Goal: Task Accomplishment & Management: Complete application form

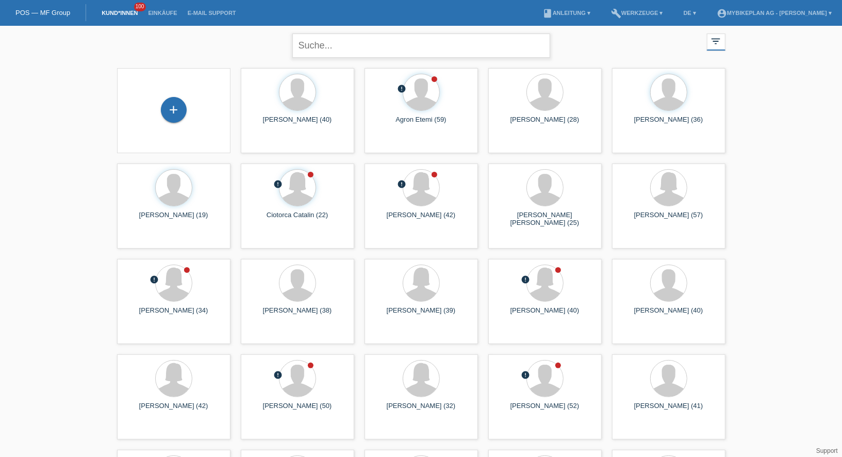
click at [349, 49] on input "text" at bounding box center [421, 46] width 258 height 24
type input "grou"
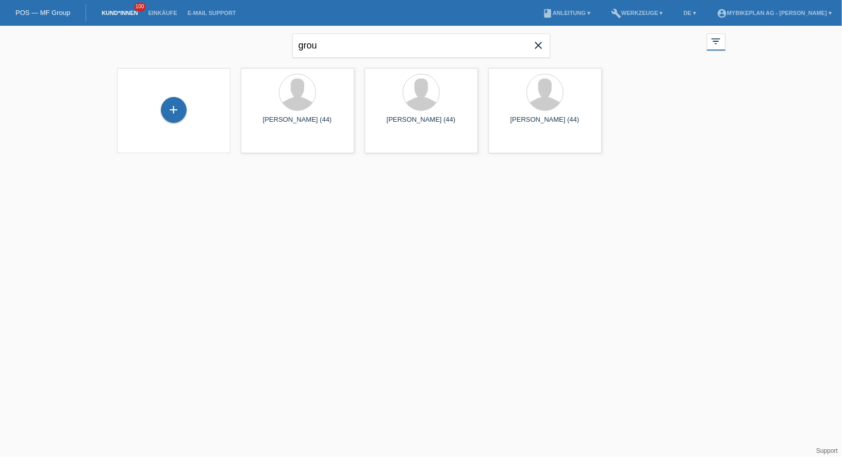
click at [542, 43] on icon "close" at bounding box center [539, 45] width 12 height 12
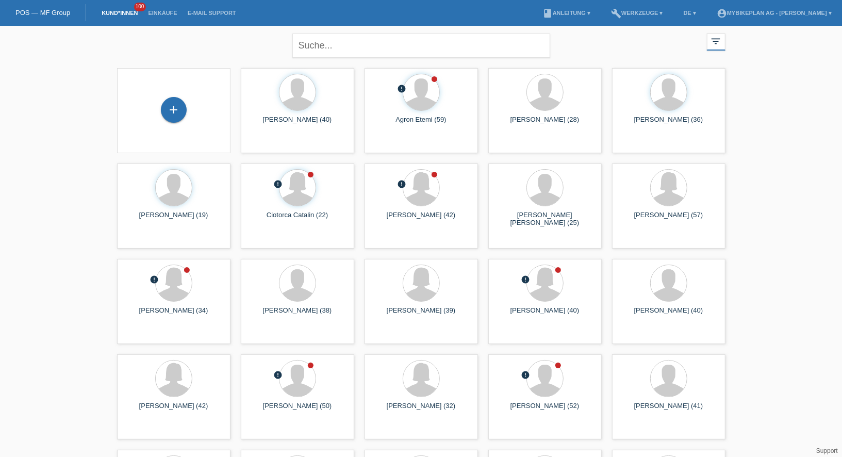
click at [175, 123] on div "+" at bounding box center [173, 110] width 97 height 27
click at [173, 115] on div "+" at bounding box center [174, 110] width 26 height 26
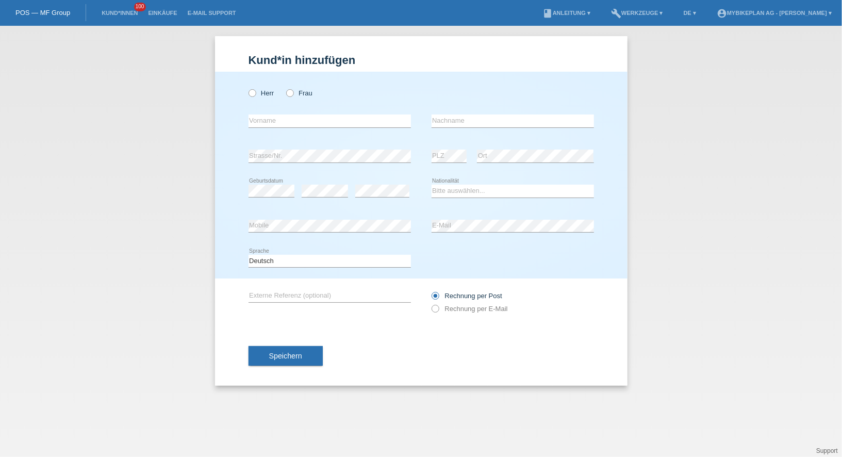
click at [252, 86] on div "Herr Frau" at bounding box center [330, 93] width 162 height 21
click at [257, 105] on div "error Vorname" at bounding box center [330, 121] width 162 height 35
click at [257, 94] on label "Herr" at bounding box center [262, 93] width 26 height 8
click at [255, 94] on input "Herr" at bounding box center [252, 92] width 7 height 7
radio input "true"
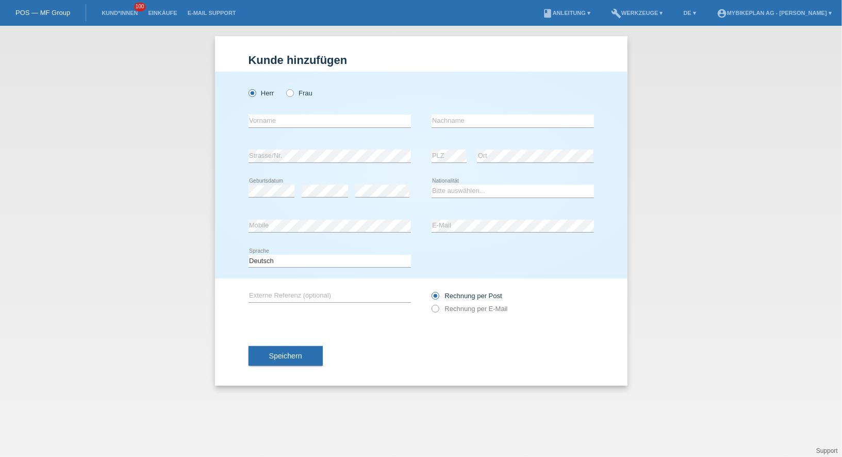
click at [267, 115] on div "error Vorname" at bounding box center [330, 121] width 162 height 35
click at [266, 124] on input "text" at bounding box center [330, 121] width 162 height 13
type input "Björn"
type input "Andres"
select select "CH"
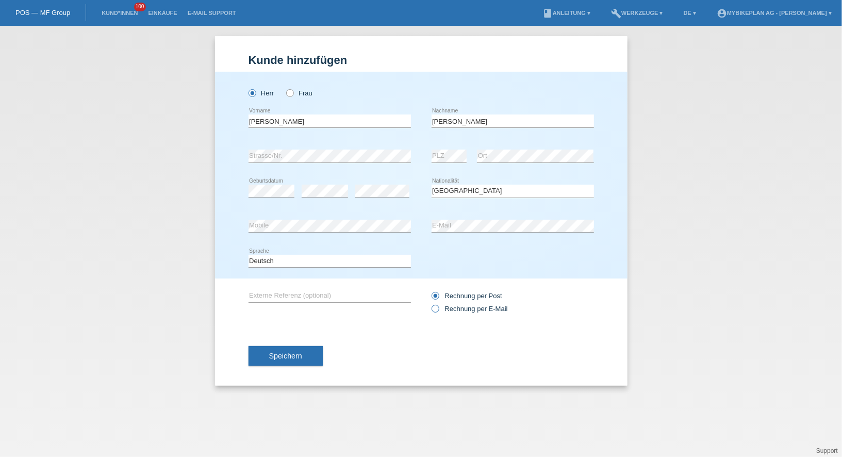
click at [473, 309] on label "Rechnung per E-Mail" at bounding box center [470, 309] width 76 height 8
click at [438, 309] on input "Rechnung per E-Mail" at bounding box center [435, 311] width 7 height 13
radio input "true"
click at [280, 356] on span "Speichern" at bounding box center [285, 356] width 33 height 8
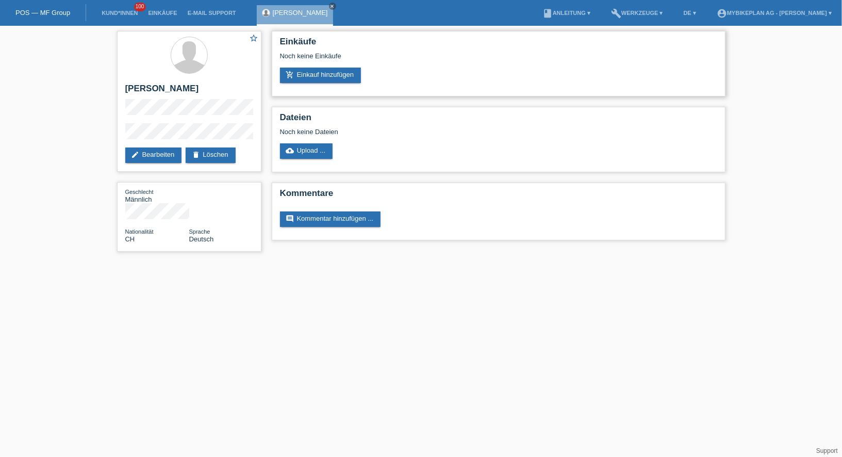
click at [331, 84] on div "Einkäufe Noch keine Einkäufe add_shopping_cart Einkauf hinzufügen" at bounding box center [499, 64] width 454 height 66
click at [328, 79] on link "add_shopping_cart Einkauf hinzufügen" at bounding box center [321, 75] width 82 height 15
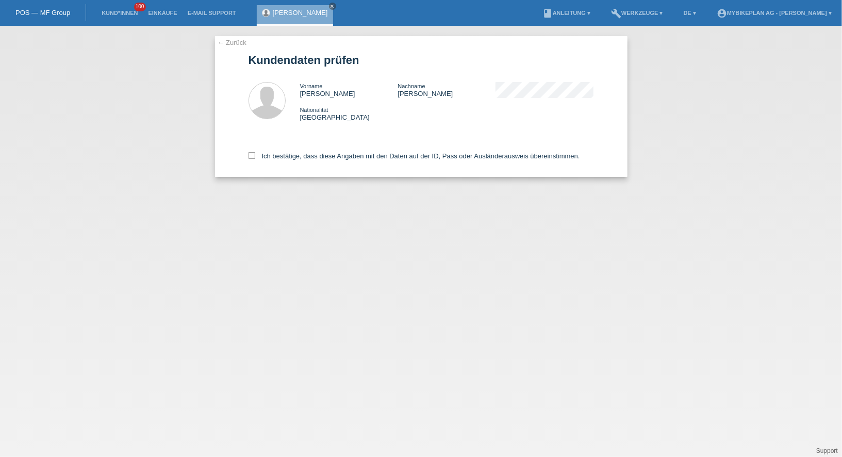
click at [302, 164] on div "Ich bestätige, dass diese Angaben mit den Daten auf der ID, Pass oder Ausländer…" at bounding box center [422, 154] width 346 height 45
click at [303, 160] on label "Ich bestätige, dass diese Angaben mit den Daten auf der ID, Pass oder Ausländer…" at bounding box center [415, 156] width 332 height 8
click at [255, 159] on input "Ich bestätige, dass diese Angaben mit den Daten auf der ID, Pass oder Ausländer…" at bounding box center [252, 155] width 7 height 7
checkbox input "true"
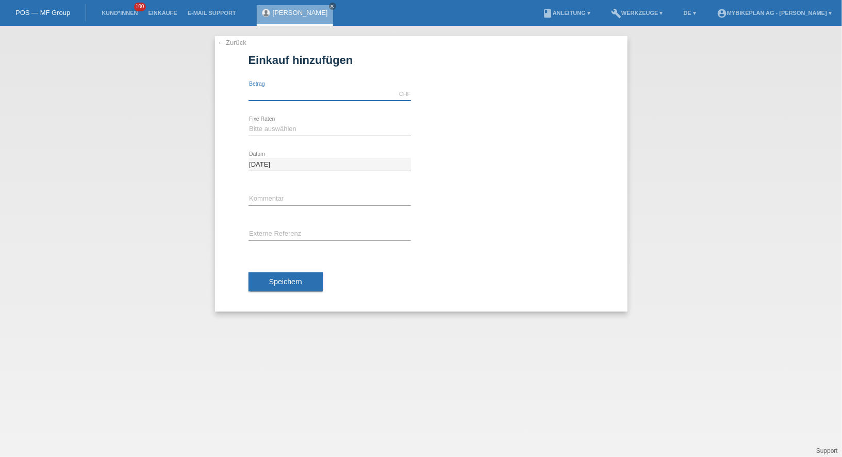
click at [295, 99] on input "text" at bounding box center [330, 94] width 162 height 13
type input "12999.00"
click at [276, 137] on div "Bitte auswählen 6 Raten 12 Raten 18 Raten 24 Raten 36 Raten 48 Raten error Fixe…" at bounding box center [330, 129] width 162 height 35
click at [273, 129] on select "Bitte auswählen 6 Raten 12 Raten 18 Raten 24 Raten 36 Raten 48 Raten" at bounding box center [330, 129] width 162 height 12
select select "488"
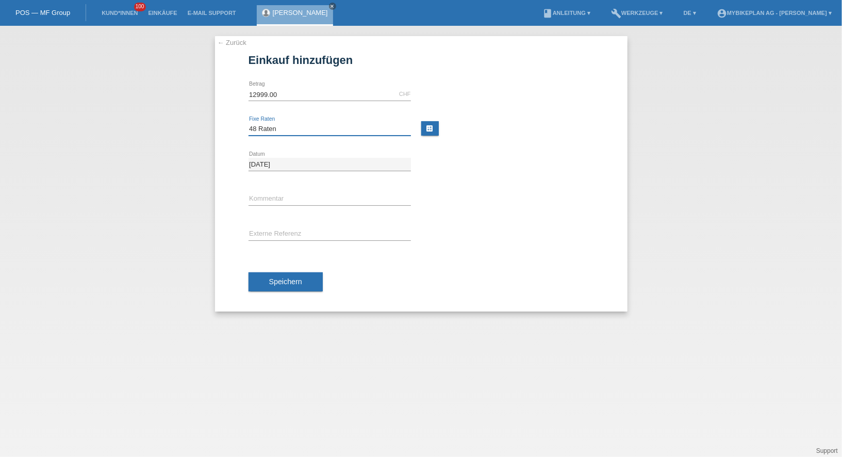
click at [249, 123] on select "Bitte auswählen 6 Raten 12 Raten 18 Raten 24 Raten 36 Raten 48 Raten" at bounding box center [330, 129] width 162 height 12
click at [296, 224] on div "error Externe Referenz" at bounding box center [330, 234] width 162 height 35
click at [292, 233] on input "text" at bounding box center [330, 234] width 162 height 13
paste input "43718248318"
type input "43718248318"
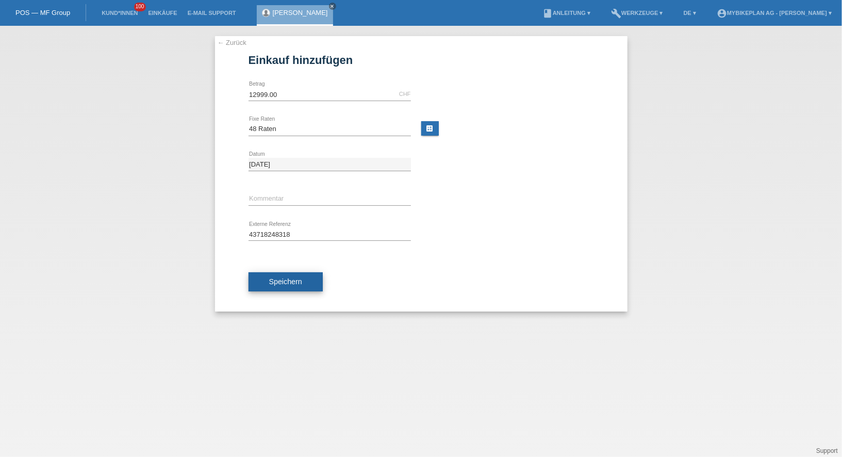
click at [292, 282] on span "Speichern" at bounding box center [285, 282] width 33 height 8
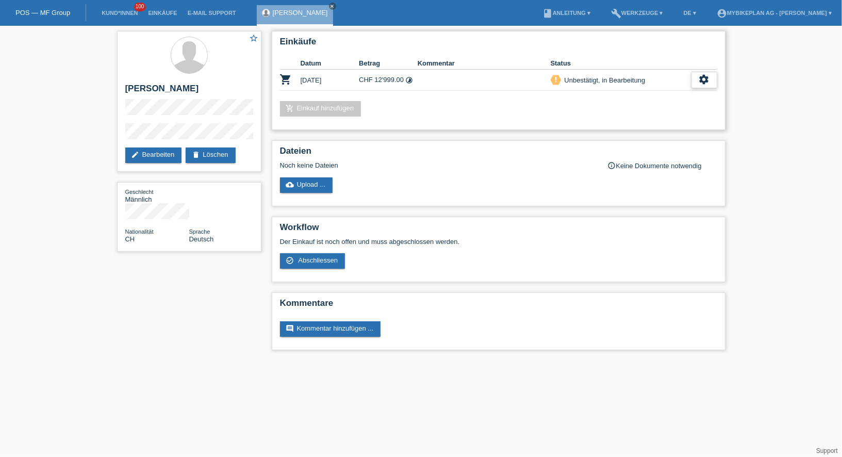
click at [704, 77] on icon "settings" at bounding box center [704, 79] width 11 height 11
click at [636, 93] on div "fullscreen Anzeigen" at bounding box center [651, 95] width 131 height 15
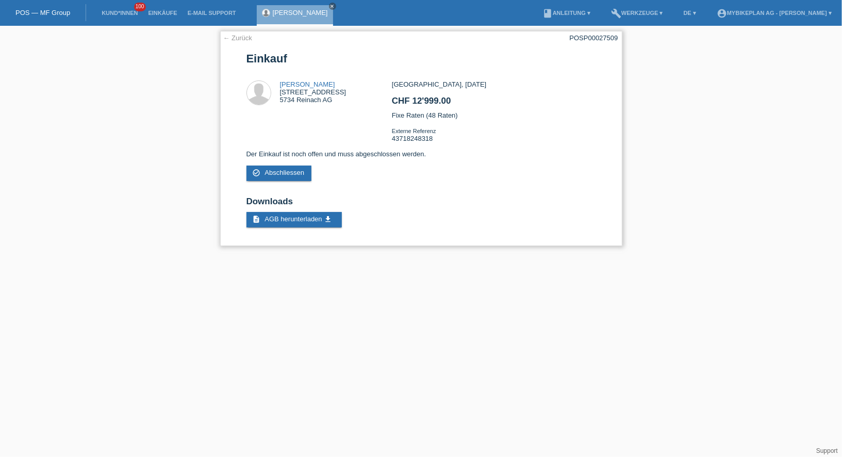
click at [585, 38] on div "POSP00027509" at bounding box center [594, 38] width 48 height 8
copy div "POSP00027509"
click at [128, 13] on link "Kund*innen" at bounding box center [119, 13] width 46 height 6
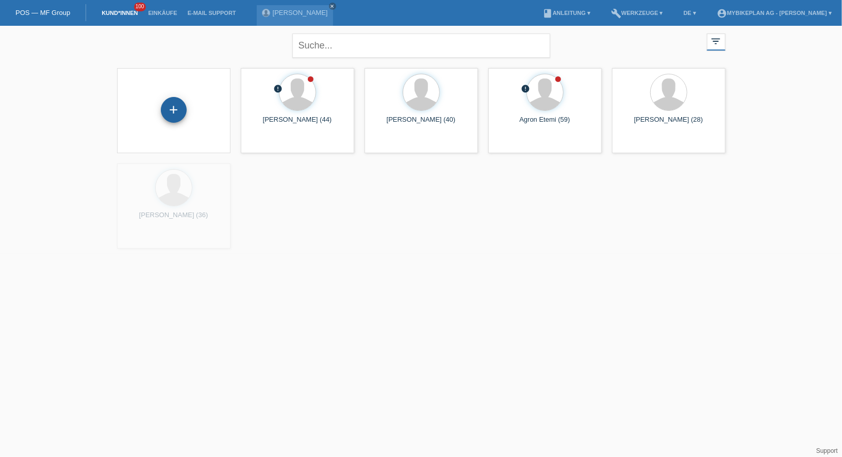
click at [170, 102] on div "+" at bounding box center [174, 110] width 26 height 26
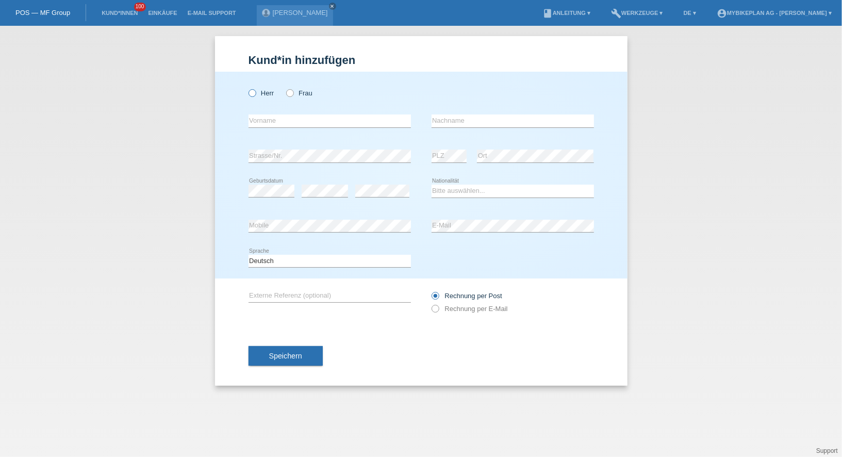
click at [256, 93] on label "Herr" at bounding box center [262, 93] width 26 height 8
click at [255, 93] on input "Herr" at bounding box center [252, 92] width 7 height 7
radio input "true"
click at [269, 114] on div "error Vorname" at bounding box center [330, 121] width 162 height 35
click at [271, 122] on input "text" at bounding box center [330, 121] width 162 height 13
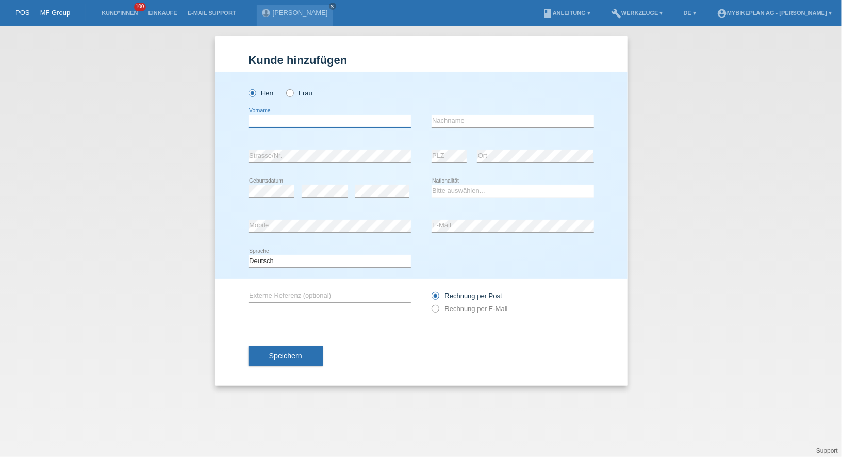
type input "V"
type input "Carlo"
type input "A"
type input "Steiner"
select select "CH"
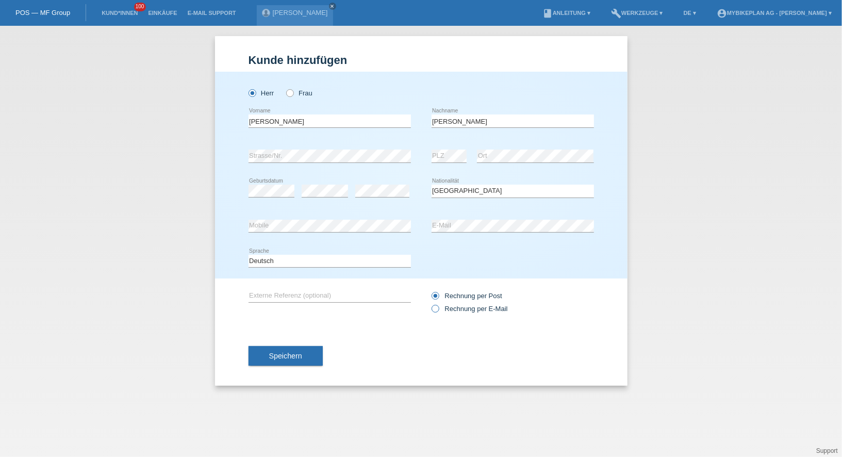
click at [450, 310] on label "Rechnung per E-Mail" at bounding box center [470, 309] width 76 height 8
click at [438, 310] on input "Rechnung per E-Mail" at bounding box center [435, 311] width 7 height 13
radio input "true"
click at [299, 355] on span "Speichern" at bounding box center [285, 356] width 33 height 8
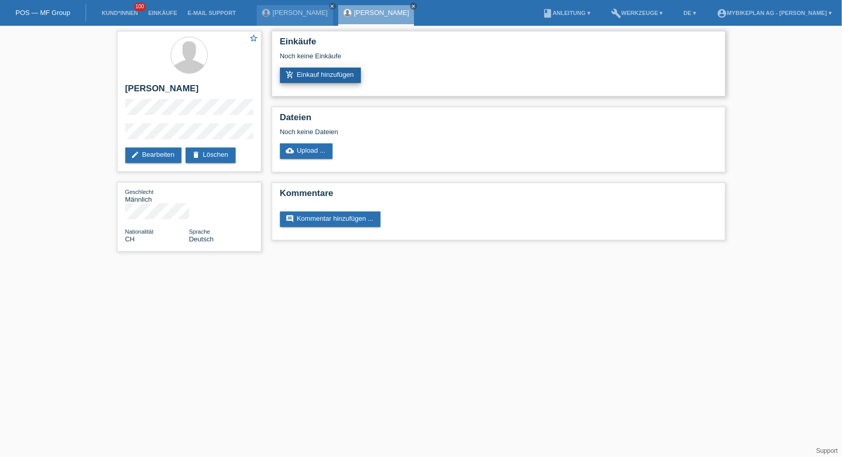
click at [324, 80] on link "add_shopping_cart Einkauf hinzufügen" at bounding box center [321, 75] width 82 height 15
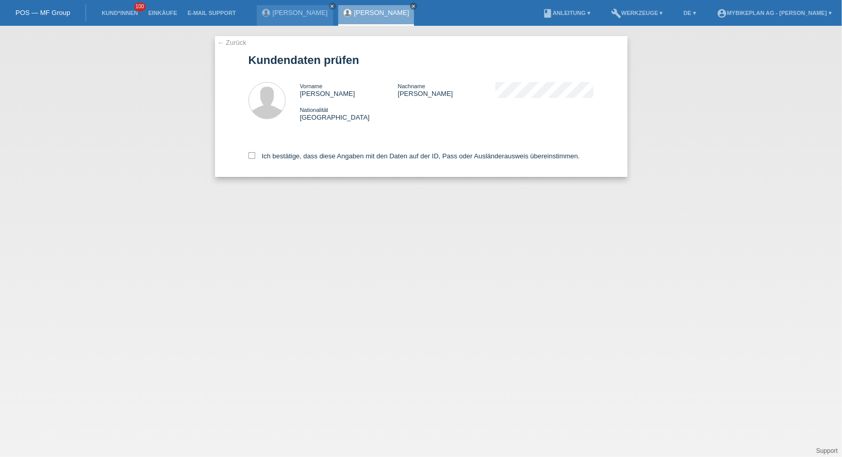
click at [291, 152] on div "Ich bestätige, dass diese Angaben mit den Daten auf der ID, Pass oder Ausländer…" at bounding box center [422, 154] width 346 height 45
click at [289, 156] on label "Ich bestätige, dass diese Angaben mit den Daten auf der ID, Pass oder Ausländer…" at bounding box center [415, 156] width 332 height 8
click at [255, 156] on input "Ich bestätige, dass diese Angaben mit den Daten auf der ID, Pass oder Ausländer…" at bounding box center [252, 155] width 7 height 7
checkbox input "true"
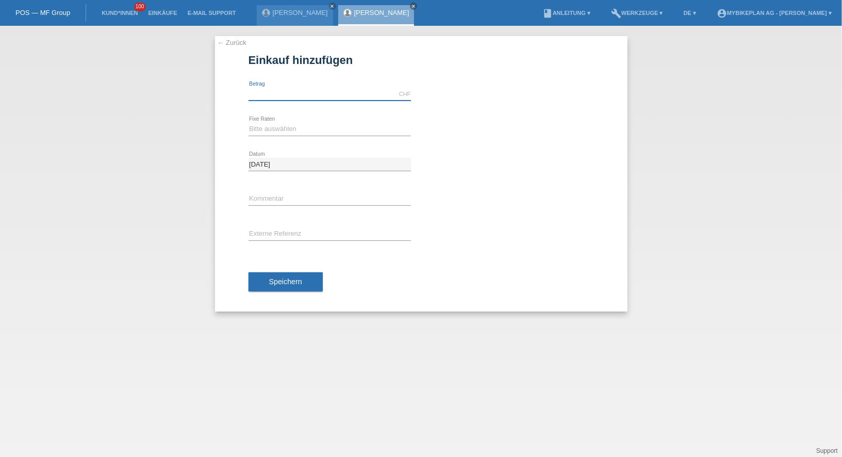
click at [305, 97] on input "text" at bounding box center [330, 94] width 162 height 13
type input "2999.00"
click at [273, 132] on select "Bitte auswählen 6 Raten 12 Raten 18 Raten 24 Raten 36 Raten 48 Raten" at bounding box center [330, 129] width 162 height 12
select select "486"
click at [249, 123] on select "Bitte auswählen 6 Raten 12 Raten 18 Raten 24 Raten 36 Raten 48 Raten" at bounding box center [330, 129] width 162 height 12
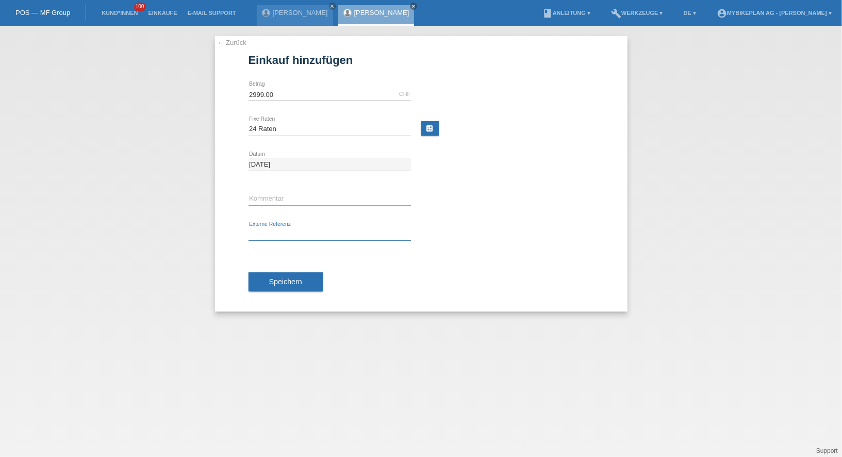
click at [264, 231] on input "text" at bounding box center [330, 234] width 162 height 13
paste input "43717882379"
type input "43717882379"
click at [270, 274] on button "Speichern" at bounding box center [286, 282] width 74 height 20
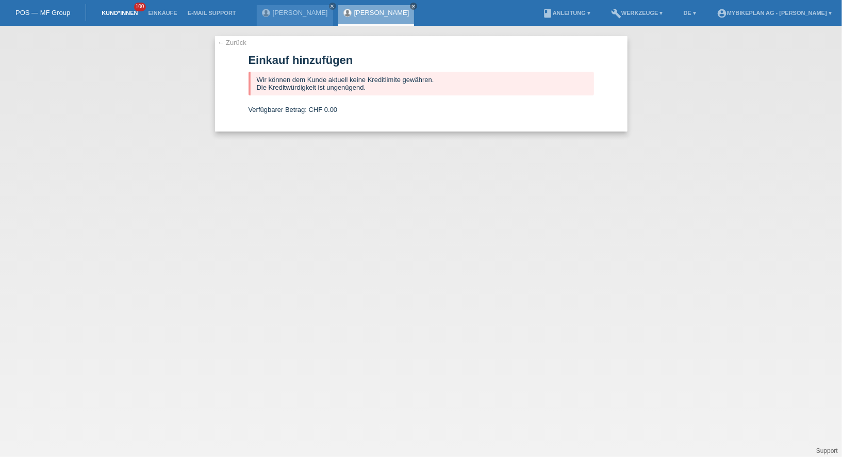
click at [112, 12] on link "Kund*innen" at bounding box center [119, 13] width 46 height 6
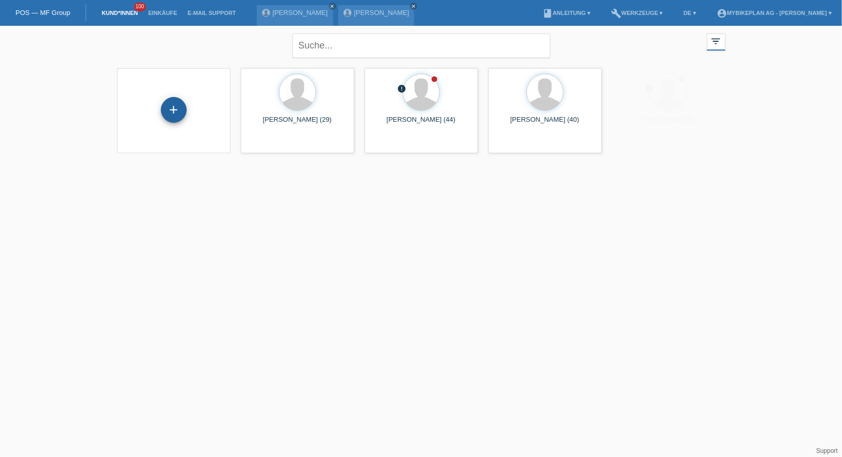
click at [175, 105] on div "+" at bounding box center [174, 110] width 26 height 26
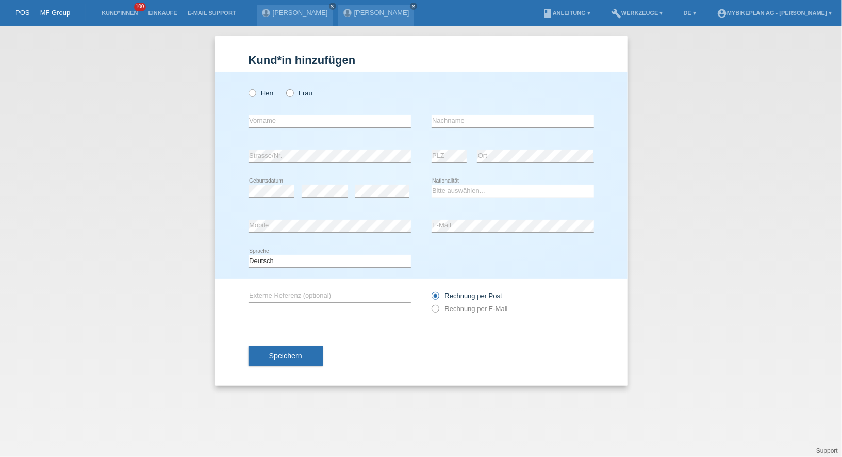
click at [252, 86] on div "Herr Frau" at bounding box center [330, 93] width 162 height 21
click at [247, 88] on icon at bounding box center [247, 88] width 0 height 0
click at [252, 96] on input "Herr" at bounding box center [252, 92] width 7 height 7
radio input "true"
click at [267, 114] on div "error Vorname" at bounding box center [330, 121] width 162 height 35
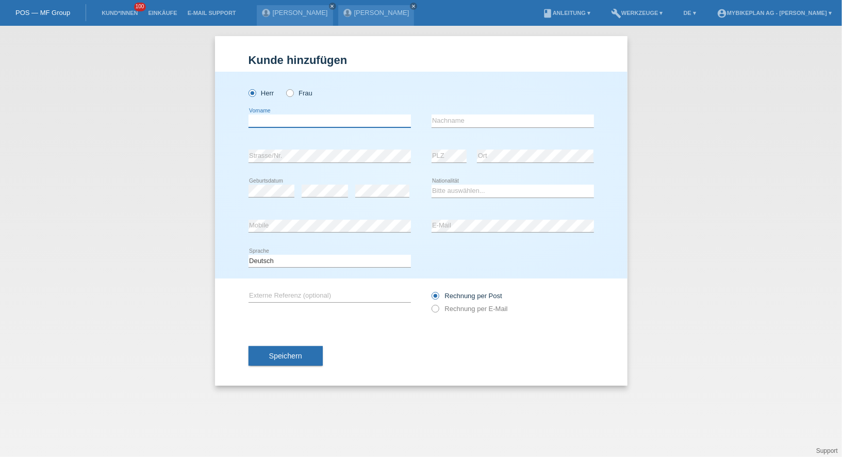
click at [269, 118] on input "text" at bounding box center [330, 121] width 162 height 13
type input "[PERSON_NAME]"
select select "CH"
click at [440, 313] on div "Rechnung per Post Rechnung per E-Mail" at bounding box center [513, 302] width 162 height 26
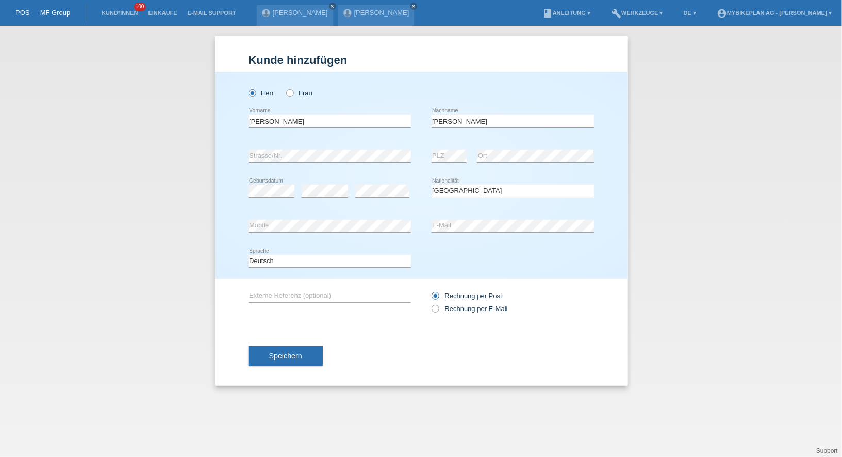
click at [440, 313] on div "Rechnung per Post Rechnung per E-Mail" at bounding box center [513, 302] width 162 height 26
click at [441, 311] on label "Rechnung per E-Mail" at bounding box center [470, 309] width 76 height 8
click at [438, 311] on input "Rechnung per E-Mail" at bounding box center [435, 311] width 7 height 13
radio input "true"
click at [288, 361] on button "Speichern" at bounding box center [286, 356] width 74 height 20
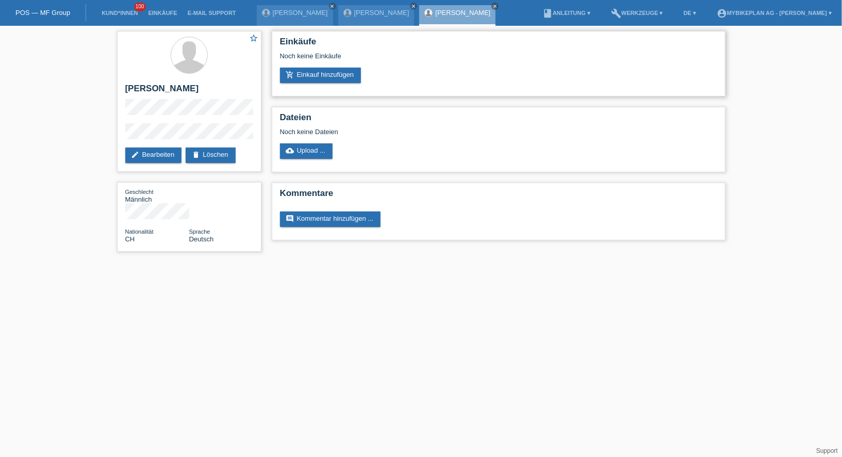
click at [349, 84] on div "Einkäufe Noch keine Einkäufe add_shopping_cart Einkauf hinzufügen" at bounding box center [499, 64] width 454 height 66
click at [345, 81] on link "add_shopping_cart Einkauf hinzufügen" at bounding box center [321, 75] width 82 height 15
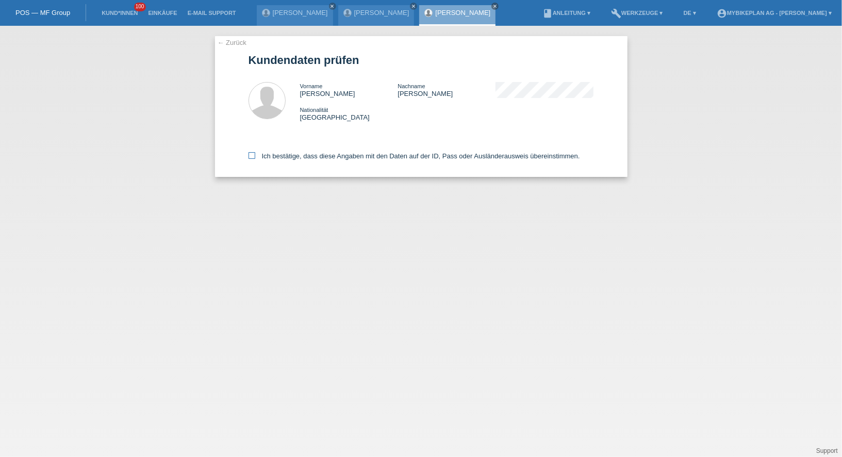
click at [329, 154] on label "Ich bestätige, dass diese Angaben mit den Daten auf der ID, Pass oder Ausländer…" at bounding box center [415, 156] width 332 height 8
click at [255, 154] on input "Ich bestätige, dass diese Angaben mit den Daten auf der ID, Pass oder Ausländer…" at bounding box center [252, 155] width 7 height 7
checkbox input "true"
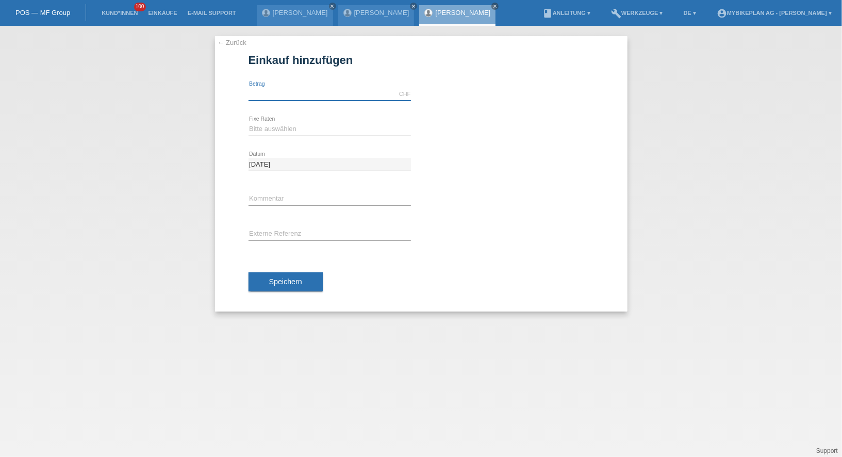
click at [313, 91] on input "text" at bounding box center [330, 94] width 162 height 13
type input "6999.00"
click at [251, 125] on select "Bitte auswählen 6 Raten 12 Raten 18 Raten 24 Raten 36 Raten 48 Raten" at bounding box center [330, 129] width 162 height 12
select select "488"
click at [249, 123] on select "Bitte auswählen 6 Raten 12 Raten 18 Raten 24 Raten 36 Raten 48 Raten" at bounding box center [330, 129] width 162 height 12
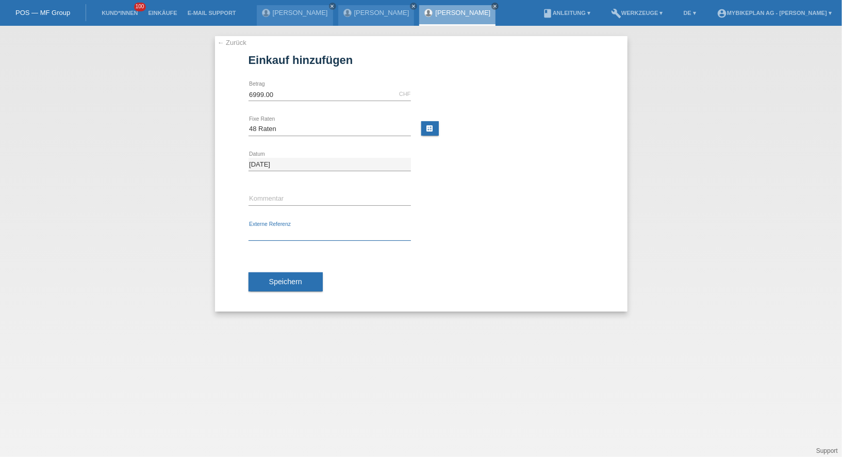
click at [272, 236] on input "text" at bounding box center [330, 234] width 162 height 13
paste input "43720377209"
type input "43720377209"
click at [276, 274] on button "Speichern" at bounding box center [286, 282] width 74 height 20
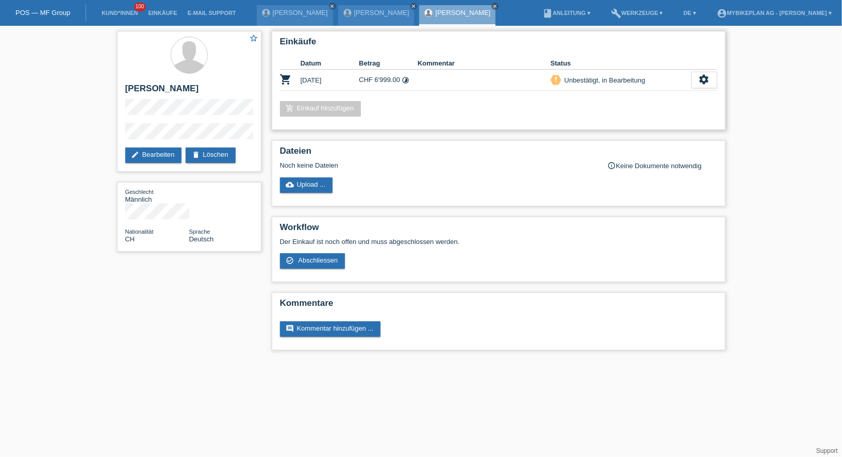
click at [695, 91] on div "Einkäufe Datum Betrag Kommentar Status shopping_cart 15.09.2025 CHF 6'999.00 ti…" at bounding box center [499, 80] width 454 height 99
click at [699, 83] on icon "settings" at bounding box center [704, 79] width 11 height 11
click at [636, 100] on div "fullscreen Anzeigen" at bounding box center [651, 95] width 131 height 15
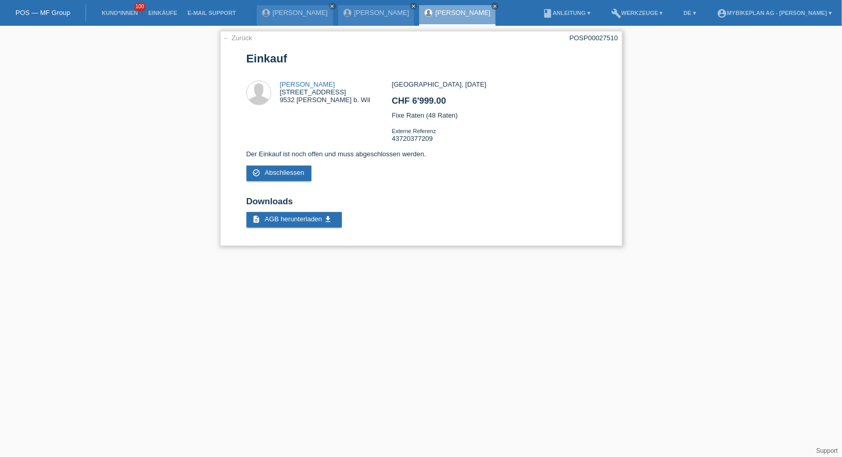
click at [601, 35] on div "POSP00027510" at bounding box center [594, 38] width 48 height 8
copy div "POSP00027510"
click at [122, 12] on link "Kund*innen" at bounding box center [119, 13] width 46 height 6
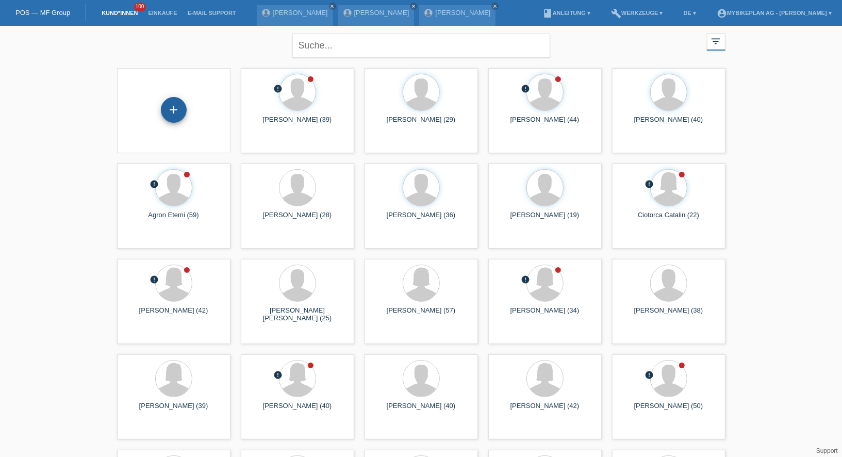
click at [181, 103] on div "+" at bounding box center [173, 110] width 25 height 18
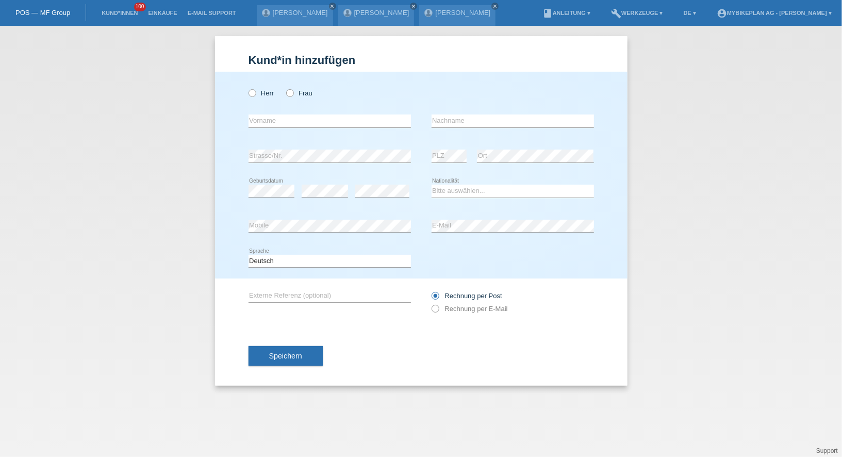
click at [257, 107] on div "error Vorname" at bounding box center [330, 121] width 162 height 35
click at [257, 98] on div "Herr Frau" at bounding box center [330, 93] width 162 height 21
click at [247, 88] on icon at bounding box center [247, 88] width 0 height 0
click at [252, 90] on input "Herr" at bounding box center [252, 92] width 7 height 7
radio input "true"
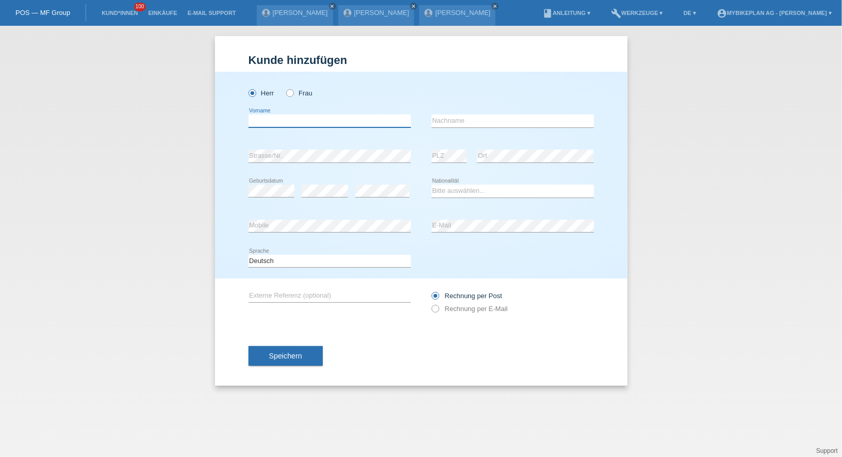
click at [311, 116] on input "text" at bounding box center [330, 121] width 162 height 13
paste input "[PERSON_NAME]"
click at [295, 121] on input "[PERSON_NAME]" at bounding box center [330, 121] width 162 height 13
type input "Kajan"
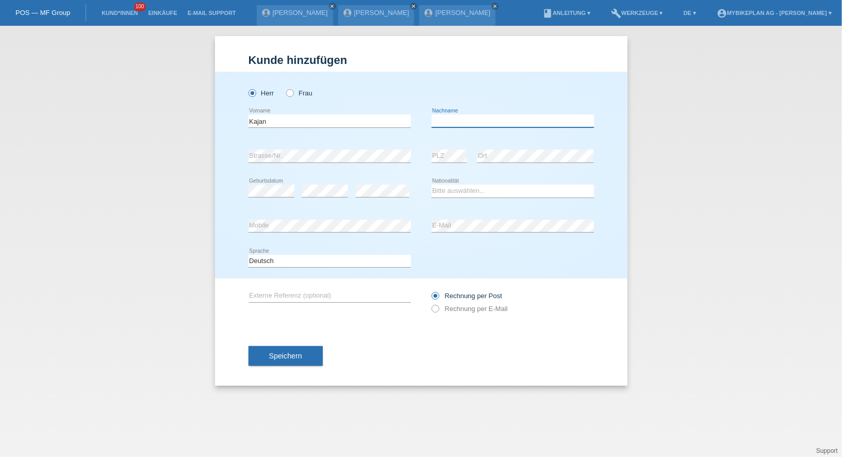
paste input "Koneswaran"
type input "Koneswaran"
select select "CH"
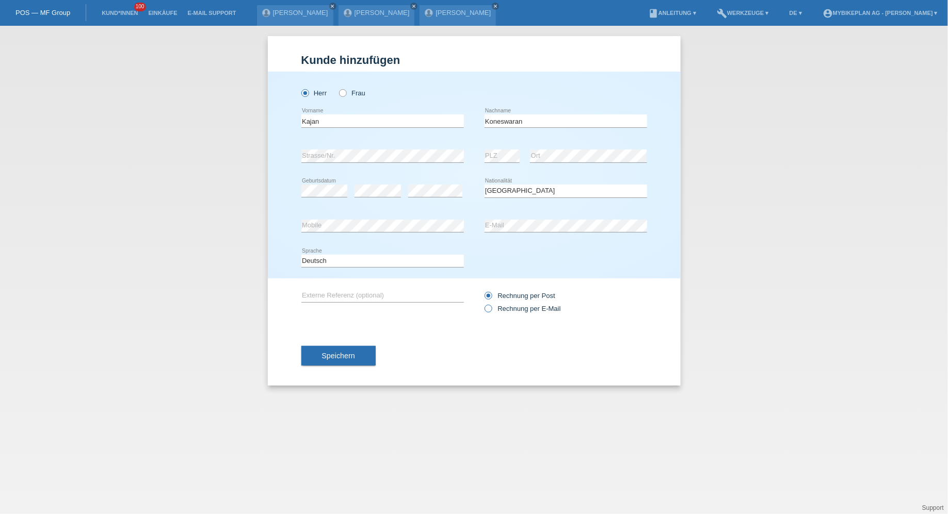
click at [518, 311] on label "Rechnung per E-Mail" at bounding box center [522, 309] width 76 height 8
click at [491, 311] on input "Rechnung per E-Mail" at bounding box center [487, 311] width 7 height 13
radio input "true"
click at [360, 336] on div "Speichern" at bounding box center [474, 356] width 346 height 60
click at [356, 352] on button "Speichern" at bounding box center [338, 356] width 74 height 20
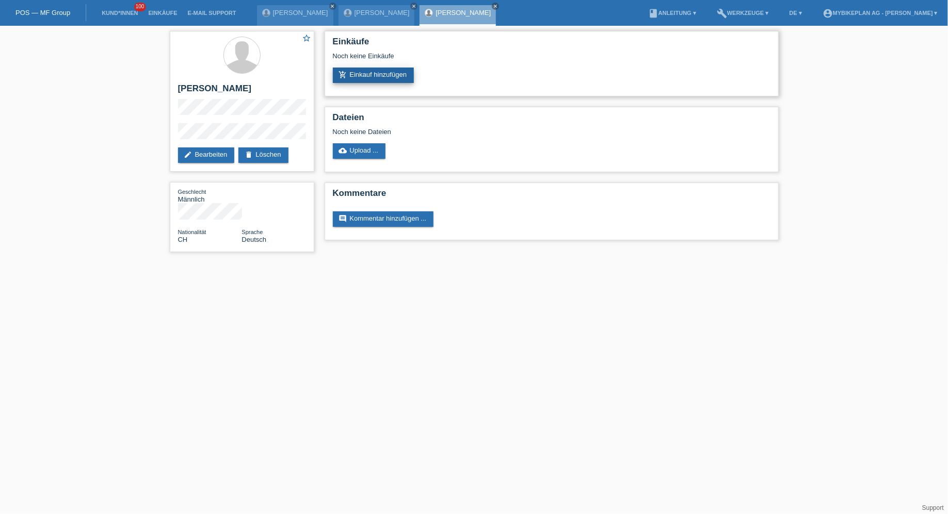
click at [379, 80] on link "add_shopping_cart Einkauf hinzufügen" at bounding box center [374, 75] width 82 height 15
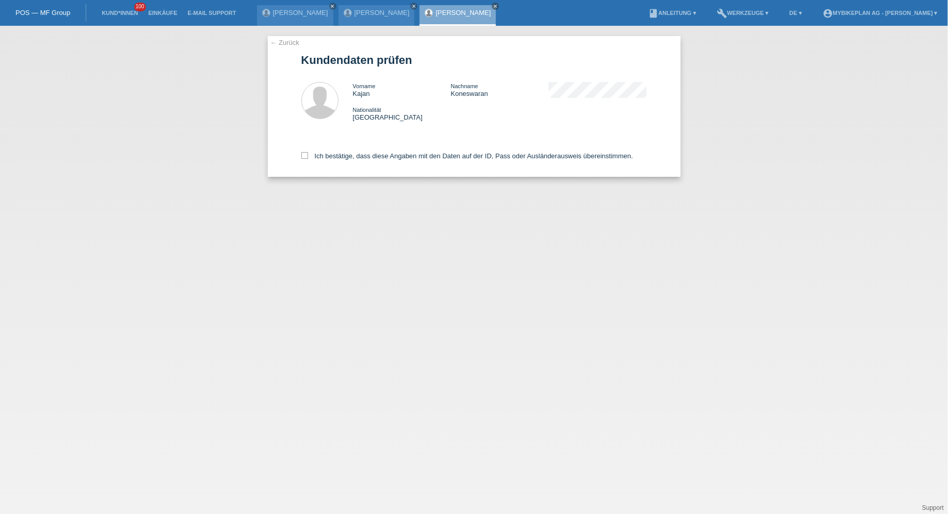
click at [300, 167] on div "← Zurück Kundendaten prüfen Vorname [PERSON_NAME] Nachname [PERSON_NAME] Nation…" at bounding box center [474, 106] width 413 height 141
click at [311, 158] on label "Ich bestätige, dass diese Angaben mit den Daten auf der ID, Pass oder Ausländer…" at bounding box center [467, 156] width 332 height 8
click at [308, 158] on input "Ich bestätige, dass diese Angaben mit den Daten auf der ID, Pass oder Ausländer…" at bounding box center [304, 155] width 7 height 7
checkbox input "true"
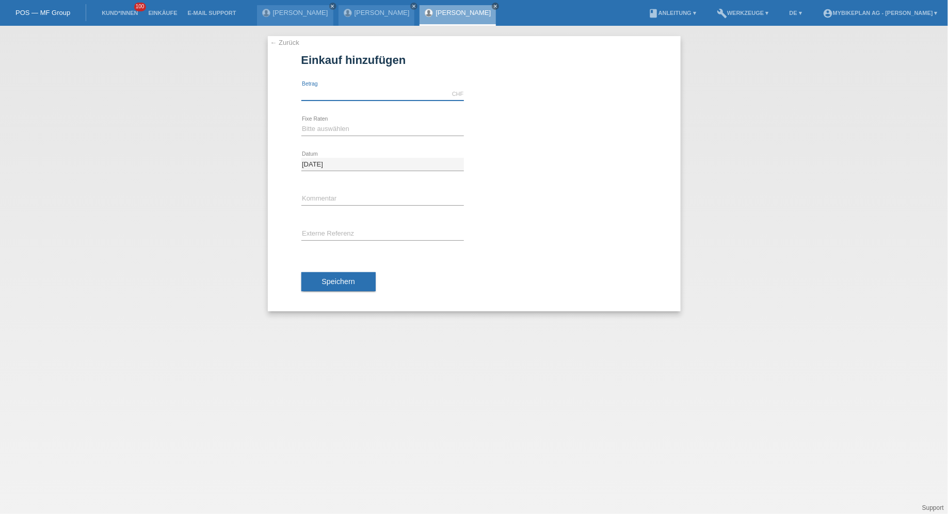
click at [353, 94] on input "text" at bounding box center [382, 94] width 162 height 13
type input "7999.00"
click at [322, 129] on select "Bitte auswählen 6 Raten 12 Raten 18 Raten 24 Raten 36 Raten 48 Raten" at bounding box center [382, 129] width 162 height 12
select select "488"
click at [301, 123] on select "Bitte auswählen 6 Raten 12 Raten 18 Raten 24 Raten 36 Raten 48 Raten" at bounding box center [382, 129] width 162 height 12
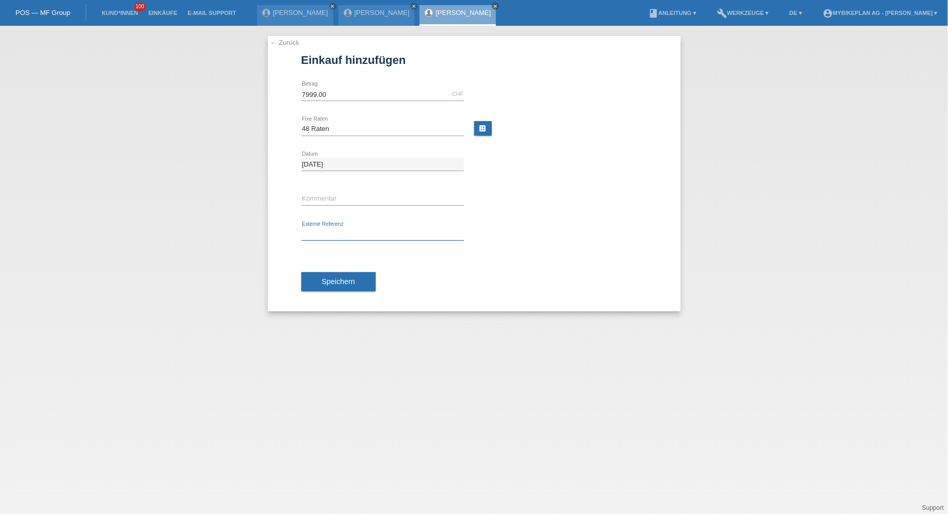
click at [318, 233] on input "text" at bounding box center [382, 234] width 162 height 13
paste input "43715091127"
type input "43715091127"
click at [321, 270] on div "Speichern" at bounding box center [474, 282] width 346 height 60
click at [322, 278] on span "Speichern" at bounding box center [338, 282] width 33 height 8
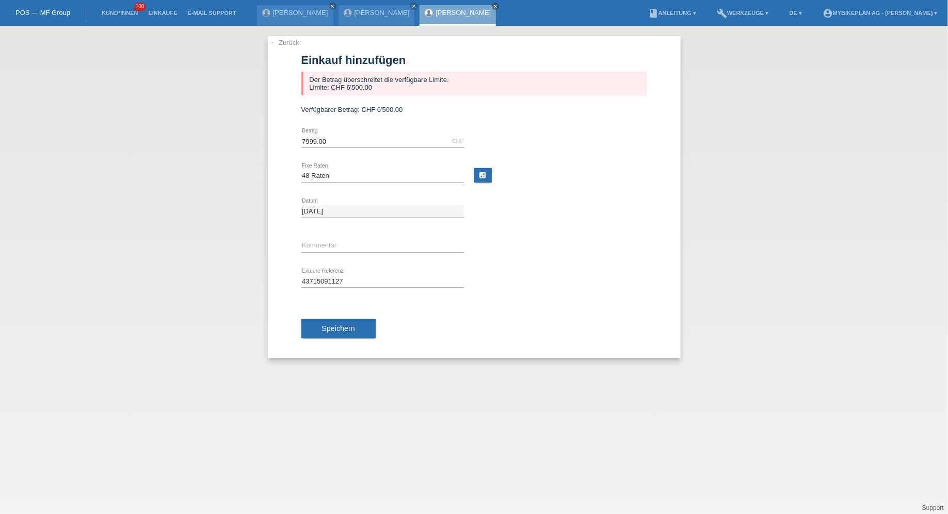
click at [115, 8] on li "Kund*innen 100" at bounding box center [119, 13] width 46 height 26
click at [117, 10] on link "Kund*innen" at bounding box center [119, 13] width 46 height 6
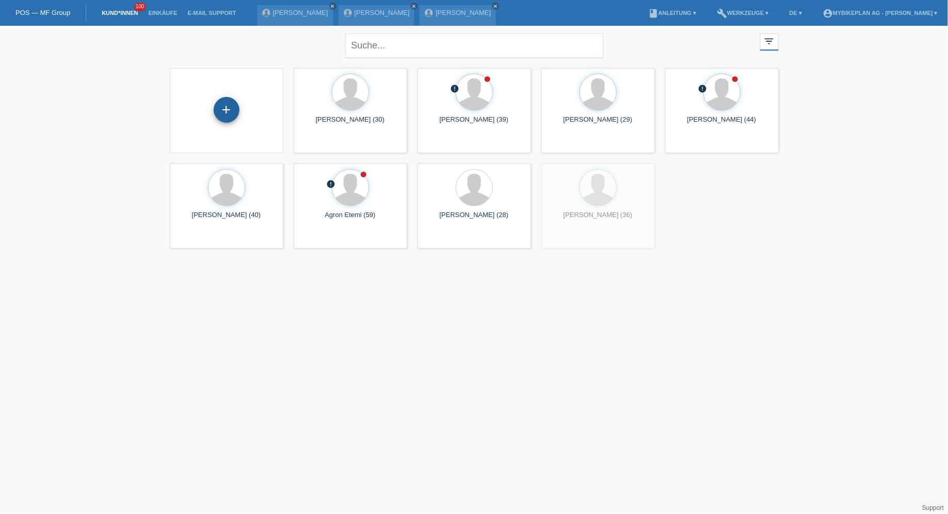
click at [233, 116] on div "+" at bounding box center [227, 110] width 26 height 26
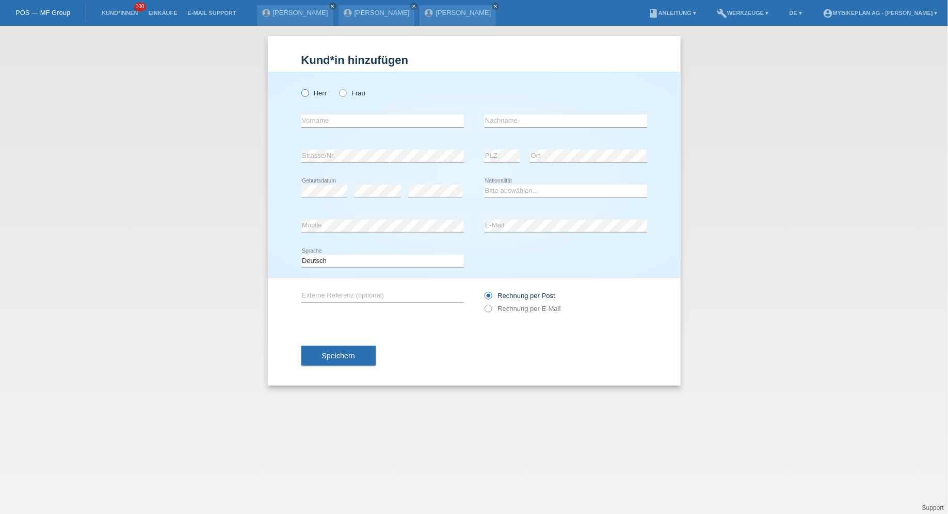
click at [317, 95] on label "Herr" at bounding box center [314, 93] width 26 height 8
click at [308, 95] on input "Herr" at bounding box center [304, 92] width 7 height 7
radio input "true"
click at [321, 122] on input "text" at bounding box center [382, 121] width 162 height 13
paste input "[PERSON_NAME]"
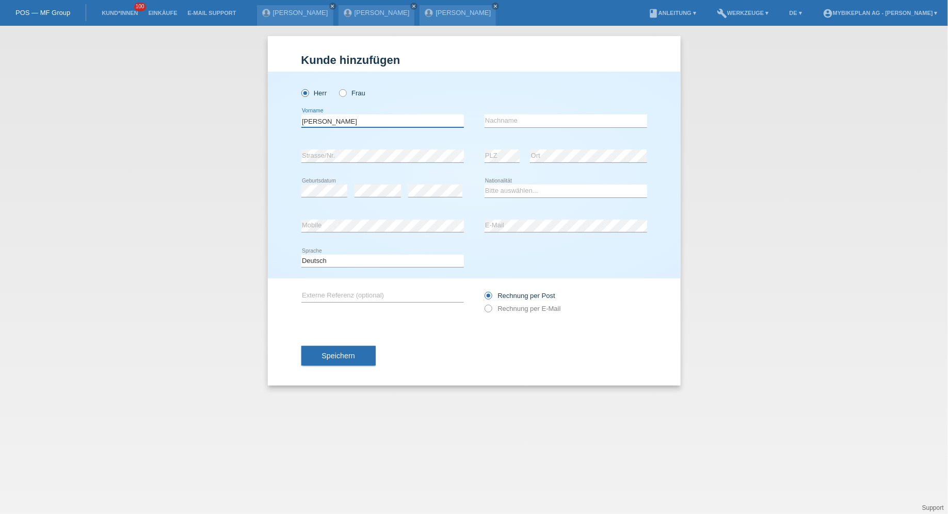
drag, startPoint x: 325, startPoint y: 120, endPoint x: 415, endPoint y: 121, distance: 89.8
click at [415, 121] on input "[PERSON_NAME]" at bounding box center [382, 121] width 162 height 13
type input "Valerio"
paste input "De Fazio"
type input "De Fazio"
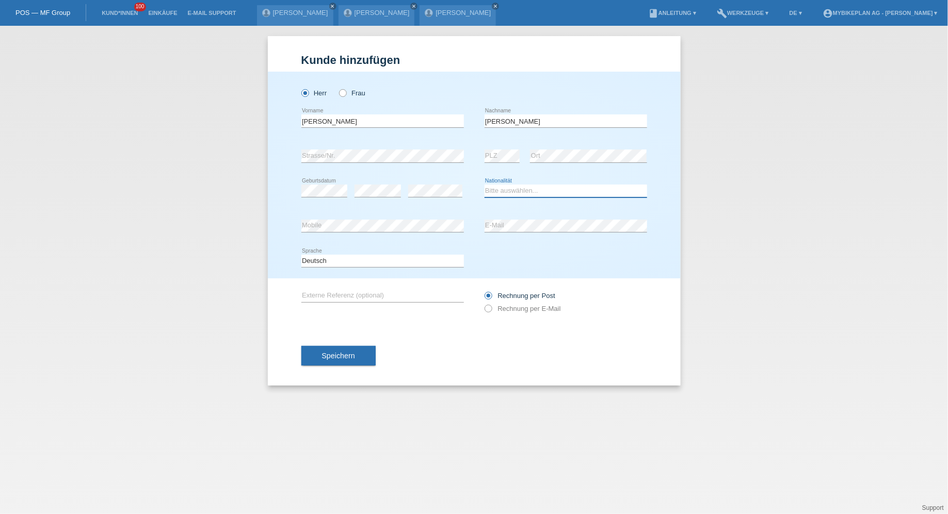
select select "CH"
click at [416, 252] on div "Deutsch Français Italiano English error Sprache" at bounding box center [382, 261] width 162 height 35
click at [404, 263] on select "Deutsch Français Italiano English" at bounding box center [382, 261] width 162 height 12
click at [301, 255] on select "Deutsch Français Italiano English" at bounding box center [382, 261] width 162 height 12
click at [367, 265] on select "Deutsch Français Italiano English" at bounding box center [382, 261] width 162 height 12
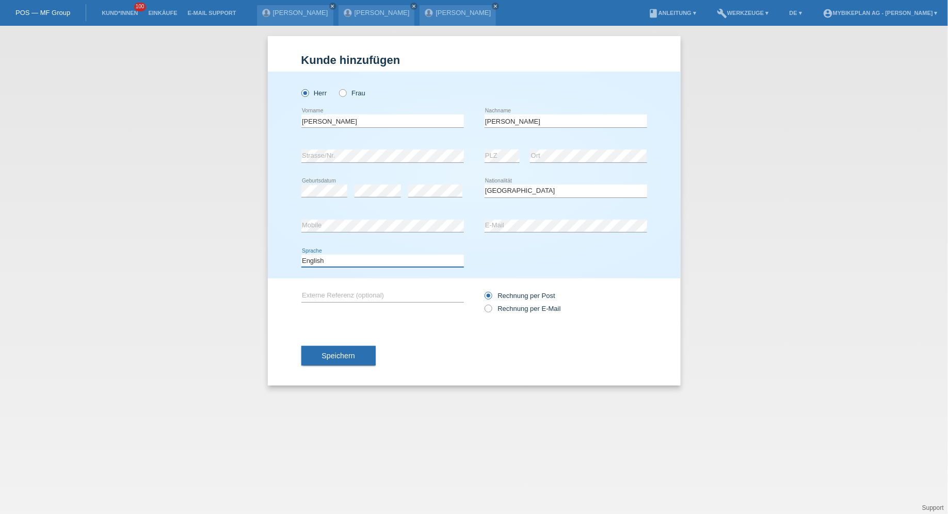
select select "it"
click at [301, 255] on select "Deutsch Français Italiano English" at bounding box center [382, 261] width 162 height 12
click at [499, 307] on label "Rechnung per E-Mail" at bounding box center [522, 309] width 76 height 8
click at [491, 307] on input "Rechnung per E-Mail" at bounding box center [487, 311] width 7 height 13
radio input "true"
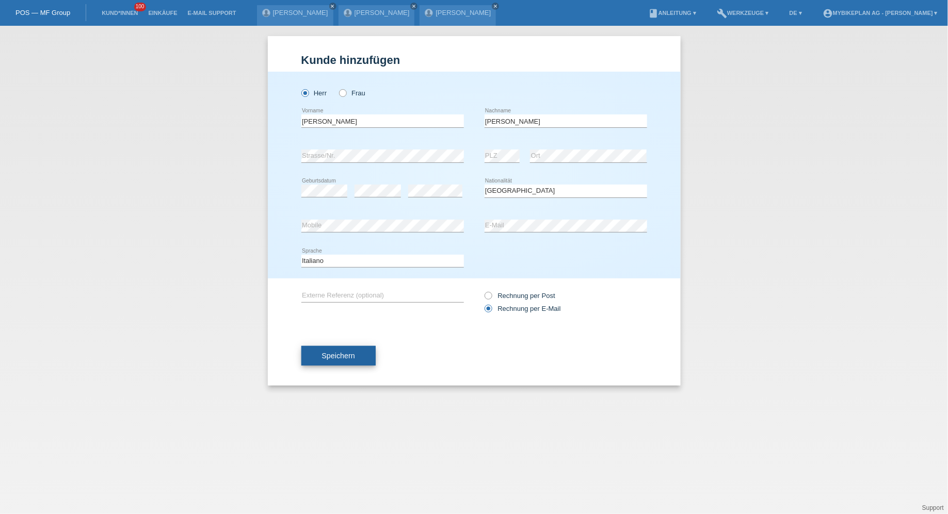
click at [325, 354] on span "Speichern" at bounding box center [338, 356] width 33 height 8
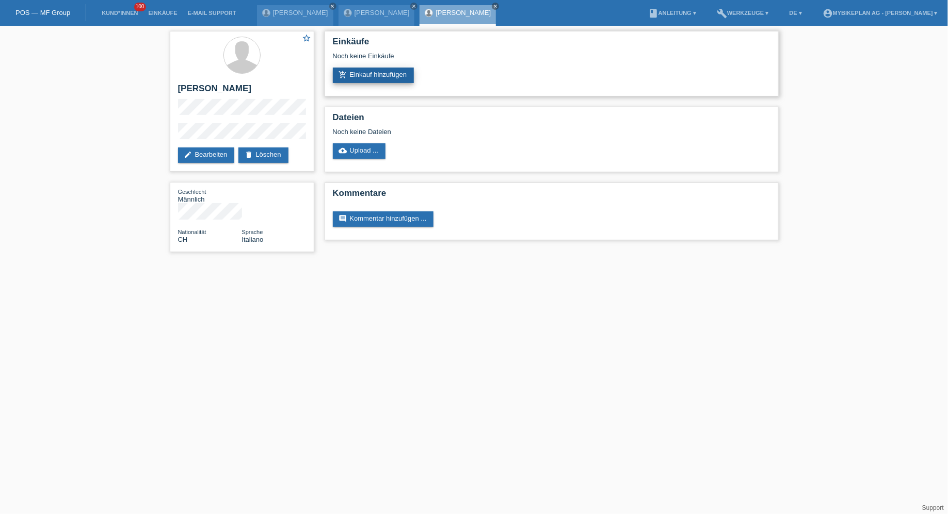
click at [402, 79] on link "add_shopping_cart Einkauf hinzufügen" at bounding box center [374, 75] width 82 height 15
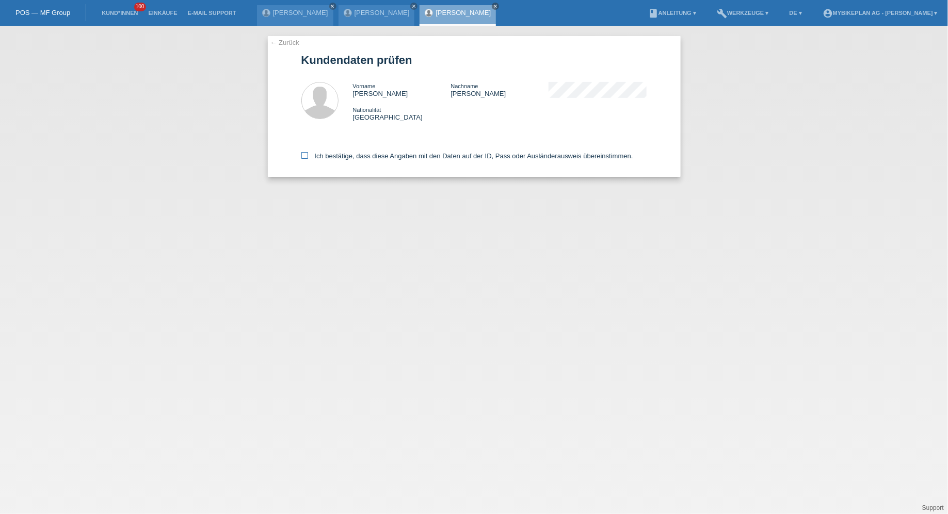
click at [369, 157] on label "Ich bestätige, dass diese Angaben mit den Daten auf der ID, Pass oder Ausländer…" at bounding box center [467, 156] width 332 height 8
click at [308, 157] on input "Ich bestätige, dass diese Angaben mit den Daten auf der ID, Pass oder Ausländer…" at bounding box center [304, 155] width 7 height 7
checkbox input "true"
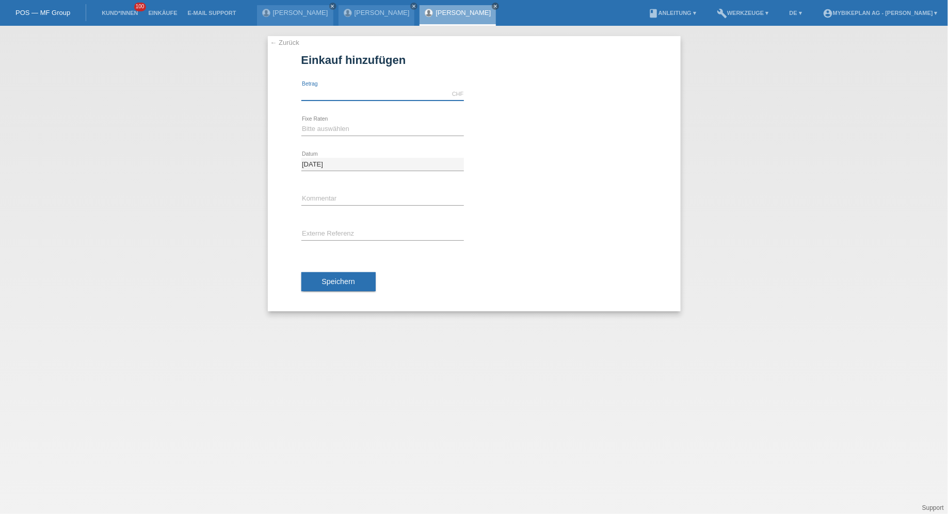
click at [343, 98] on input "text" at bounding box center [382, 94] width 162 height 13
type input "6999.00"
click at [318, 128] on select "Bitte auswählen 6 Raten 12 Raten 18 Raten 24 Raten 36 Raten 48 Raten" at bounding box center [382, 129] width 162 height 12
click at [301, 123] on select "Bitte auswählen 6 Raten 12 Raten 18 Raten 24 Raten 36 Raten 48 Raten" at bounding box center [382, 129] width 162 height 12
click at [323, 128] on select "Bitte auswählen 6 Raten 12 Raten 18 Raten 24 Raten 36 Raten 48 Raten" at bounding box center [382, 129] width 162 height 12
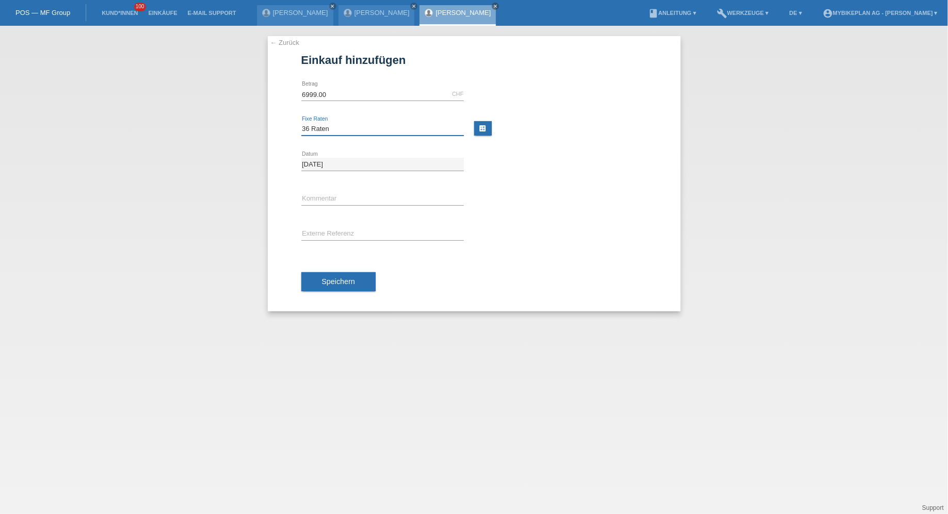
select select "488"
click at [301, 123] on select "Bitte auswählen 6 Raten 12 Raten 18 Raten 24 Raten 36 Raten 48 Raten" at bounding box center [382, 129] width 162 height 12
click at [321, 233] on input "text" at bounding box center [382, 234] width 162 height 13
paste input "43714500232"
type input "43714500232"
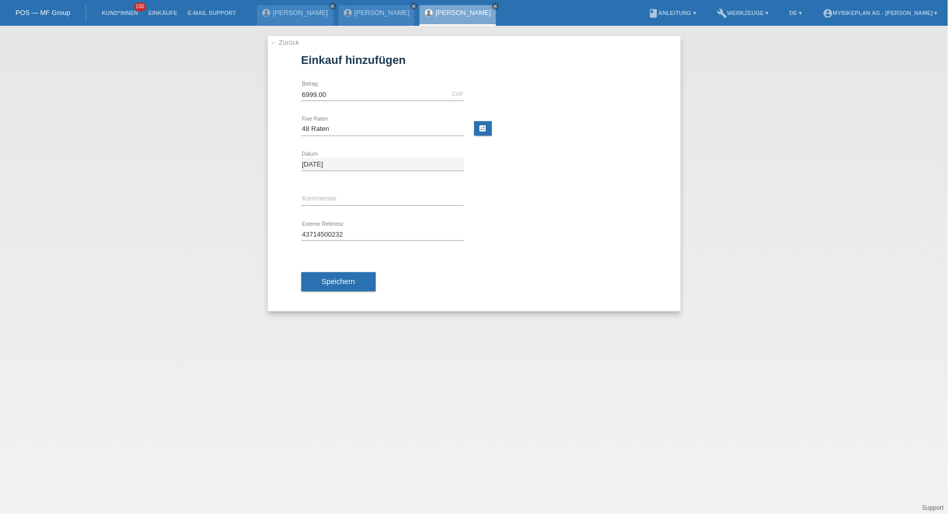
click at [325, 268] on div "Speichern" at bounding box center [474, 282] width 346 height 60
click at [325, 275] on button "Speichern" at bounding box center [338, 282] width 74 height 20
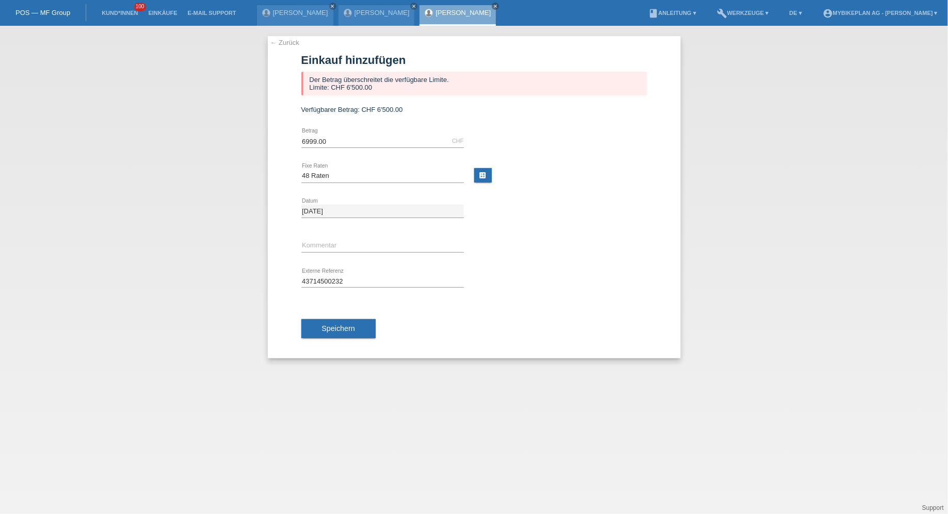
click at [331, 132] on div "6999.00 CHF error Betrag" at bounding box center [382, 141] width 162 height 35
click at [331, 139] on input "6999.00" at bounding box center [382, 141] width 162 height 13
type input "6500.00"
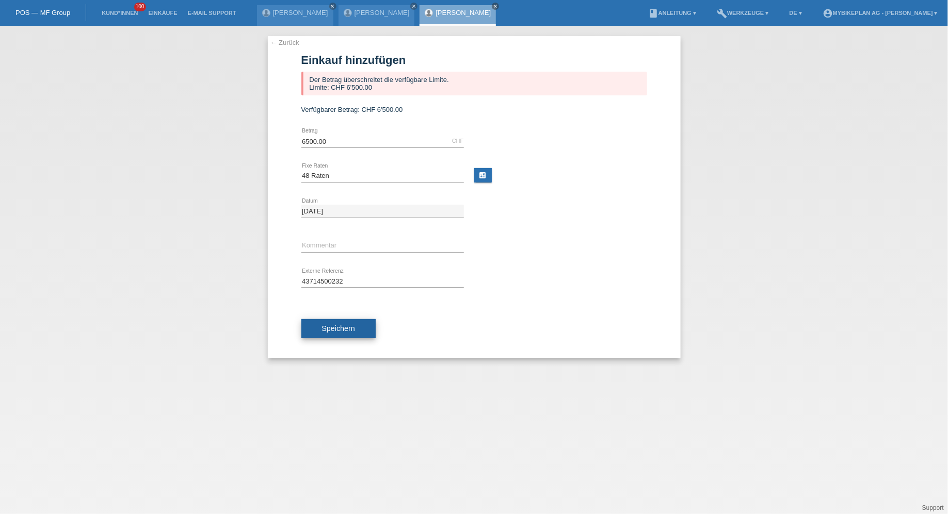
click at [334, 335] on button "Speichern" at bounding box center [338, 329] width 74 height 20
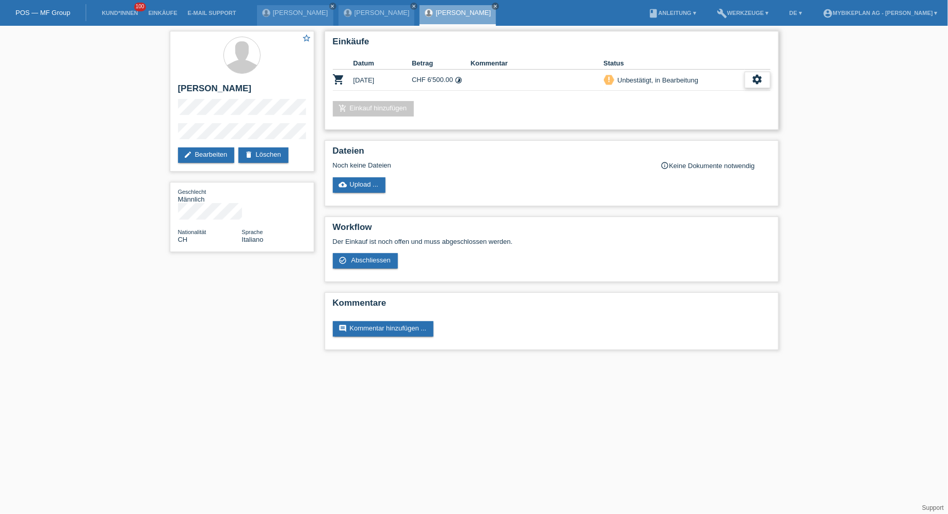
click at [759, 82] on icon "settings" at bounding box center [757, 79] width 11 height 11
click at [722, 100] on div "fullscreen Anzeigen" at bounding box center [704, 96] width 131 height 15
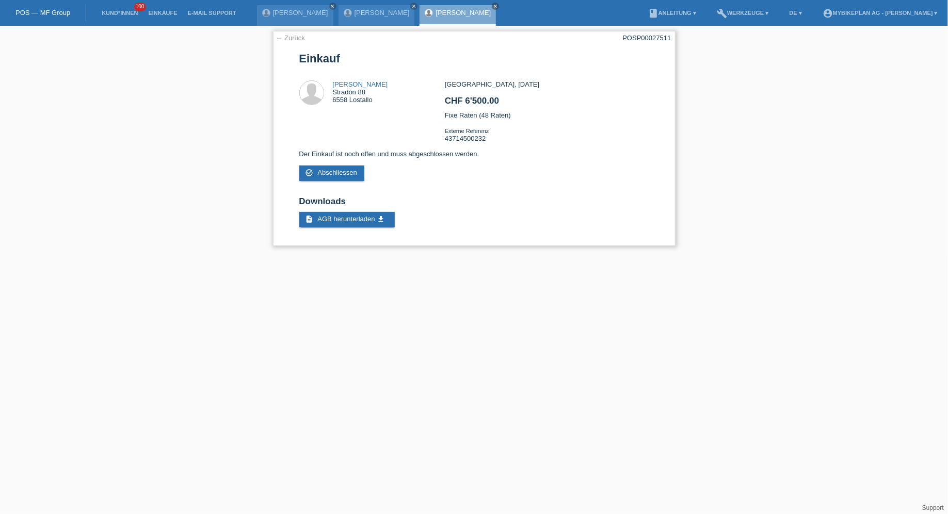
click at [657, 40] on div "POSP00027511" at bounding box center [647, 38] width 48 height 8
copy div "POSP00027511"
click at [113, 9] on li "Kund*innen 100" at bounding box center [119, 13] width 46 height 26
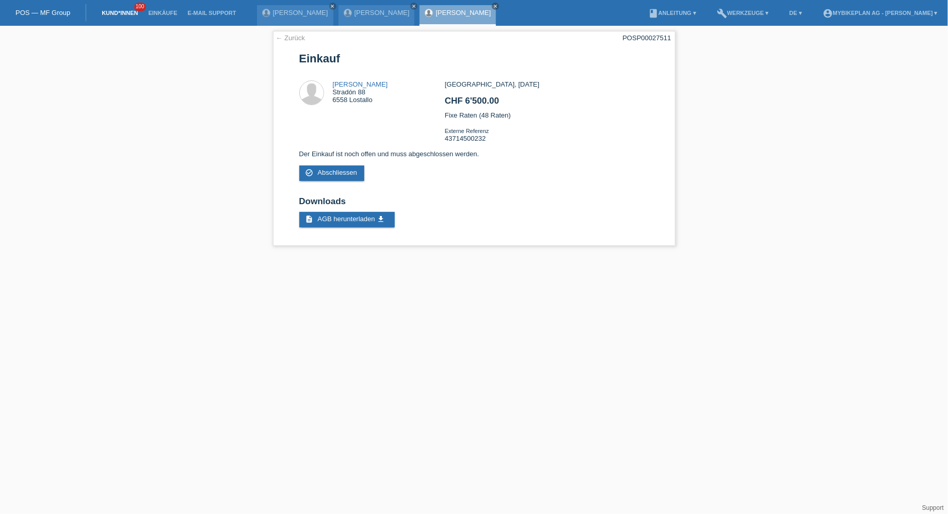
click at [113, 13] on link "Kund*innen" at bounding box center [119, 13] width 46 height 6
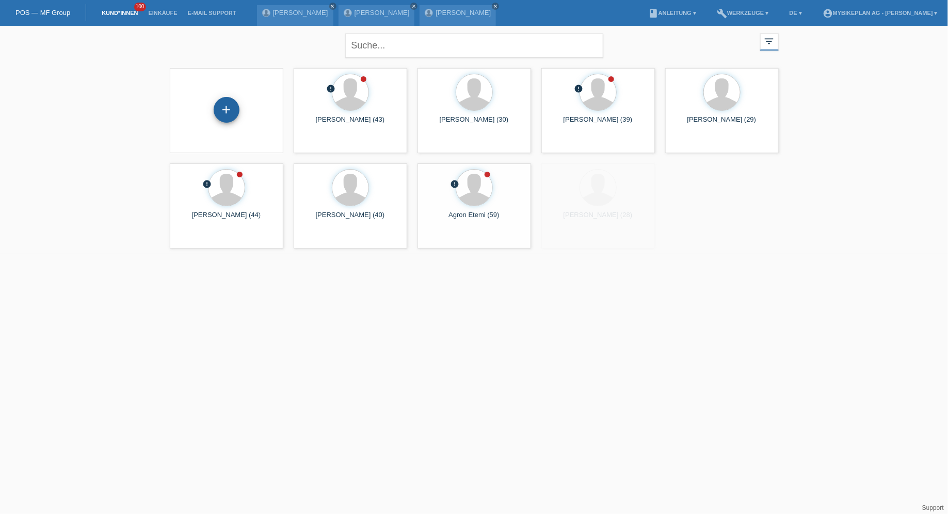
click at [226, 111] on div "+" at bounding box center [227, 110] width 26 height 26
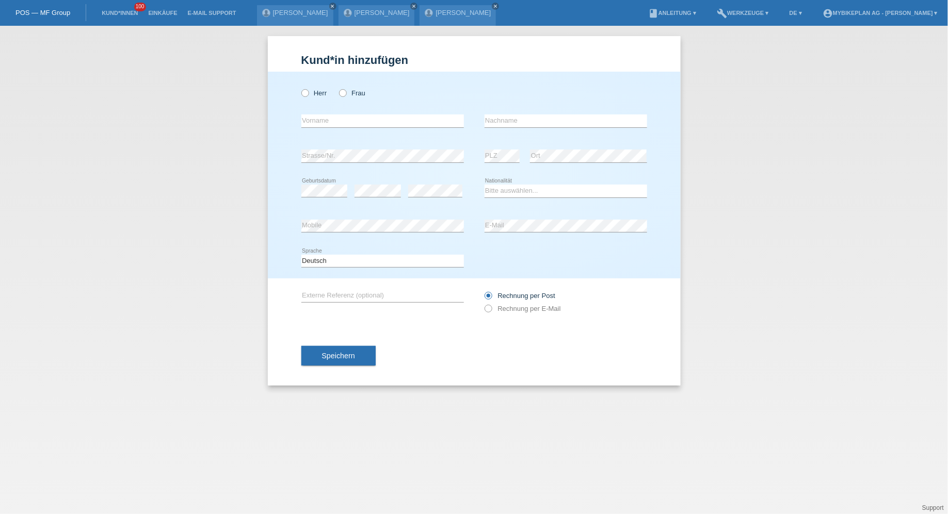
click at [295, 92] on div "Herr Frau error Vorname error" at bounding box center [474, 175] width 413 height 207
click at [301, 92] on input "Herr" at bounding box center [304, 92] width 7 height 7
radio input "true"
click at [336, 95] on div "Herr Frau" at bounding box center [382, 93] width 162 height 21
click at [337, 88] on icon at bounding box center [337, 88] width 0 height 0
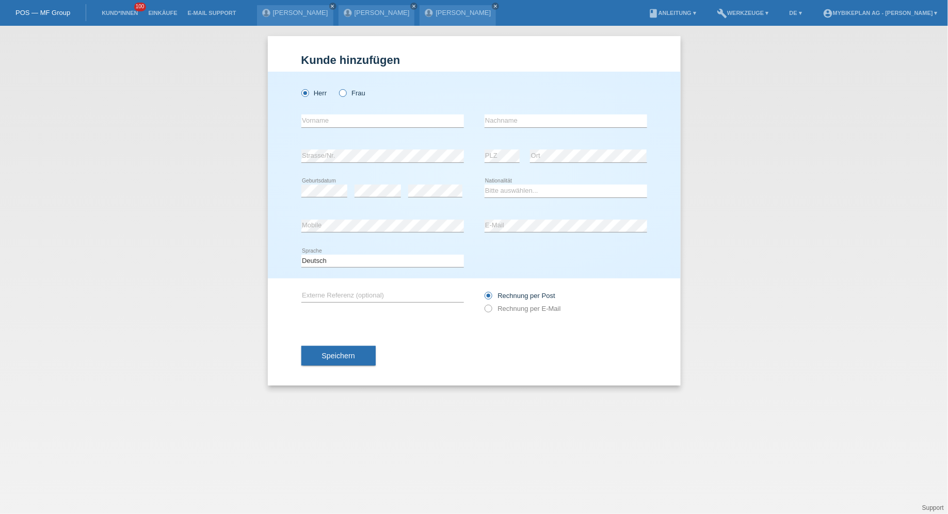
click at [341, 94] on input "Frau" at bounding box center [342, 92] width 7 height 7
radio input "true"
click at [341, 123] on input "text" at bounding box center [382, 121] width 162 height 13
type input "Liliana"
type input "Alves"
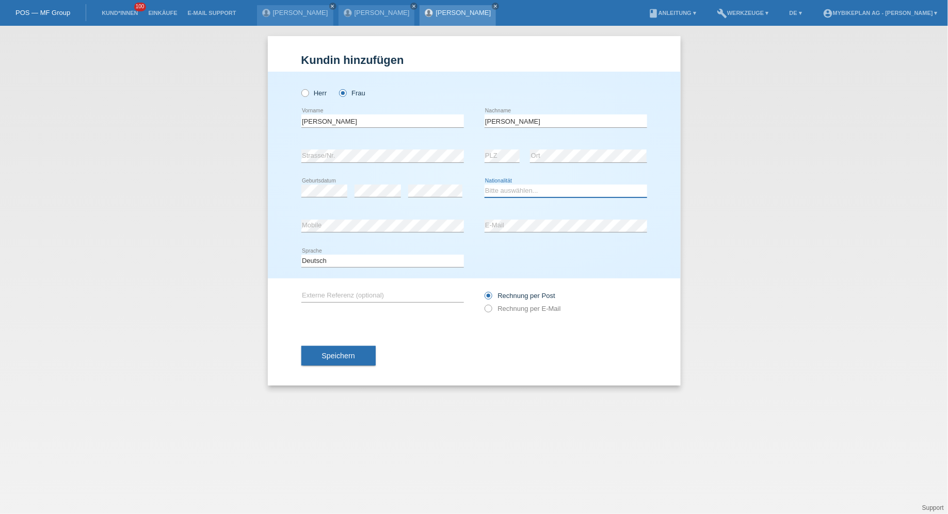
select select "CH"
click at [483, 316] on div "error Externe Referenz (optional) Rechnung per Post" at bounding box center [474, 302] width 346 height 47
click at [497, 308] on label "Rechnung per E-Mail" at bounding box center [522, 309] width 76 height 8
click at [491, 308] on input "Rechnung per E-Mail" at bounding box center [487, 311] width 7 height 13
radio input "true"
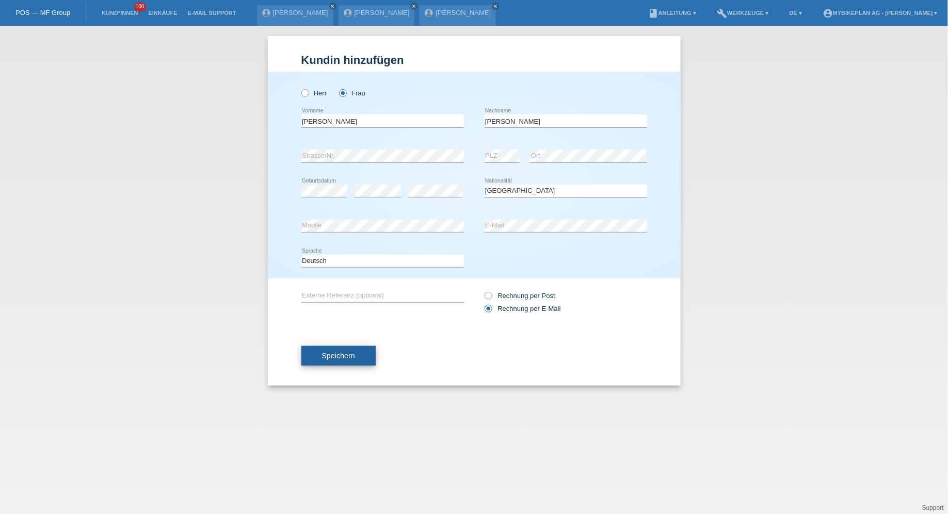
click at [345, 352] on span "Speichern" at bounding box center [338, 356] width 33 height 8
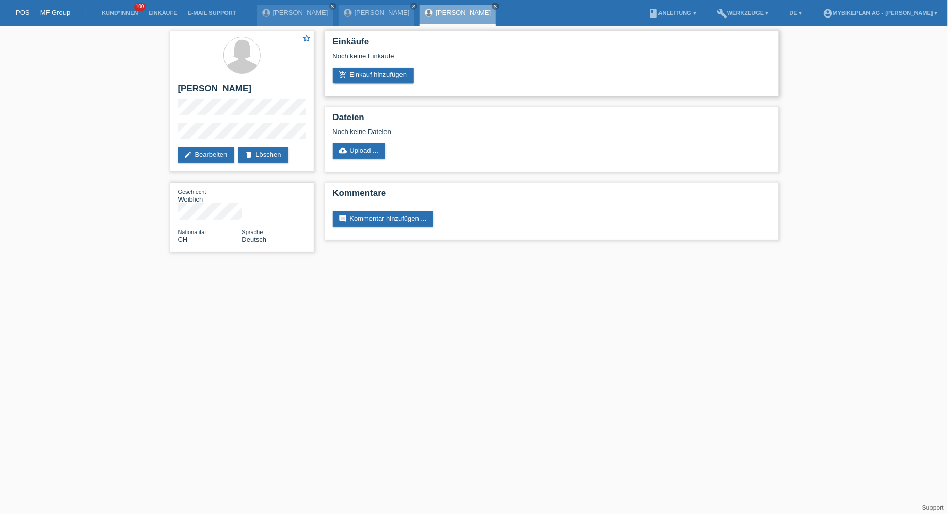
click at [409, 90] on div "Einkäufe Noch keine Einkäufe add_shopping_cart Einkauf hinzufügen" at bounding box center [551, 64] width 454 height 66
click at [402, 85] on div "Einkäufe Noch keine Einkäufe add_shopping_cart Einkauf hinzufügen" at bounding box center [551, 64] width 454 height 66
click at [389, 75] on link "add_shopping_cart Einkauf hinzufügen" at bounding box center [374, 75] width 82 height 15
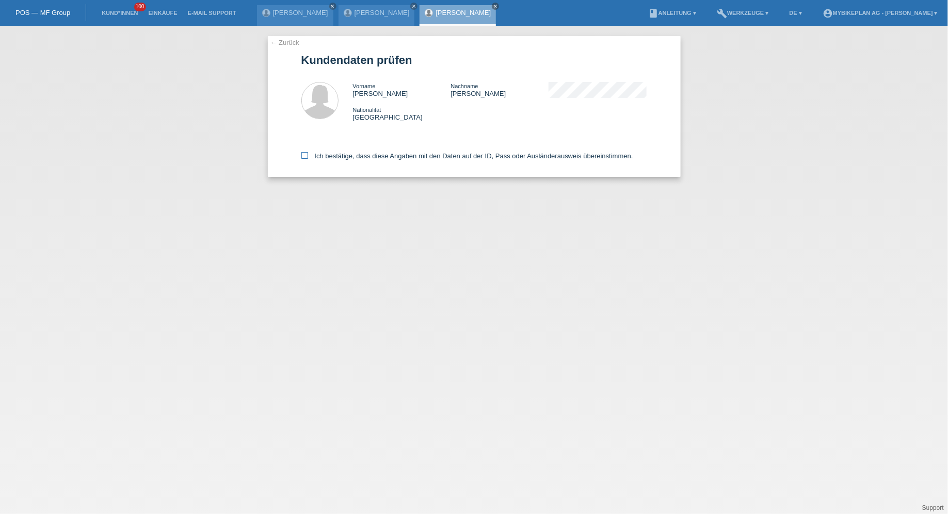
click at [400, 154] on label "Ich bestätige, dass diese Angaben mit den Daten auf der ID, Pass oder Ausländer…" at bounding box center [467, 156] width 332 height 8
click at [308, 154] on input "Ich bestätige, dass diese Angaben mit den Daten auf der ID, Pass oder Ausländer…" at bounding box center [304, 155] width 7 height 7
checkbox input "true"
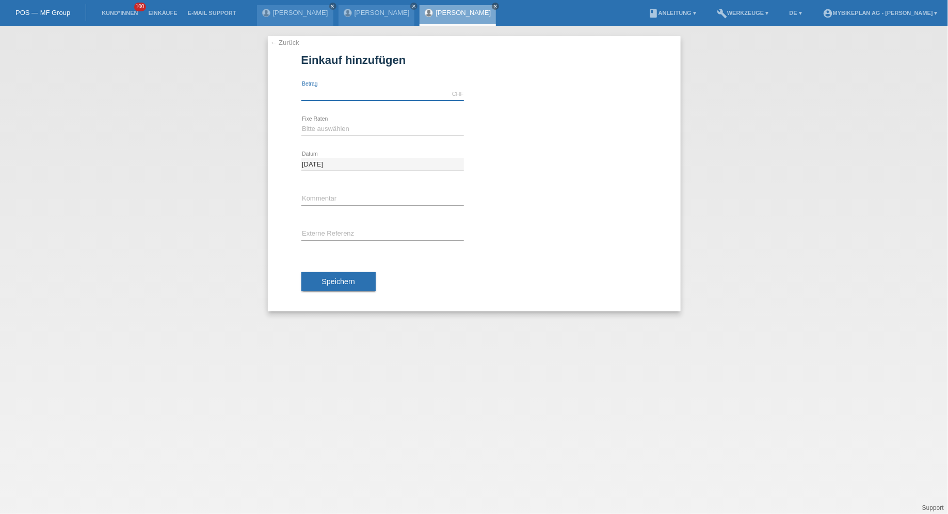
click at [389, 96] on input "text" at bounding box center [382, 94] width 162 height 13
type input "2999.00"
click at [323, 131] on select "Bitte auswählen 6 Raten 12 Raten 18 Raten 24 Raten 36 Raten 48 Raten" at bounding box center [382, 129] width 162 height 12
select select "486"
click at [301, 123] on select "Bitte auswählen 6 Raten 12 Raten 18 Raten 24 Raten 36 Raten 48 Raten" at bounding box center [382, 129] width 162 height 12
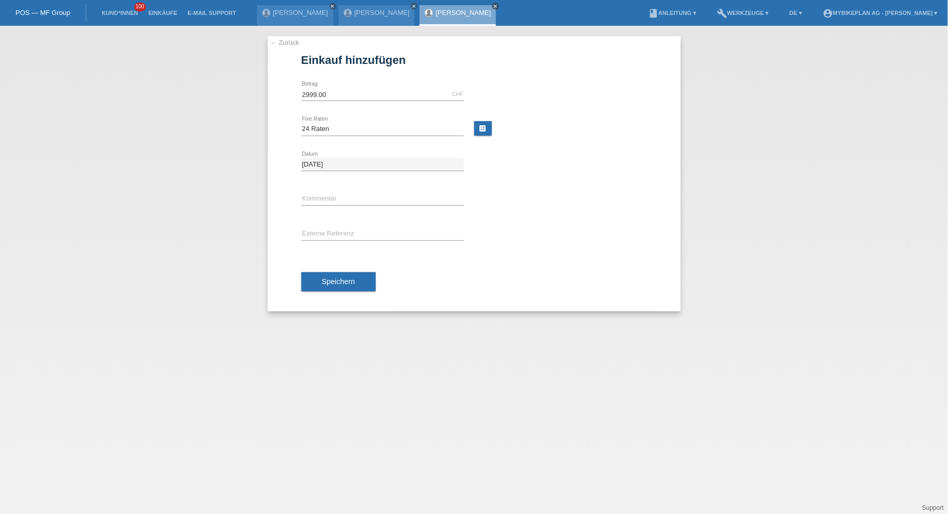
click at [323, 221] on div "error Externe Referenz" at bounding box center [382, 234] width 162 height 35
click at [323, 231] on input "text" at bounding box center [382, 234] width 162 height 13
paste input "43711424862"
type input "43711424862"
click at [324, 271] on div "Speichern" at bounding box center [474, 282] width 346 height 60
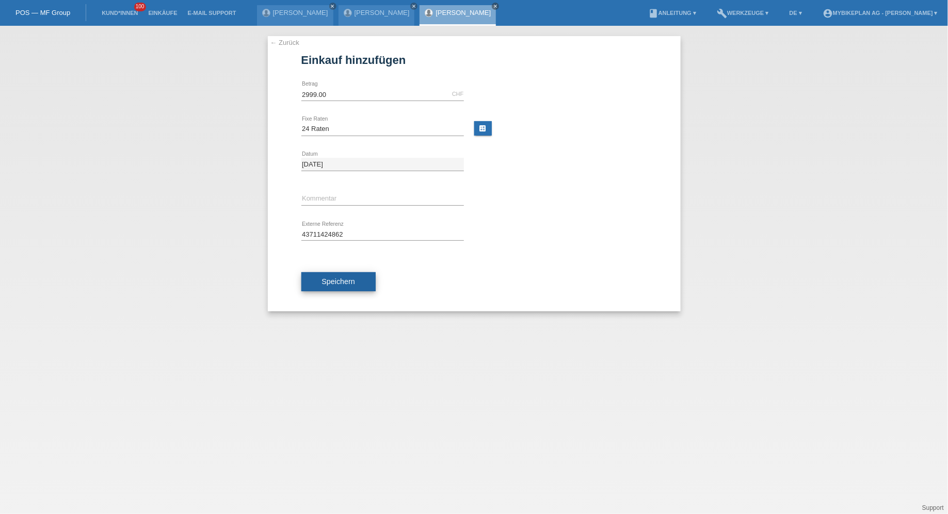
click at [324, 274] on button "Speichern" at bounding box center [338, 282] width 74 height 20
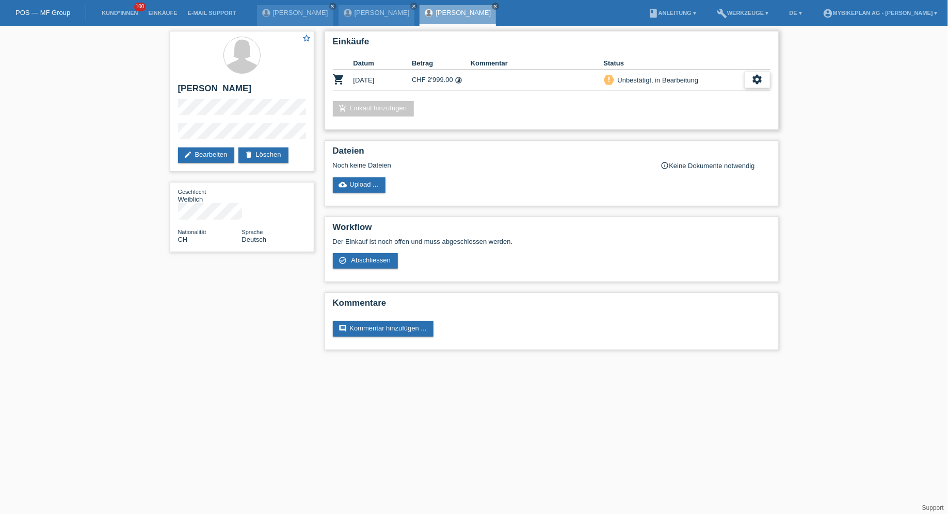
click at [754, 75] on icon "settings" at bounding box center [757, 79] width 11 height 11
click at [684, 95] on div "fullscreen Anzeigen" at bounding box center [720, 96] width 166 height 15
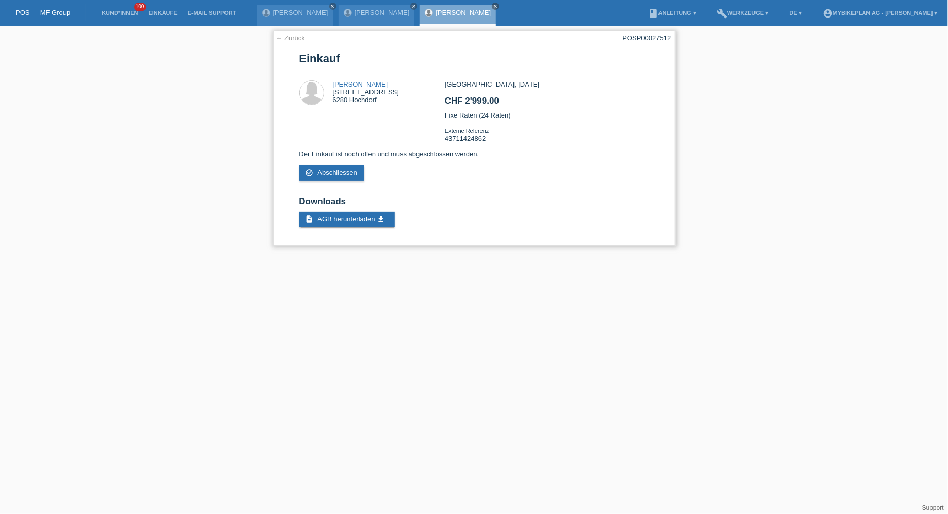
click at [638, 41] on div "POSP00027512" at bounding box center [647, 38] width 48 height 8
copy div "POSP00027512"
click at [110, 15] on link "Kund*innen" at bounding box center [119, 13] width 46 height 6
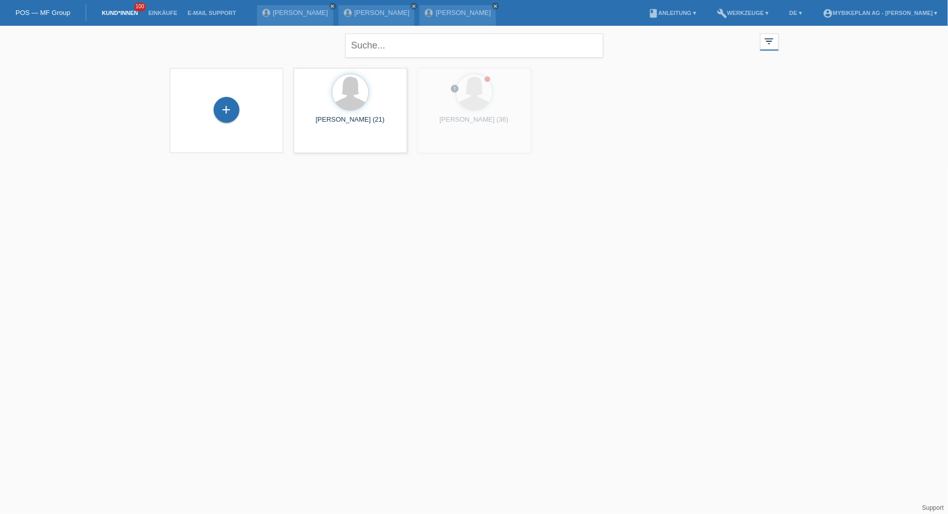
click at [219, 112] on div "+" at bounding box center [227, 110] width 26 height 26
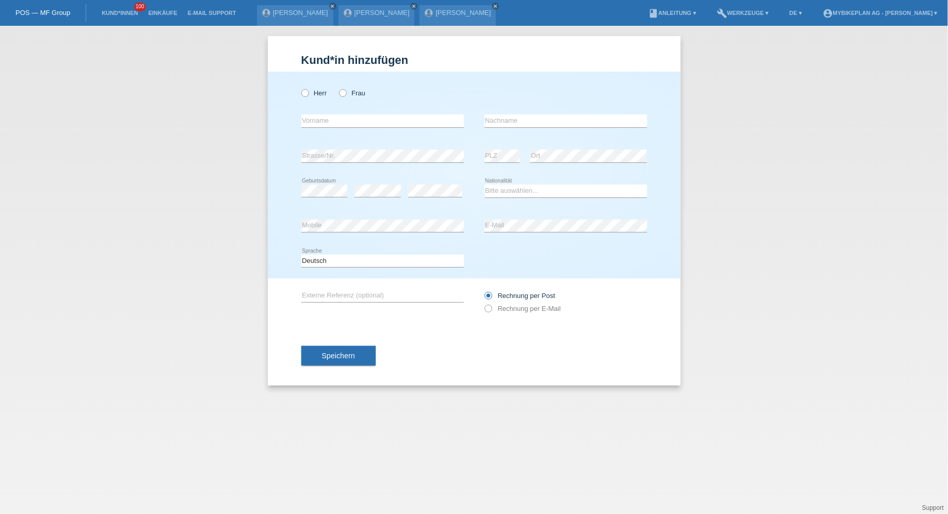
click at [305, 88] on div "Herr Frau" at bounding box center [382, 93] width 162 height 21
click at [343, 88] on div "Herr Frau" at bounding box center [382, 93] width 162 height 21
click at [345, 89] on div "Herr Frau" at bounding box center [382, 93] width 162 height 21
click at [348, 85] on div "Herr Frau" at bounding box center [382, 93] width 162 height 21
click at [348, 89] on label "Frau" at bounding box center [352, 93] width 26 height 8
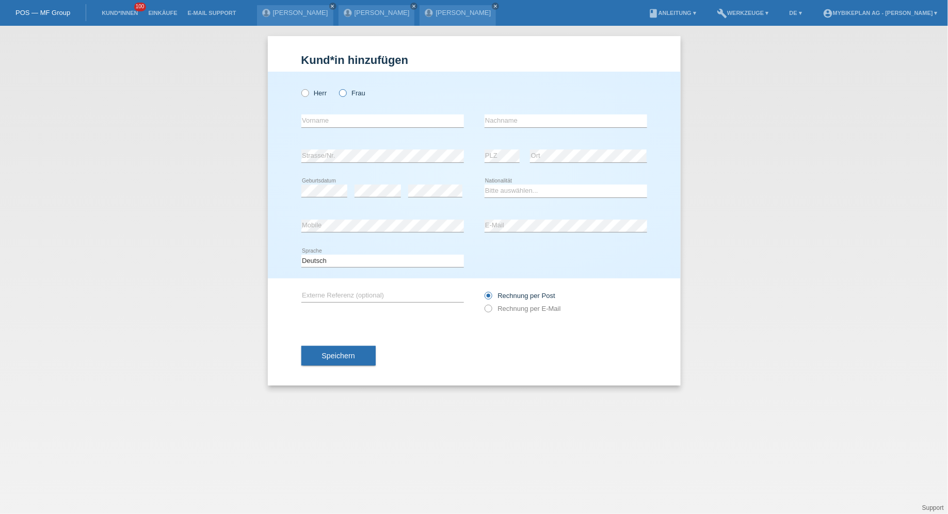
click at [346, 89] on input "Frau" at bounding box center [342, 92] width 7 height 7
radio input "true"
click at [347, 122] on input "text" at bounding box center [382, 121] width 162 height 13
type input "[PERSON_NAME]"
type input "Rigaux"
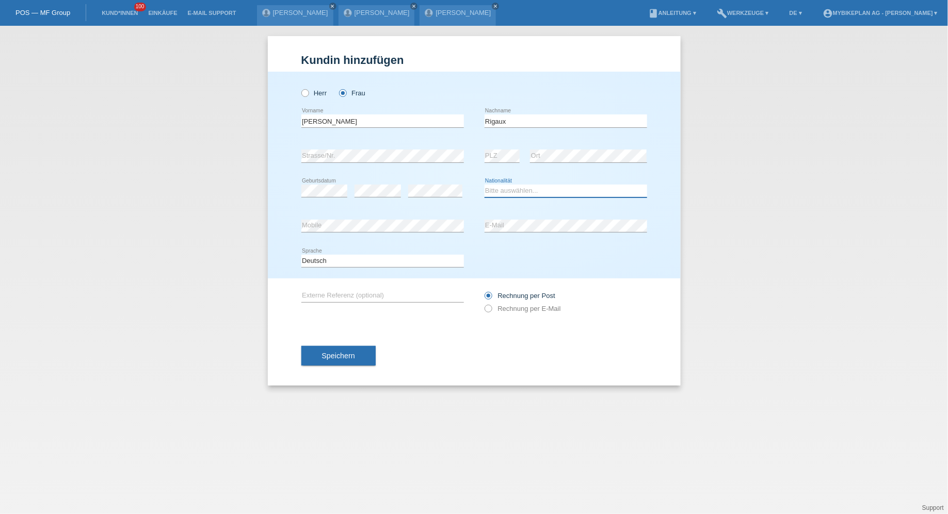
select select "CH"
click at [500, 302] on div "Rechnung per Post Rechnung per E-Mail" at bounding box center [565, 302] width 162 height 26
click at [501, 314] on div "Rechnung per Post Rechnung per E-Mail" at bounding box center [565, 302] width 162 height 26
click at [504, 310] on label "Rechnung per E-Mail" at bounding box center [522, 309] width 76 height 8
click at [491, 310] on input "Rechnung per E-Mail" at bounding box center [487, 311] width 7 height 13
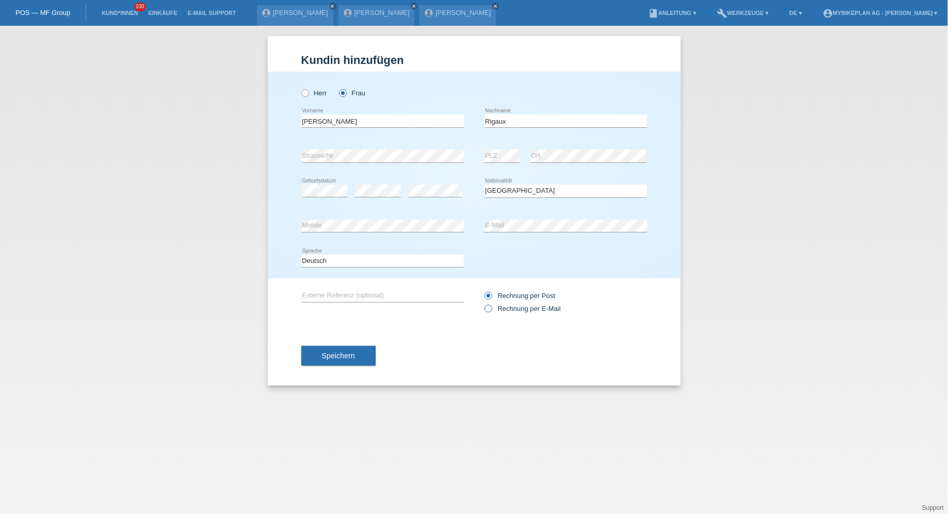
radio input "true"
click at [284, 374] on div "Kund*in hinzufügen [PERSON_NAME] hinzufügen [PERSON_NAME] hinzufügen [PERSON_NA…" at bounding box center [474, 211] width 413 height 350
click at [336, 364] on button "Speichern" at bounding box center [338, 356] width 74 height 20
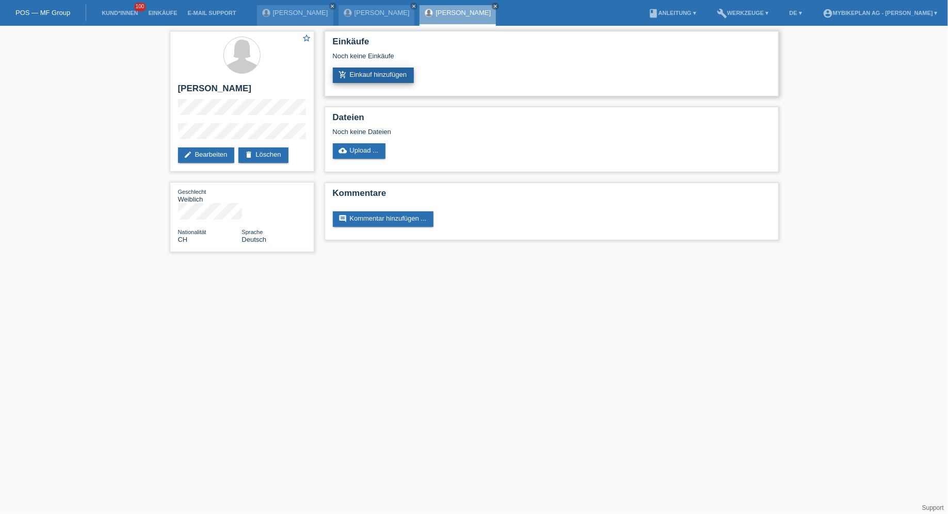
click at [376, 70] on link "add_shopping_cart Einkauf hinzufügen" at bounding box center [374, 75] width 82 height 15
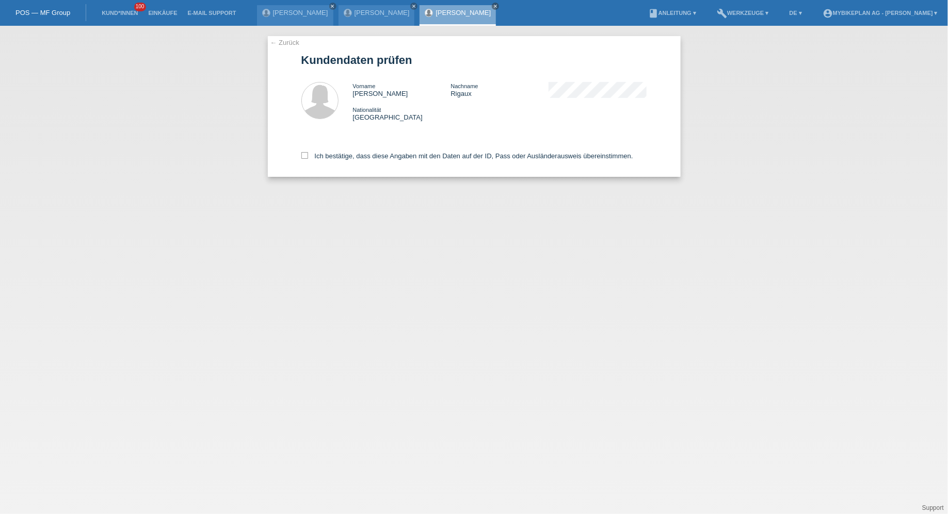
click at [378, 192] on div "← Zurück Kundendaten prüfen Vorname [PERSON_NAME] Nachname [PERSON_NAME] Nation…" at bounding box center [474, 270] width 948 height 488
click at [378, 161] on div "Ich bestätige, dass diese Angaben mit den Daten auf der ID, Pass oder Ausländer…" at bounding box center [474, 154] width 346 height 45
click at [376, 165] on div "Ich bestätige, dass diese Angaben mit den Daten auf der ID, Pass oder Ausländer…" at bounding box center [474, 154] width 346 height 45
click at [381, 155] on label "Ich bestätige, dass diese Angaben mit den Daten auf der ID, Pass oder Ausländer…" at bounding box center [467, 156] width 332 height 8
click at [308, 155] on input "Ich bestätige, dass diese Angaben mit den Daten auf der ID, Pass oder Ausländer…" at bounding box center [304, 155] width 7 height 7
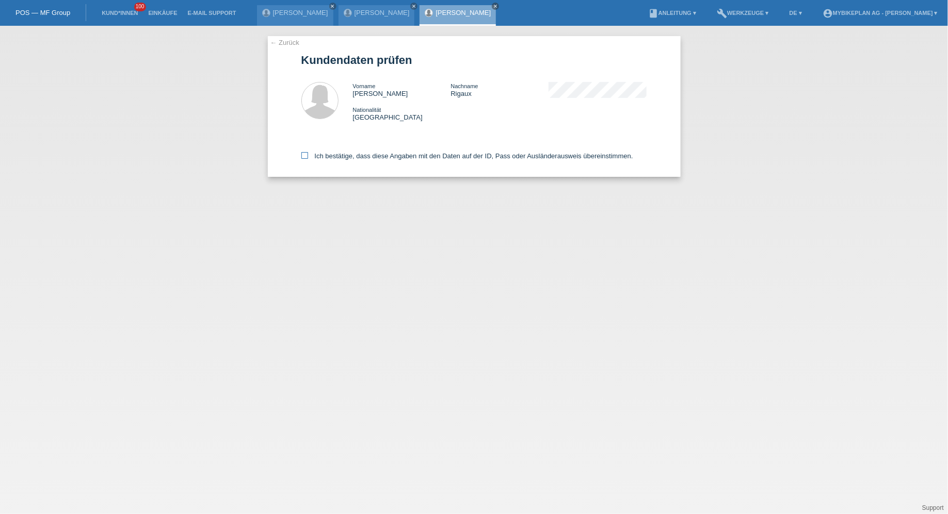
checkbox input "true"
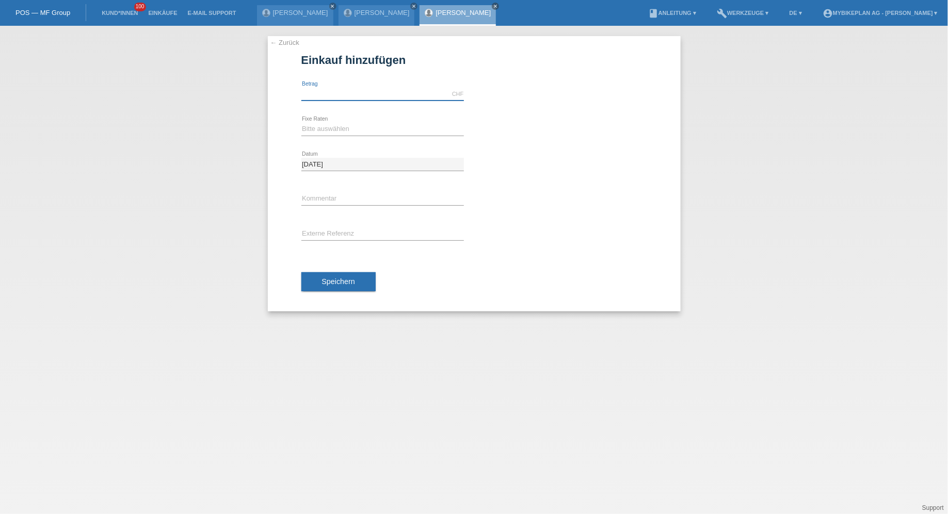
click at [362, 91] on input "text" at bounding box center [382, 94] width 162 height 13
type input "6699.00"
click at [319, 128] on select "Bitte auswählen 6 Raten 12 Raten 18 Raten 24 Raten 36 Raten 48 Raten" at bounding box center [382, 129] width 162 height 12
select select "488"
click at [301, 123] on select "Bitte auswählen 6 Raten 12 Raten 18 Raten 24 Raten 36 Raten 48 Raten" at bounding box center [382, 129] width 162 height 12
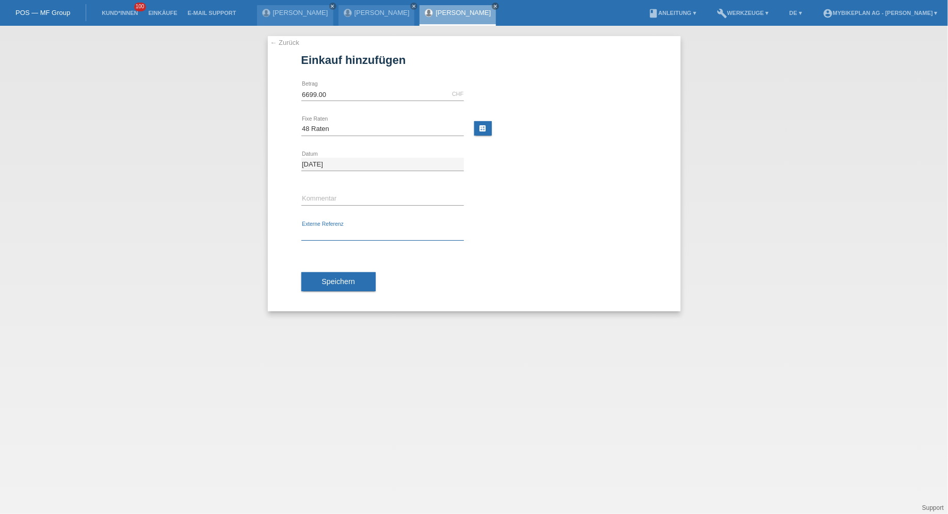
click at [322, 233] on input "text" at bounding box center [382, 234] width 162 height 13
paste input "43710951768"
type input "43710951768"
click at [324, 272] on button "Speichern" at bounding box center [338, 282] width 74 height 20
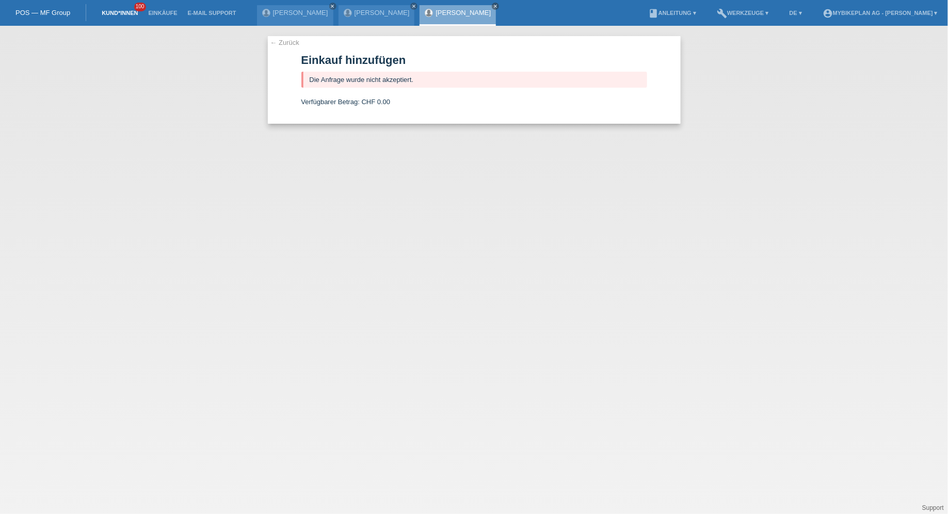
click at [115, 13] on link "Kund*innen" at bounding box center [119, 13] width 46 height 6
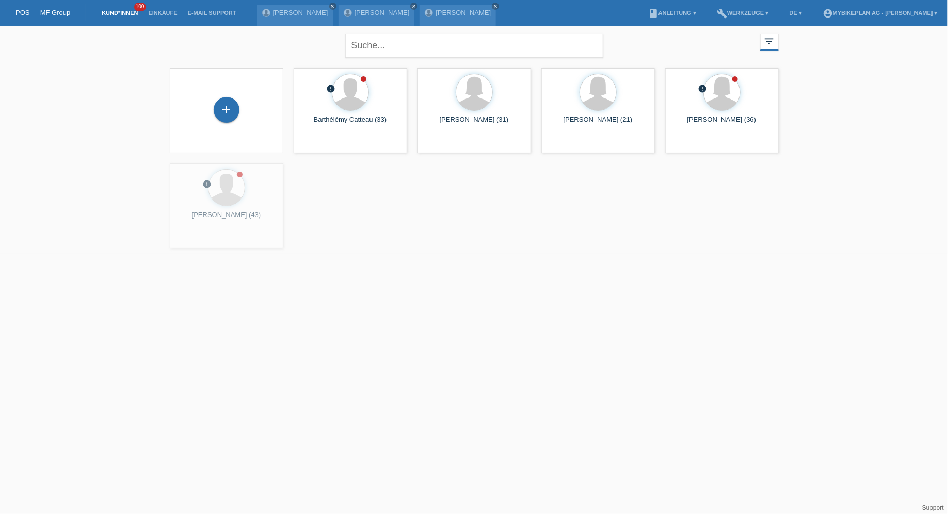
click at [242, 114] on div "+" at bounding box center [226, 110] width 97 height 27
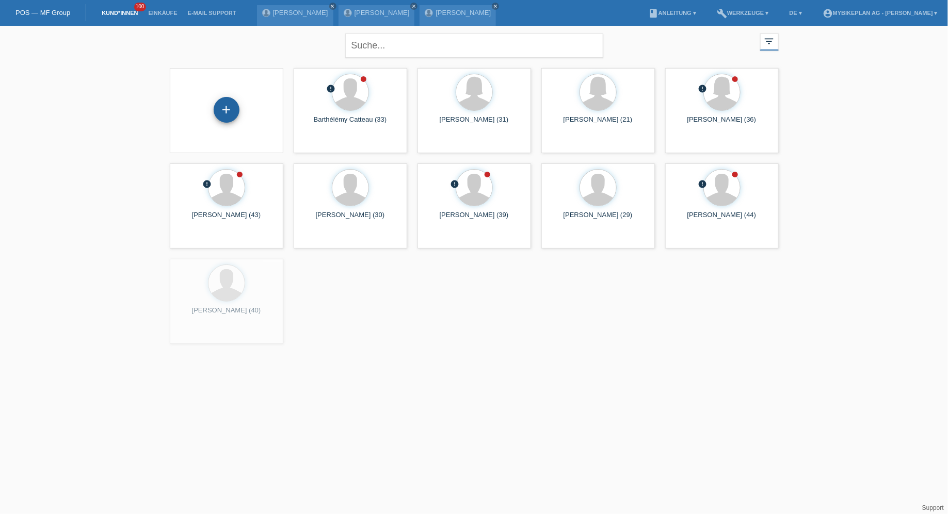
click at [233, 108] on div "+" at bounding box center [227, 110] width 26 height 26
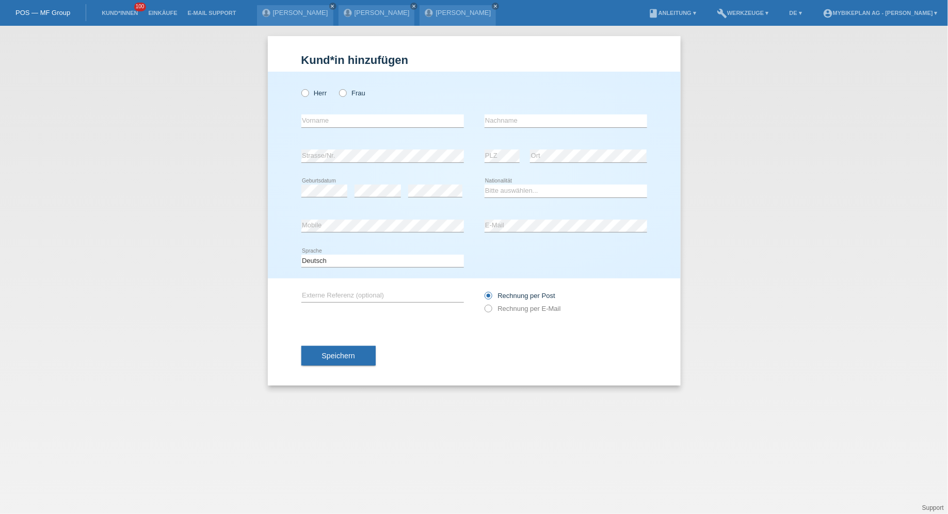
click at [310, 84] on div "Herr Frau" at bounding box center [382, 93] width 162 height 21
click at [310, 89] on label "Herr" at bounding box center [314, 93] width 26 height 8
click at [308, 89] on input "Herr" at bounding box center [304, 92] width 7 height 7
radio input "true"
click at [315, 112] on div "error Vorname" at bounding box center [382, 121] width 162 height 35
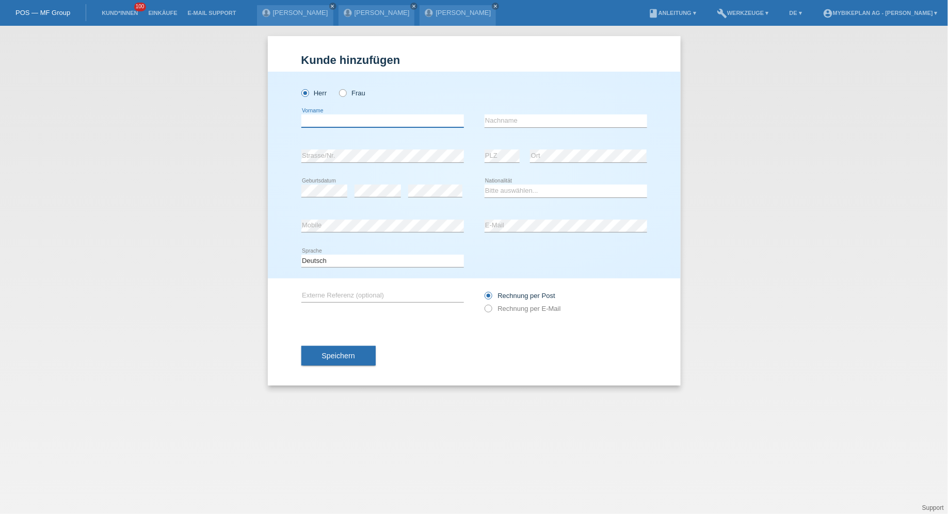
click at [314, 119] on input "text" at bounding box center [382, 121] width 162 height 13
click at [348, 135] on div "Faboi error Vorname" at bounding box center [382, 121] width 162 height 35
click at [343, 115] on input "Faboi" at bounding box center [382, 121] width 162 height 13
type input "[PERSON_NAME]"
type input "b"
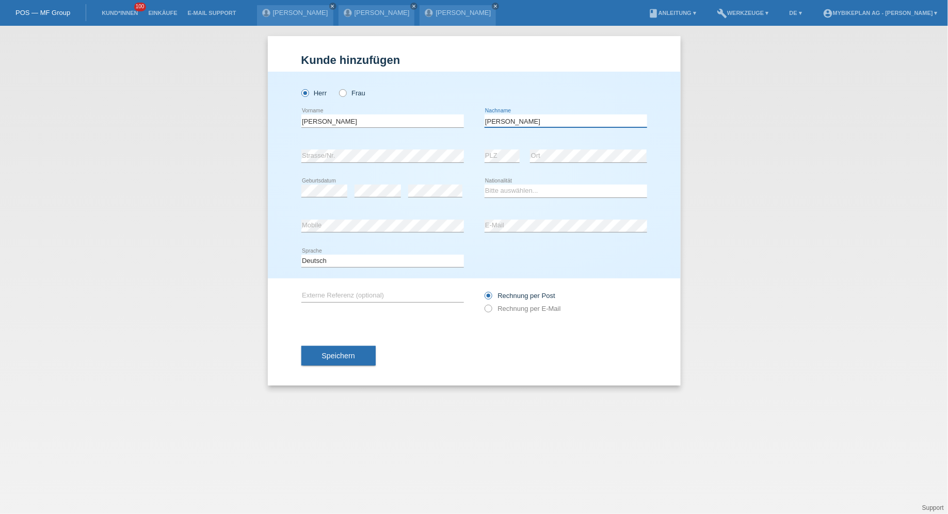
type input "[PERSON_NAME]"
select select "CH"
click at [522, 311] on label "Rechnung per E-Mail" at bounding box center [522, 309] width 76 height 8
click at [491, 311] on input "Rechnung per E-Mail" at bounding box center [487, 311] width 7 height 13
radio input "true"
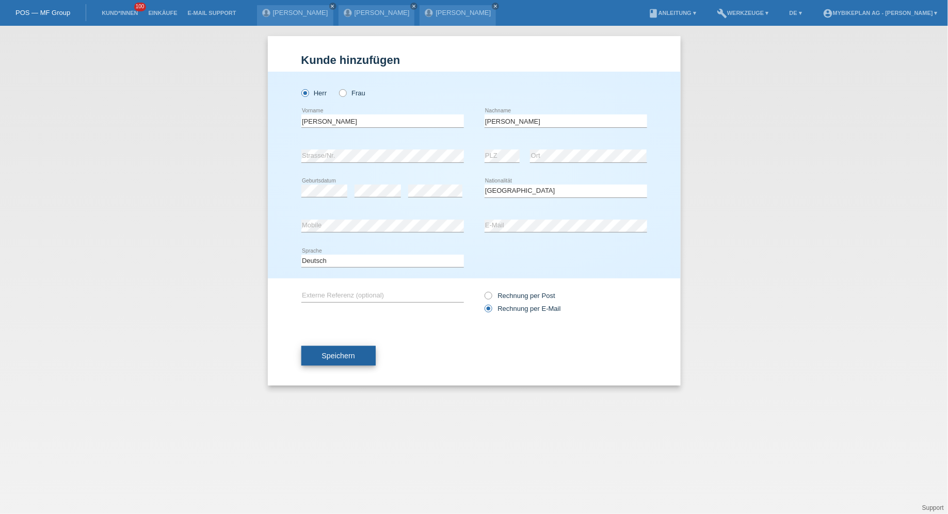
click at [363, 350] on button "Speichern" at bounding box center [338, 356] width 74 height 20
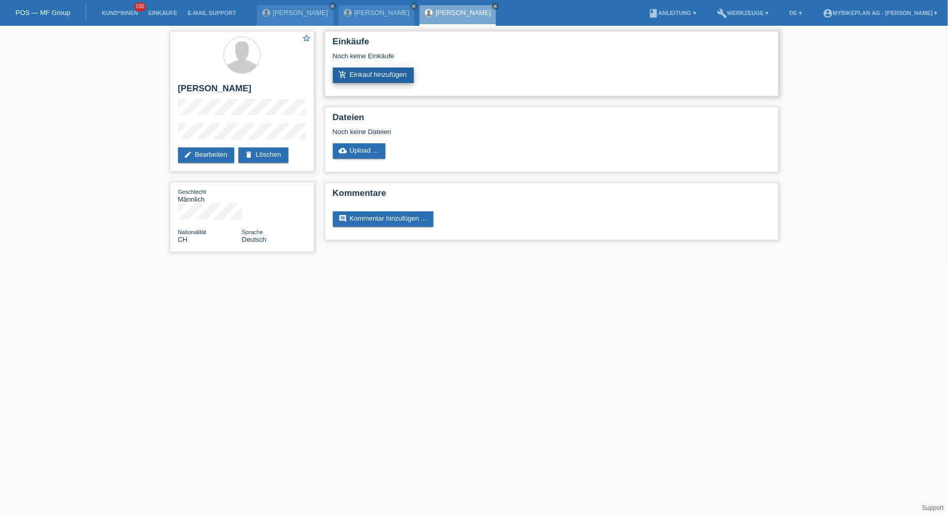
click at [379, 70] on link "add_shopping_cart Einkauf hinzufügen" at bounding box center [374, 75] width 82 height 15
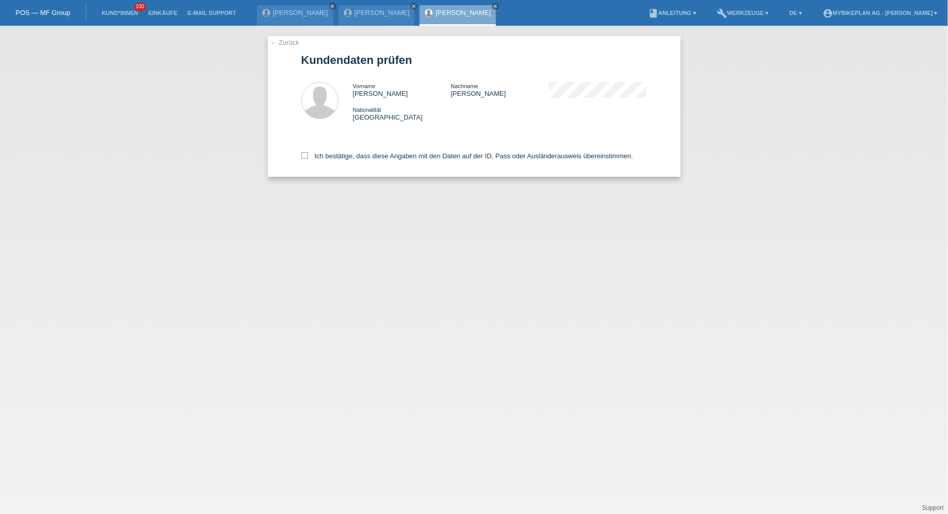
click at [405, 165] on div "Ich bestätige, dass diese Angaben mit den Daten auf der ID, Pass oder Ausländer…" at bounding box center [474, 154] width 346 height 45
click at [405, 158] on label "Ich bestätige, dass diese Angaben mit den Daten auf der ID, Pass oder Ausländer…" at bounding box center [467, 156] width 332 height 8
click at [308, 158] on input "Ich bestätige, dass diese Angaben mit den Daten auf der ID, Pass oder Ausländer…" at bounding box center [304, 155] width 7 height 7
checkbox input "true"
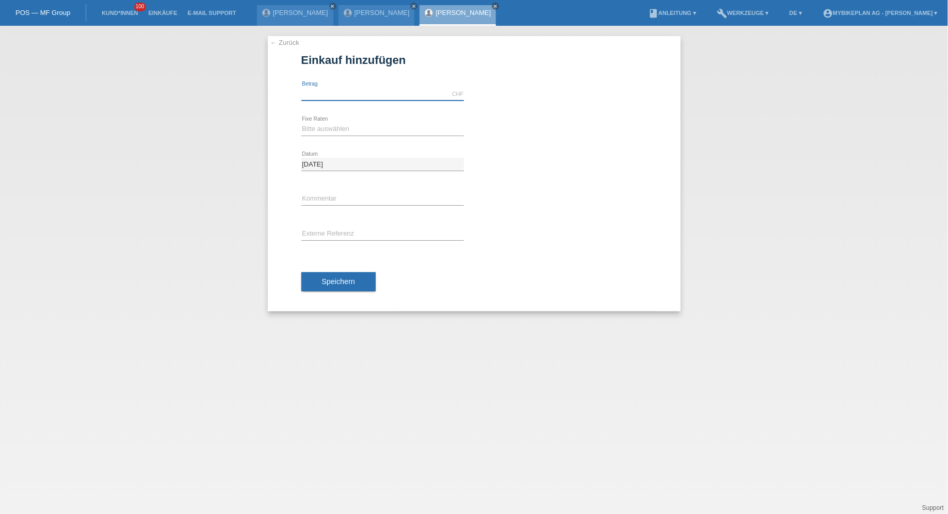
click at [355, 96] on input "text" at bounding box center [382, 94] width 162 height 13
type input "2999.00"
click at [325, 128] on select "Bitte auswählen 6 Raten 12 Raten 18 Raten 24 Raten 36 Raten 48 Raten" at bounding box center [382, 129] width 162 height 12
click at [301, 123] on select "Bitte auswählen 6 Raten 12 Raten 18 Raten 24 Raten 36 Raten 48 Raten" at bounding box center [382, 129] width 162 height 12
click at [312, 118] on div "Bitte auswählen 6 Raten 12 Raten 18 Raten 24 Raten 36 Raten 48 Raten error Fixe…" at bounding box center [382, 129] width 162 height 35
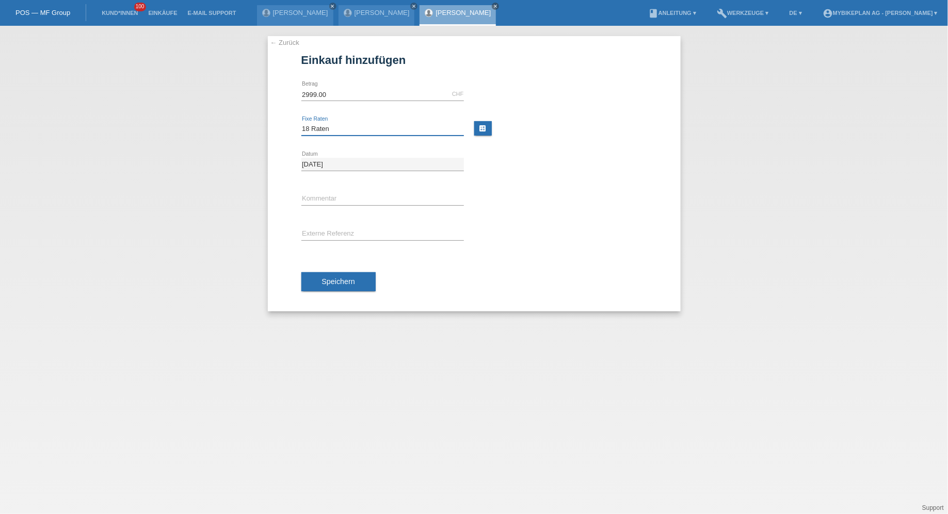
click at [312, 130] on select "Bitte auswählen 6 Raten 12 Raten 18 Raten 24 Raten 36 Raten 48 Raten" at bounding box center [382, 129] width 162 height 12
select select "486"
click at [301, 123] on select "Bitte auswählen 6 Raten 12 Raten 18 Raten 24 Raten 36 Raten 48 Raten" at bounding box center [382, 129] width 162 height 12
click at [319, 224] on div "error Externe Referenz" at bounding box center [382, 234] width 162 height 35
click at [319, 226] on div "error Externe Referenz" at bounding box center [382, 234] width 162 height 35
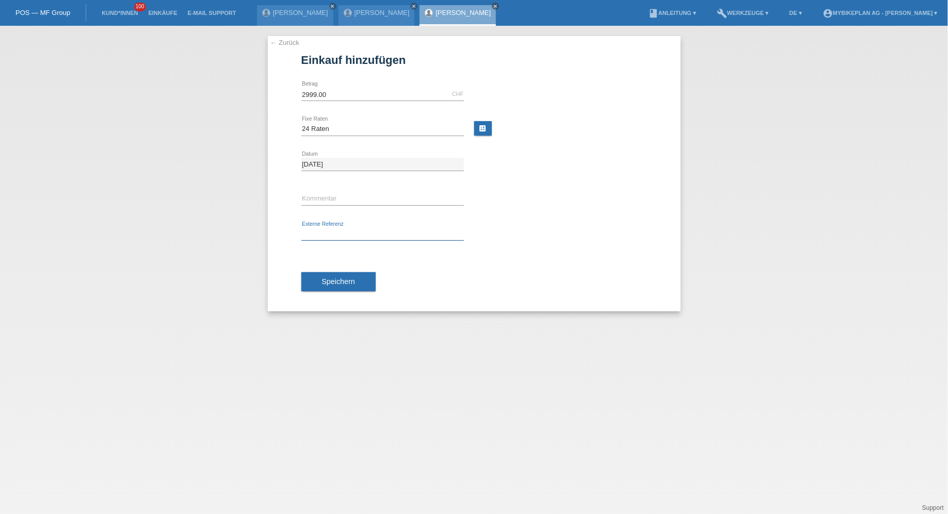
click at [320, 231] on input "text" at bounding box center [382, 234] width 162 height 13
paste input "43708646827"
type input "43708646827"
click at [325, 256] on div "Speichern" at bounding box center [474, 282] width 346 height 60
click at [325, 274] on button "Speichern" at bounding box center [338, 282] width 74 height 20
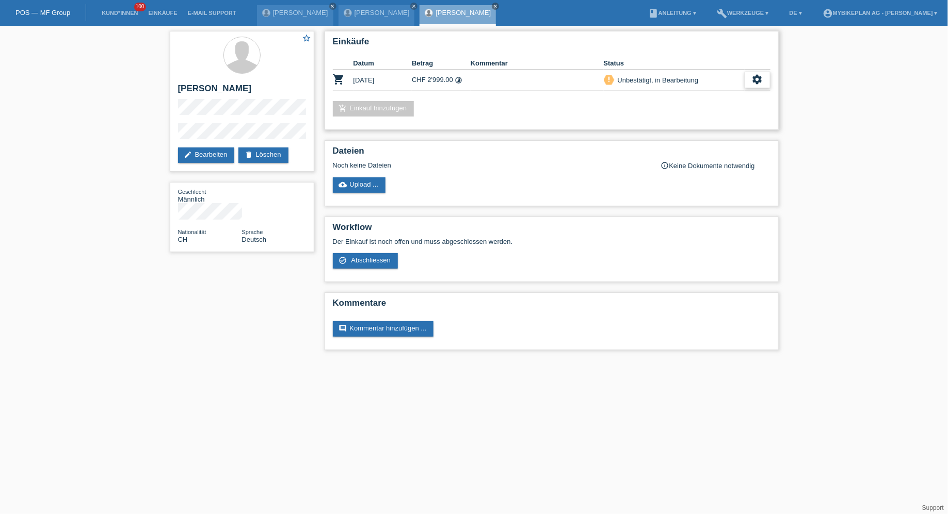
click at [759, 83] on icon "settings" at bounding box center [757, 79] width 11 height 11
drag, startPoint x: 718, startPoint y: 107, endPoint x: 720, endPoint y: 96, distance: 10.4
click at [720, 96] on div "fullscreen Anzeigen description AGB herunterladen get_app check_circle_outline …" at bounding box center [704, 119] width 132 height 62
click at [720, 96] on div "fullscreen Anzeigen" at bounding box center [704, 96] width 131 height 15
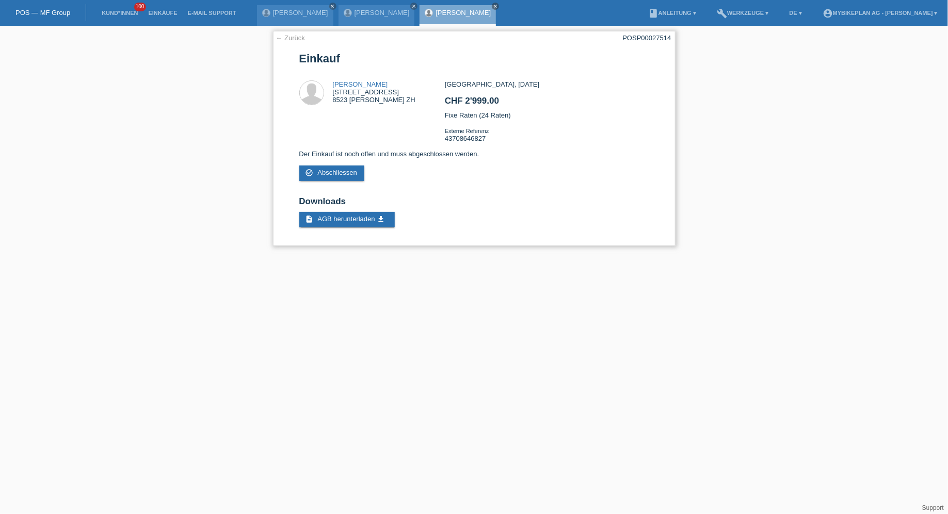
click at [644, 38] on div "POSP00027514" at bounding box center [647, 38] width 48 height 8
copy div "POSP00027514"
click at [109, 13] on link "Kund*innen" at bounding box center [119, 13] width 46 height 6
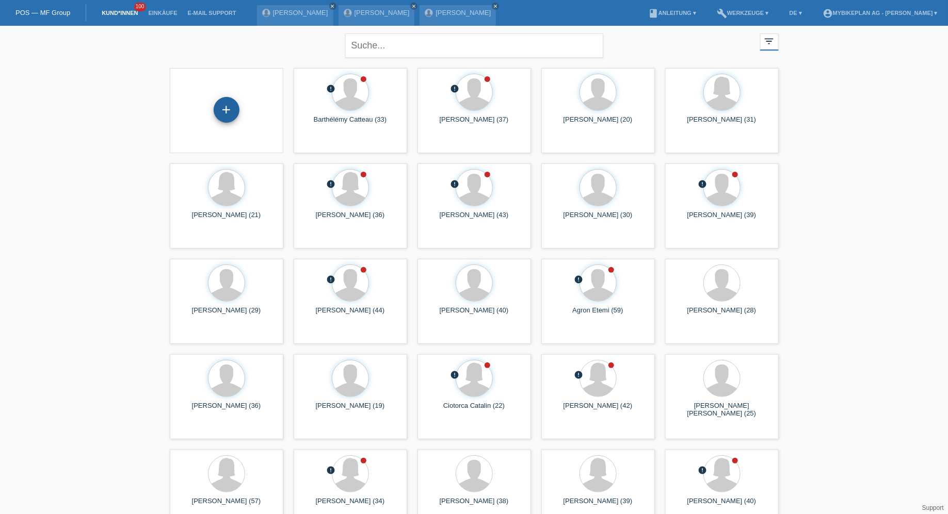
click at [217, 118] on div "+" at bounding box center [227, 110] width 26 height 26
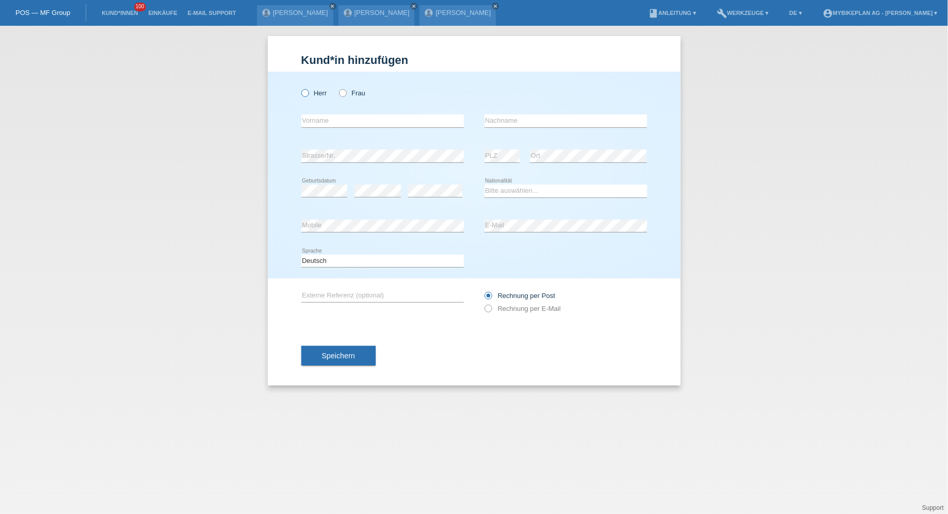
click at [299, 88] on icon at bounding box center [299, 88] width 0 height 0
click at [303, 94] on input "Herr" at bounding box center [304, 92] width 7 height 7
radio input "true"
click at [314, 121] on input "text" at bounding box center [382, 121] width 162 height 13
type input "[PERSON_NAME]"
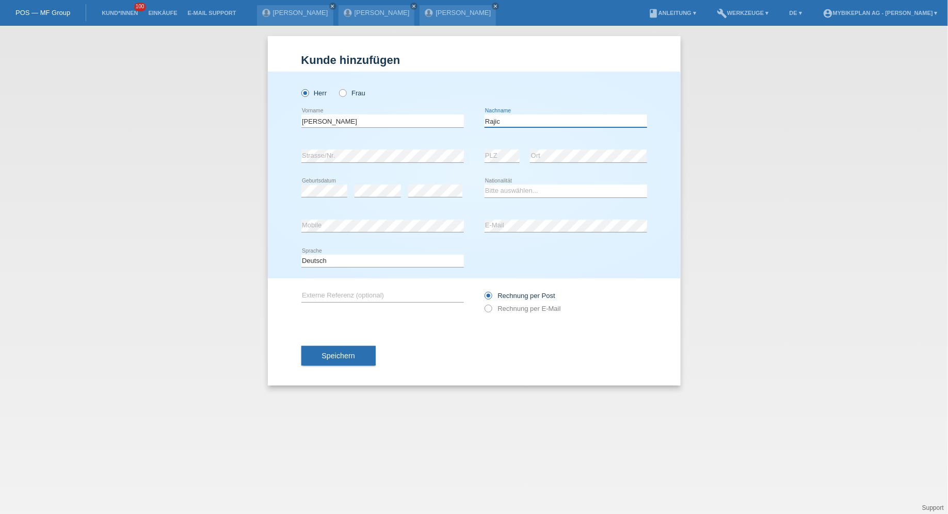
type input "Rajic"
select select "CH"
click at [539, 307] on label "Rechnung per E-Mail" at bounding box center [522, 309] width 76 height 8
click at [491, 307] on input "Rechnung per E-Mail" at bounding box center [487, 311] width 7 height 13
radio input "true"
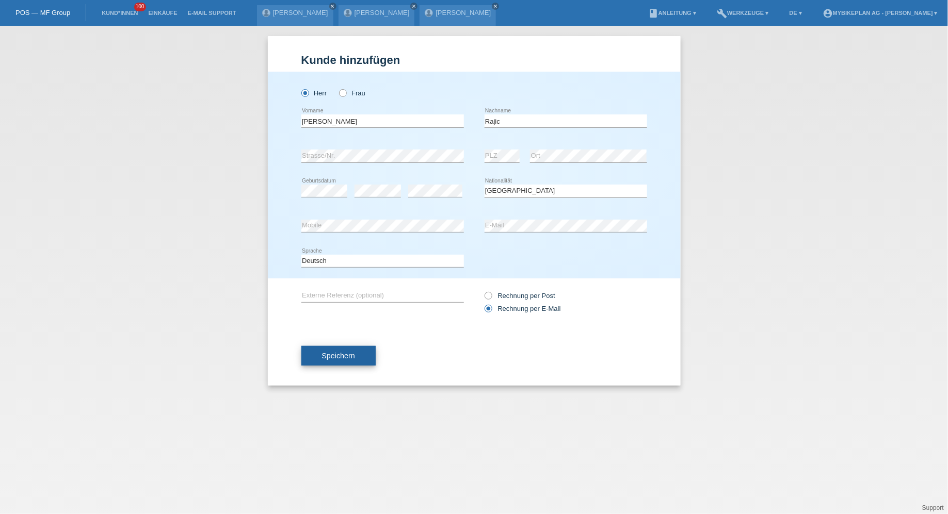
click at [353, 356] on span "Speichern" at bounding box center [338, 356] width 33 height 8
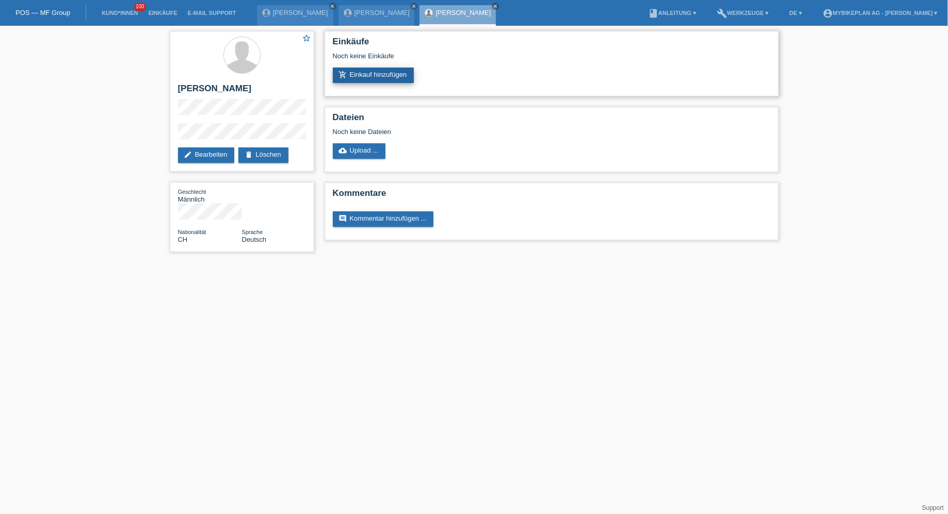
click at [378, 77] on link "add_shopping_cart Einkauf hinzufügen" at bounding box center [374, 75] width 82 height 15
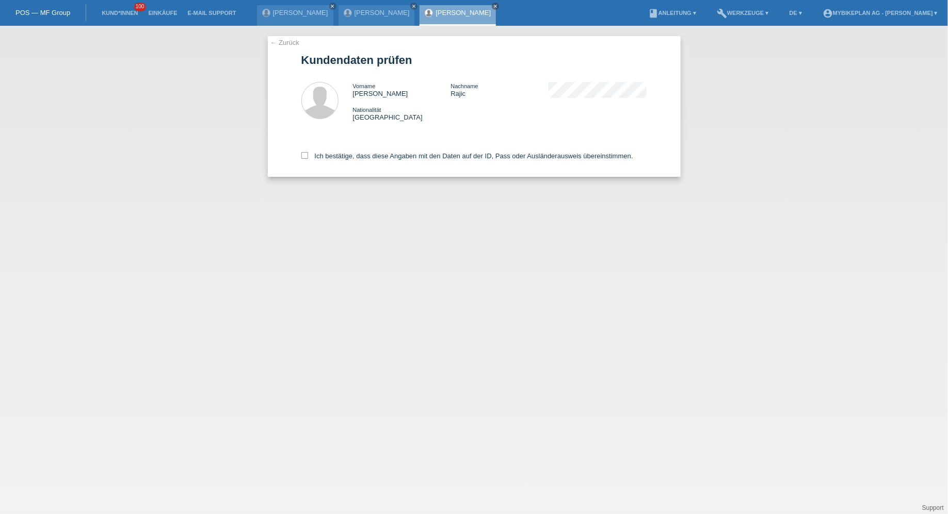
click at [355, 161] on div "Ich bestätige, dass diese Angaben mit den Daten auf der ID, Pass oder Ausländer…" at bounding box center [474, 154] width 346 height 45
click at [357, 155] on label "Ich bestätige, dass diese Angaben mit den Daten auf der ID, Pass oder Ausländer…" at bounding box center [467, 156] width 332 height 8
click at [308, 155] on input "Ich bestätige, dass diese Angaben mit den Daten auf der ID, Pass oder Ausländer…" at bounding box center [304, 155] width 7 height 7
checkbox input "true"
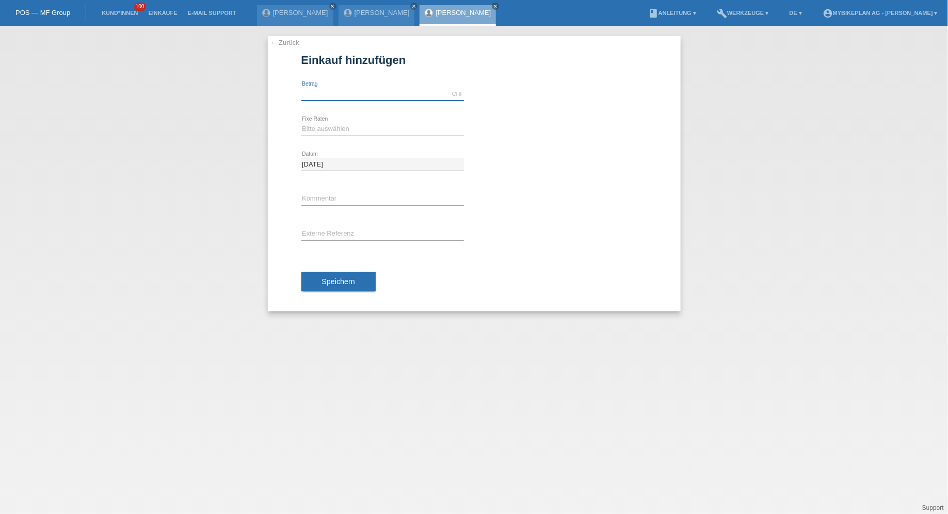
click at [355, 92] on input "text" at bounding box center [382, 94] width 162 height 13
type input "4299.00"
click at [304, 120] on div "Bitte auswählen 6 Raten 12 Raten 18 Raten 24 Raten 36 Raten 48 Raten error Fixe…" at bounding box center [382, 129] width 162 height 35
click at [313, 126] on select "Bitte auswählen 6 Raten 12 Raten 18 Raten 24 Raten 36 Raten 48 Raten" at bounding box center [382, 129] width 162 height 12
select select "488"
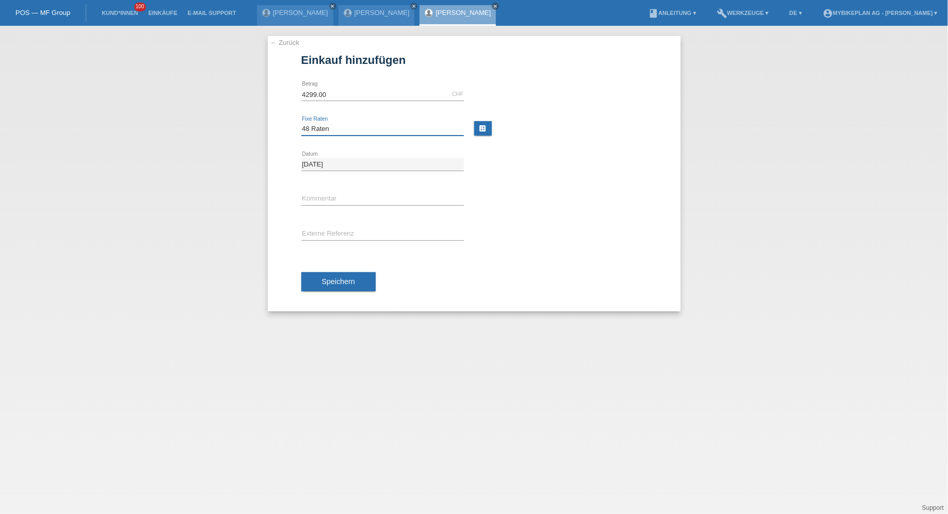
click at [301, 123] on select "Bitte auswählen 6 Raten 12 Raten 18 Raten 24 Raten 36 Raten 48 Raten" at bounding box center [382, 129] width 162 height 12
click at [332, 232] on input "text" at bounding box center [382, 234] width 162 height 13
paste input "43708331958"
type input "43708331958"
click at [331, 266] on div "Speichern" at bounding box center [474, 282] width 346 height 60
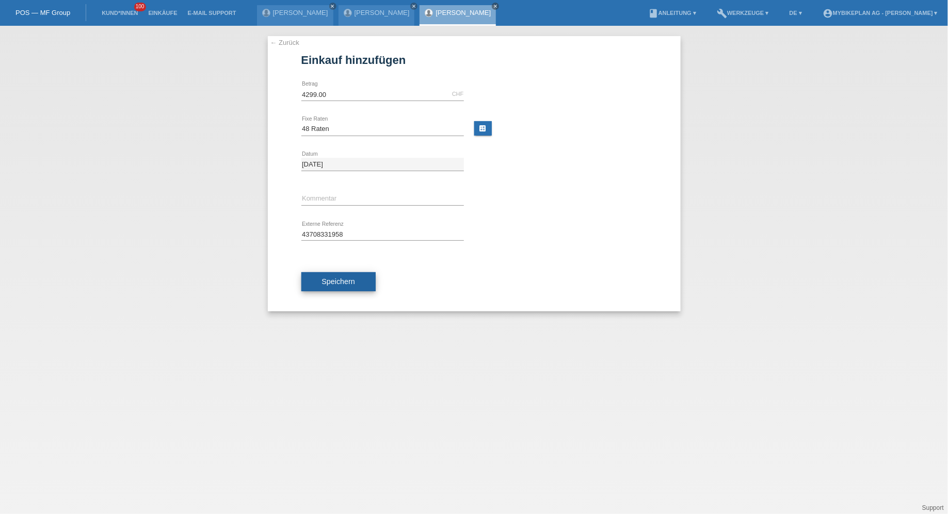
click at [331, 281] on span "Speichern" at bounding box center [338, 282] width 33 height 8
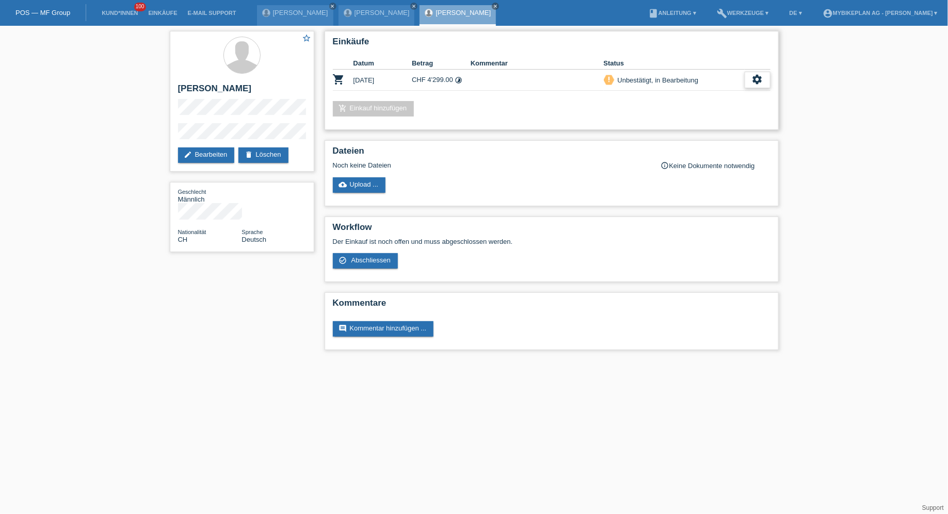
click at [760, 78] on icon "settings" at bounding box center [757, 79] width 11 height 11
click at [714, 101] on div "fullscreen Anzeigen" at bounding box center [704, 96] width 131 height 15
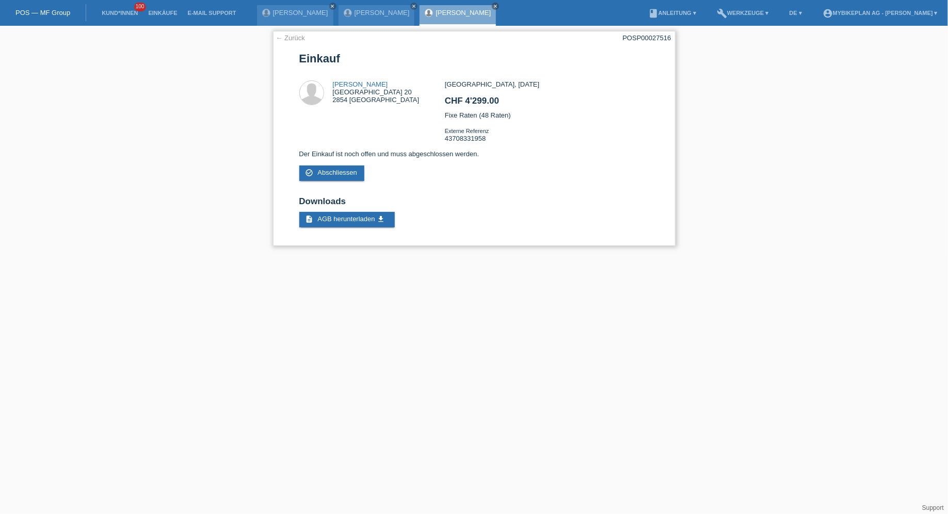
click at [646, 34] on div "POSP00027516" at bounding box center [647, 38] width 48 height 8
copy div "POSP00027516"
click at [122, 13] on link "Kund*innen" at bounding box center [119, 13] width 46 height 6
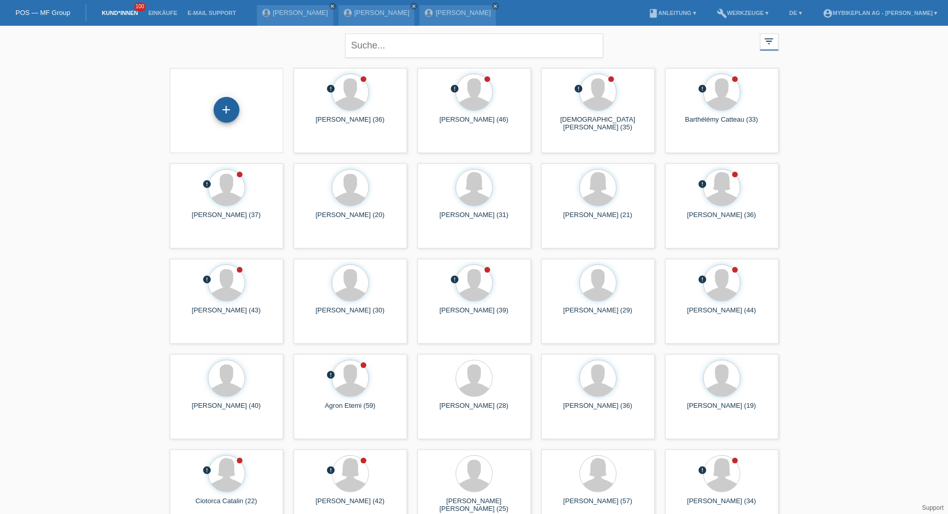
click at [222, 109] on div "+" at bounding box center [227, 110] width 26 height 26
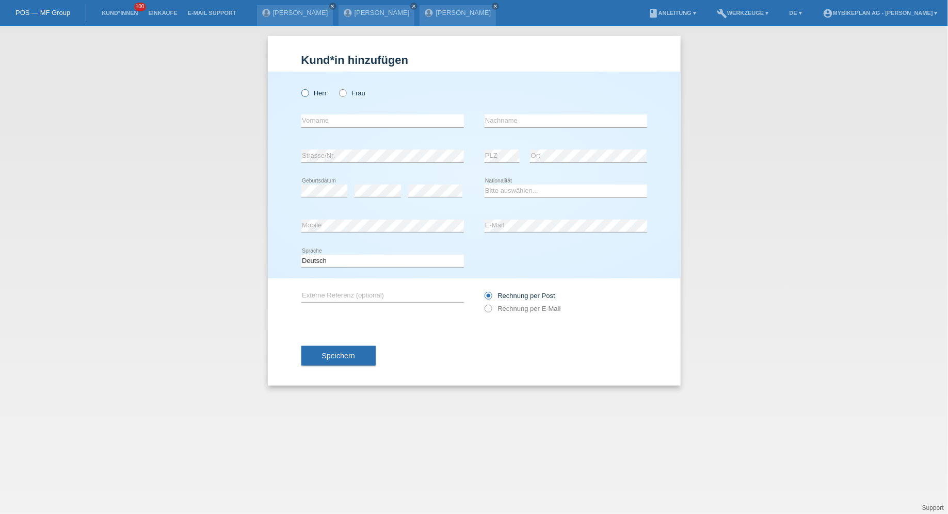
click at [299, 88] on icon at bounding box center [299, 88] width 0 height 0
click at [307, 90] on input "Herr" at bounding box center [304, 92] width 7 height 7
radio input "true"
click at [313, 122] on input "text" at bounding box center [382, 121] width 162 height 13
type input "[PERSON_NAME]"
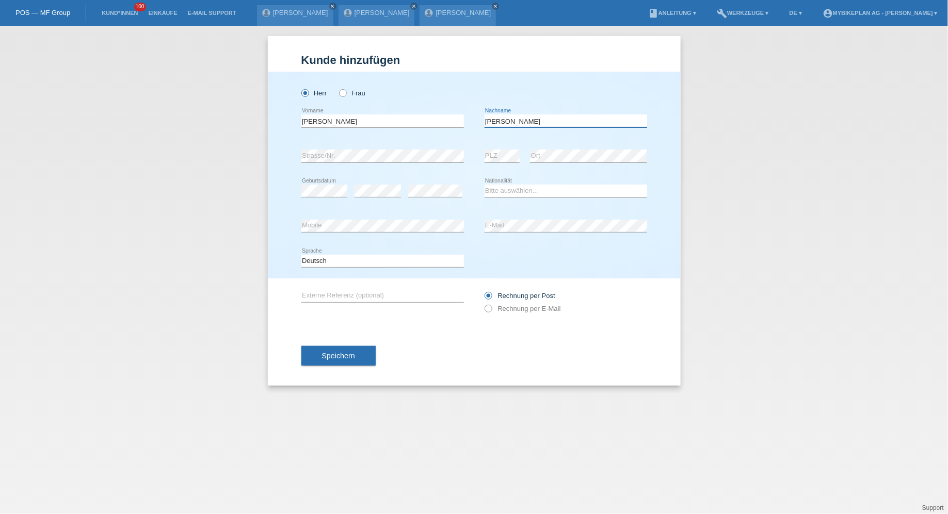
type input "[PERSON_NAME]"
select select "ES"
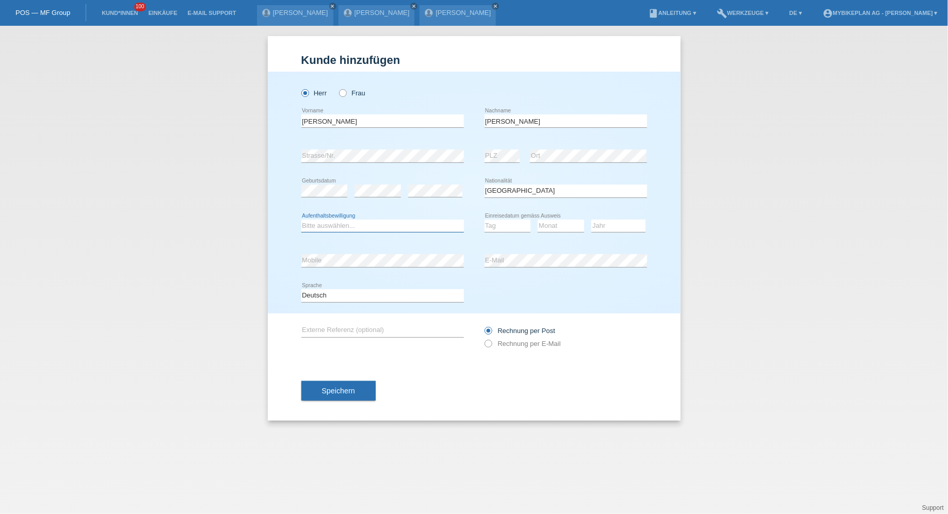
select select "C"
select select "15"
select select "09"
select select "1996"
click at [591, 220] on select "Jahr 2025 2024 2023 2022 2021 2020 2019 2018 2017 2016 2015 2014 2013 2012 2011…" at bounding box center [618, 226] width 54 height 12
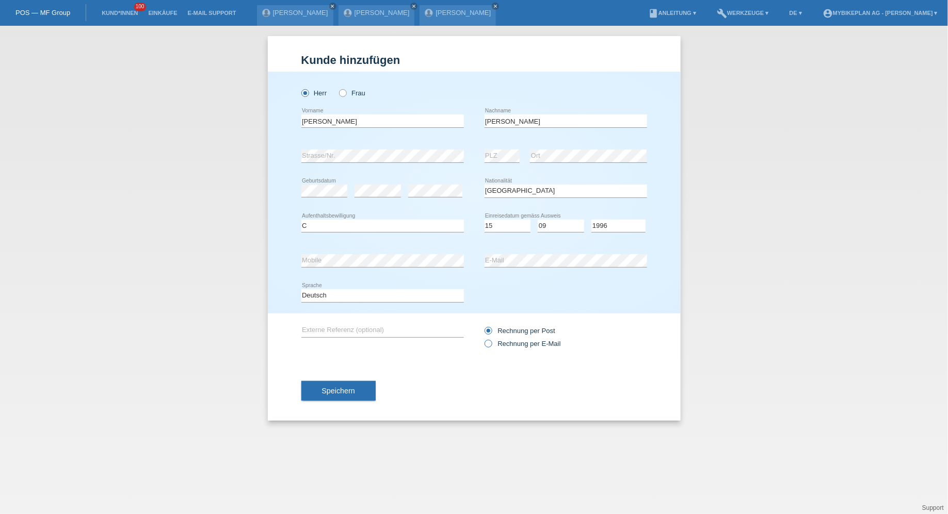
click at [511, 340] on label "Rechnung per E-Mail" at bounding box center [522, 344] width 76 height 8
click at [491, 340] on input "Rechnung per E-Mail" at bounding box center [487, 346] width 7 height 13
radio input "true"
click at [344, 401] on div "Speichern" at bounding box center [474, 391] width 346 height 60
click at [344, 390] on span "Speichern" at bounding box center [338, 391] width 33 height 8
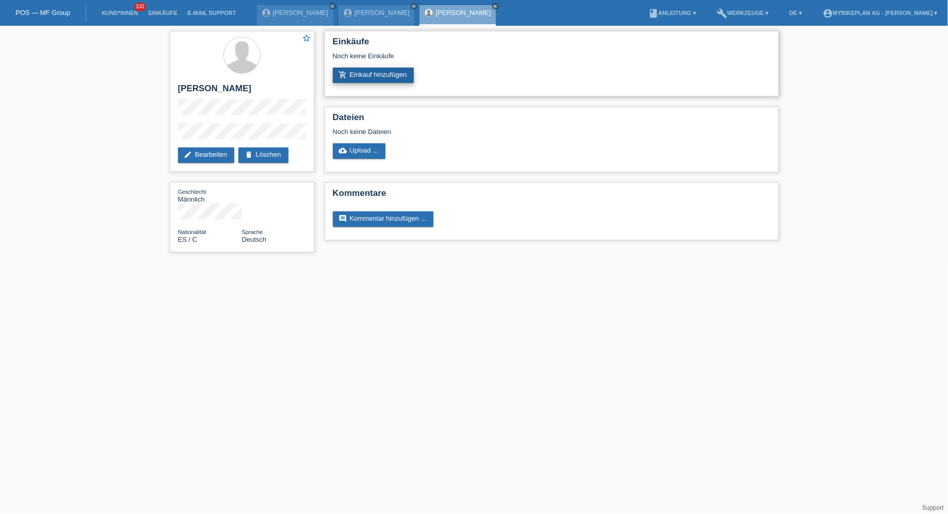
click at [396, 78] on link "add_shopping_cart Einkauf hinzufügen" at bounding box center [374, 75] width 82 height 15
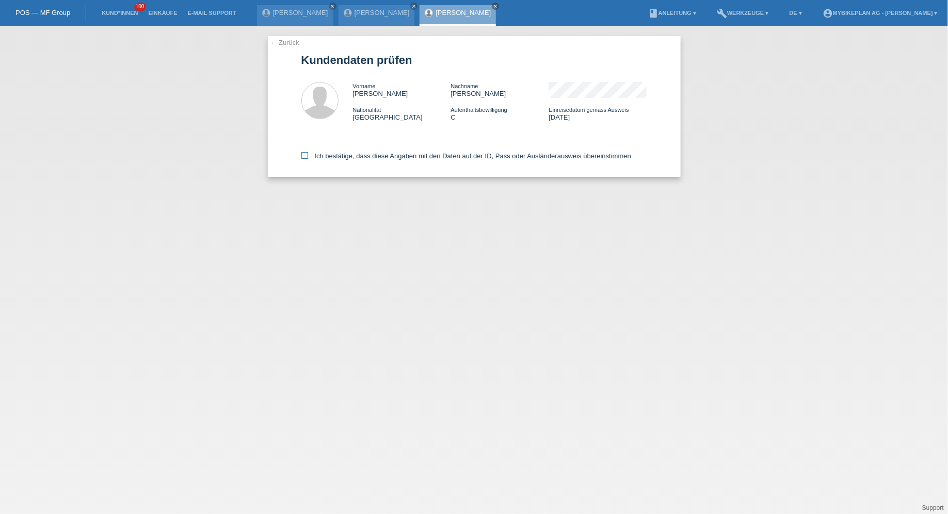
click at [374, 157] on label "Ich bestätige, dass diese Angaben mit den Daten auf der ID, Pass oder Ausländer…" at bounding box center [467, 156] width 332 height 8
click at [308, 157] on input "Ich bestätige, dass diese Angaben mit den Daten auf der ID, Pass oder Ausländer…" at bounding box center [304, 155] width 7 height 7
checkbox input "true"
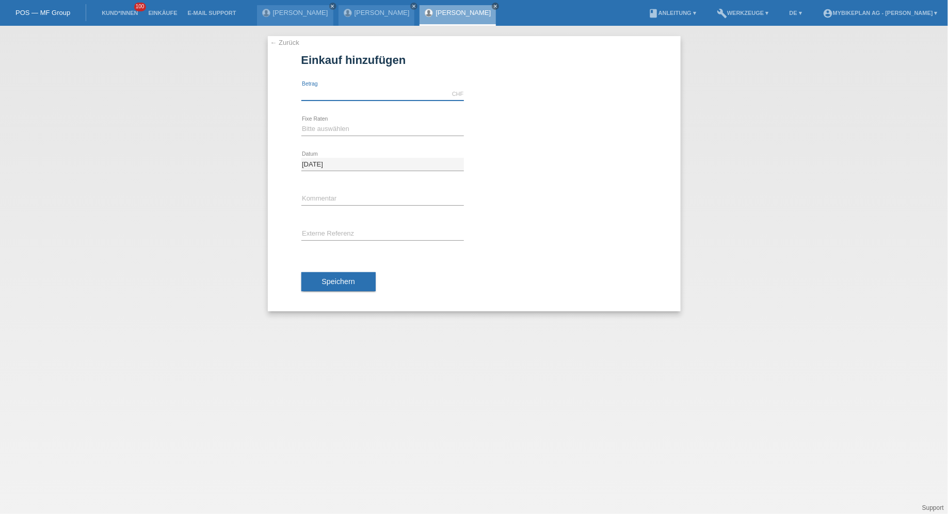
click at [356, 89] on input "text" at bounding box center [382, 94] width 162 height 13
paste input "7,914.69"
type input "7914.69"
click at [324, 132] on select "Bitte auswählen 6 Raten 12 Raten 18 Raten 24 Raten 36 Raten 48 Raten" at bounding box center [382, 129] width 162 height 12
select select "488"
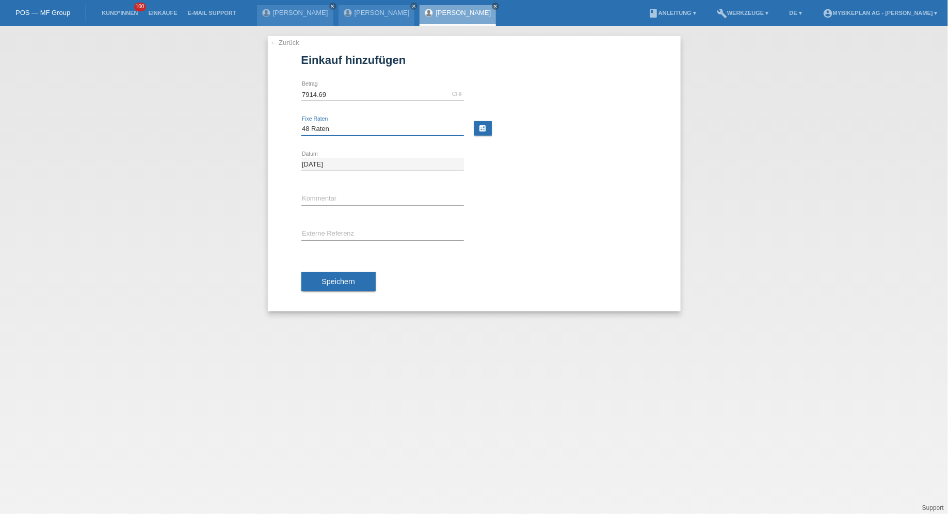
click at [301, 123] on select "Bitte auswählen 6 Raten 12 Raten 18 Raten 24 Raten 36 Raten 48 Raten" at bounding box center [382, 129] width 162 height 12
drag, startPoint x: 316, startPoint y: 284, endPoint x: 351, endPoint y: 120, distance: 167.9
click at [347, 124] on div "7914.69 CHF error Betrag Bitte auswählen 6 Raten 12 Raten 18 Raten 24 Raten 36 …" at bounding box center [474, 194] width 346 height 235
click at [361, 238] on input "text" at bounding box center [382, 234] width 162 height 13
paste input "43708151129"
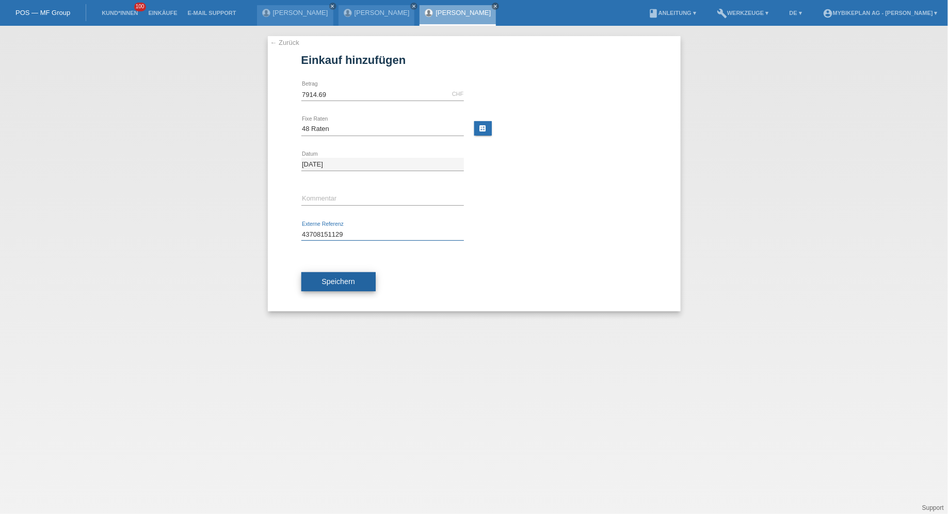
type input "43708151129"
click at [329, 272] on button "Speichern" at bounding box center [338, 282] width 74 height 20
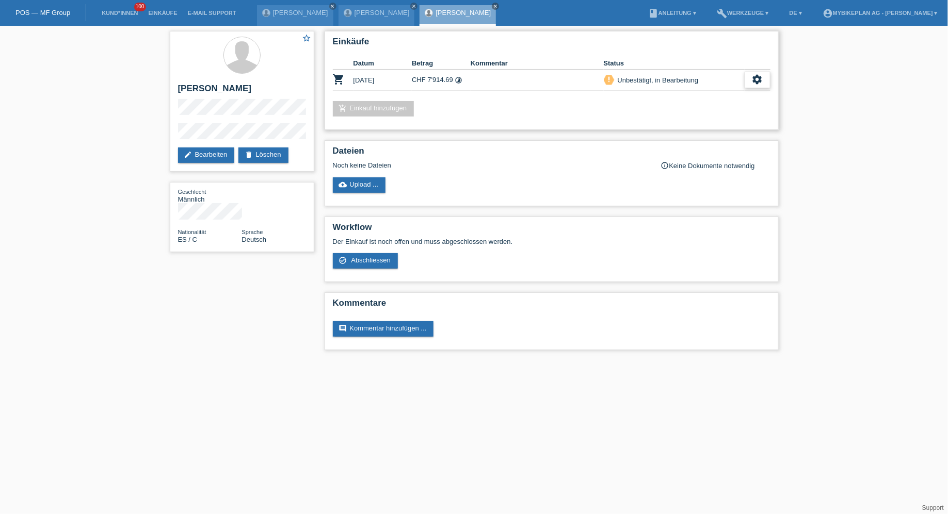
click at [748, 77] on div "settings" at bounding box center [757, 80] width 26 height 17
click at [718, 97] on div "fullscreen Anzeigen" at bounding box center [704, 96] width 131 height 15
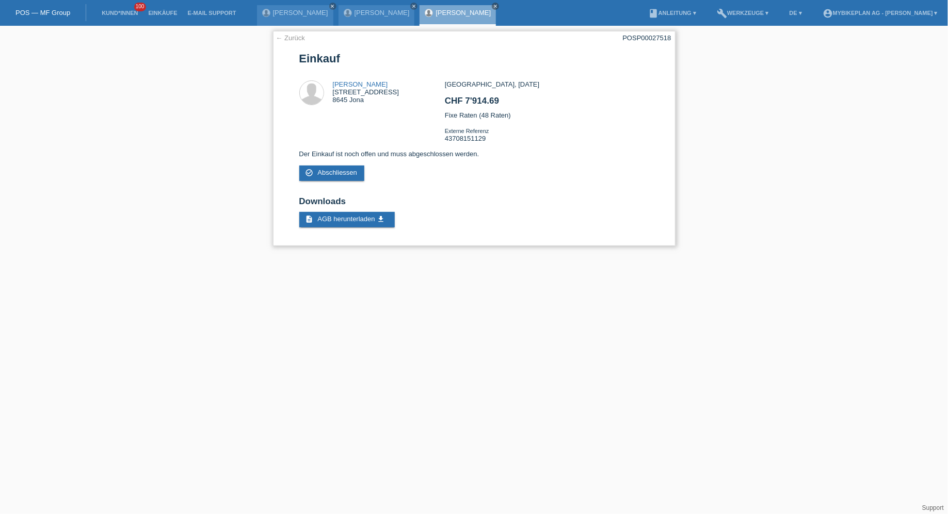
click at [637, 38] on div "POSP00027518" at bounding box center [647, 38] width 48 height 8
copy div "POSP00027518"
click at [109, 15] on link "Kund*innen" at bounding box center [119, 13] width 46 height 6
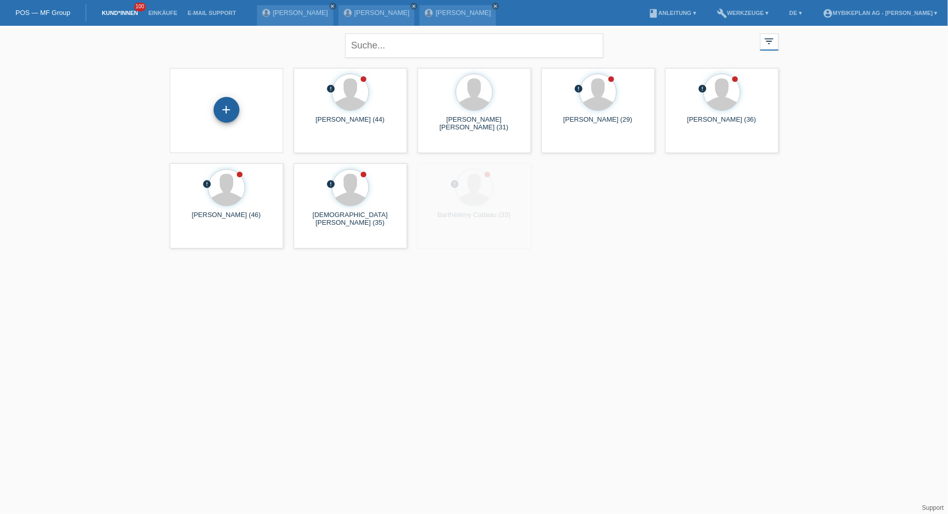
click at [230, 108] on div "+" at bounding box center [227, 110] width 26 height 26
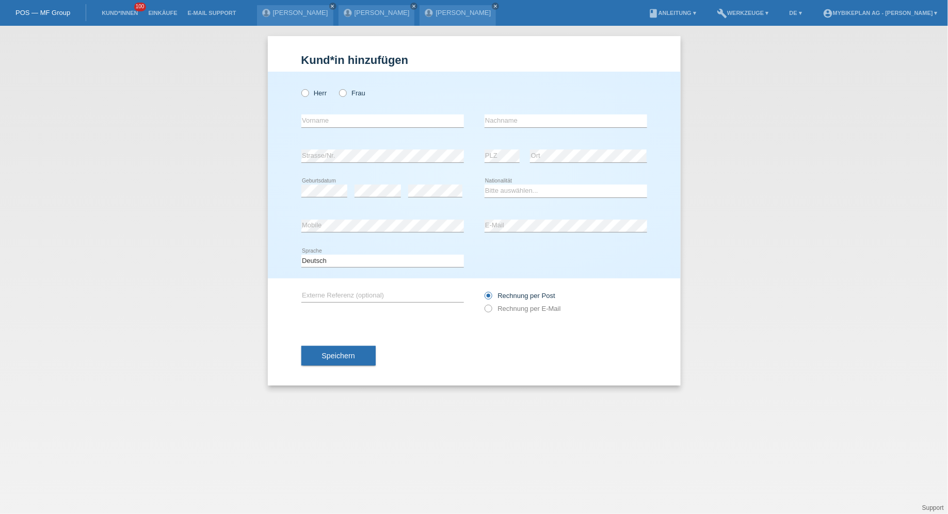
click at [322, 105] on div "error Vorname" at bounding box center [382, 121] width 162 height 35
click at [317, 95] on label "Herr" at bounding box center [314, 93] width 26 height 8
click at [308, 95] on input "Herr" at bounding box center [304, 92] width 7 height 7
radio input "true"
click at [322, 122] on input "text" at bounding box center [382, 121] width 162 height 13
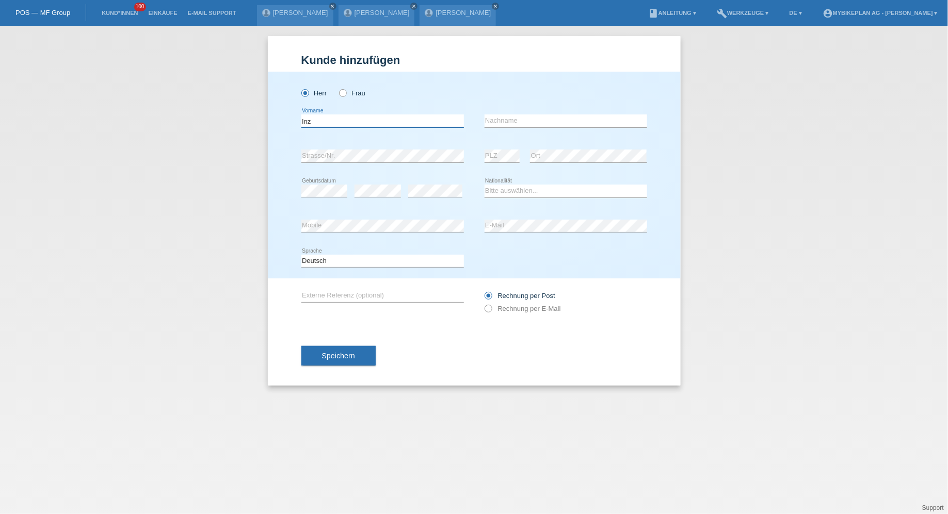
type input "Inz"
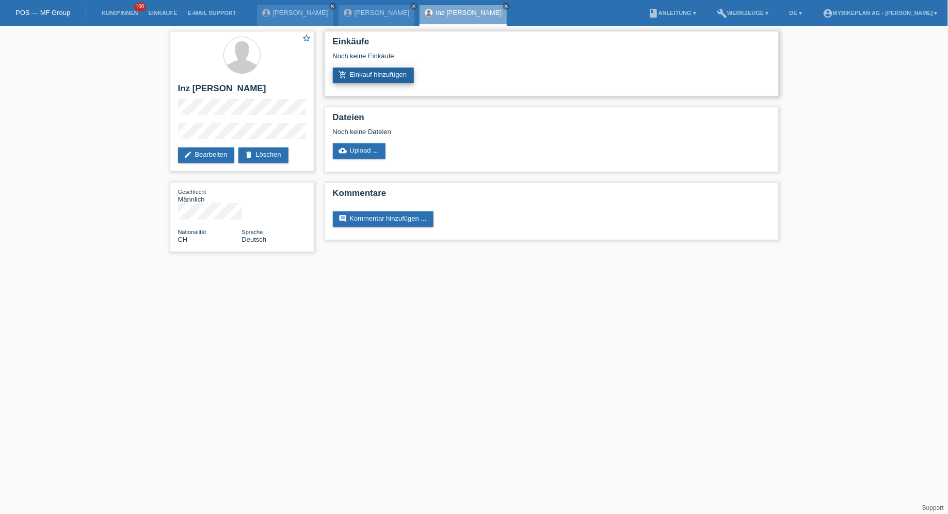
click at [378, 78] on link "add_shopping_cart Einkauf hinzufügen" at bounding box center [374, 75] width 82 height 15
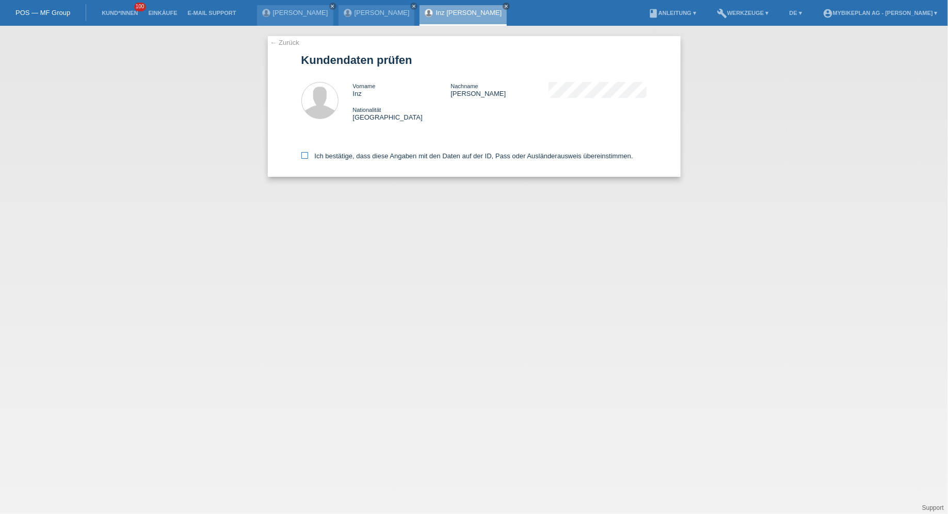
click at [340, 155] on label "Ich bestätige, dass diese Angaben mit den Daten auf der ID, Pass oder Ausländer…" at bounding box center [467, 156] width 332 height 8
click at [308, 155] on input "Ich bestätige, dass diese Angaben mit den Daten auf der ID, Pass oder Ausländer…" at bounding box center [304, 155] width 7 height 7
checkbox input "true"
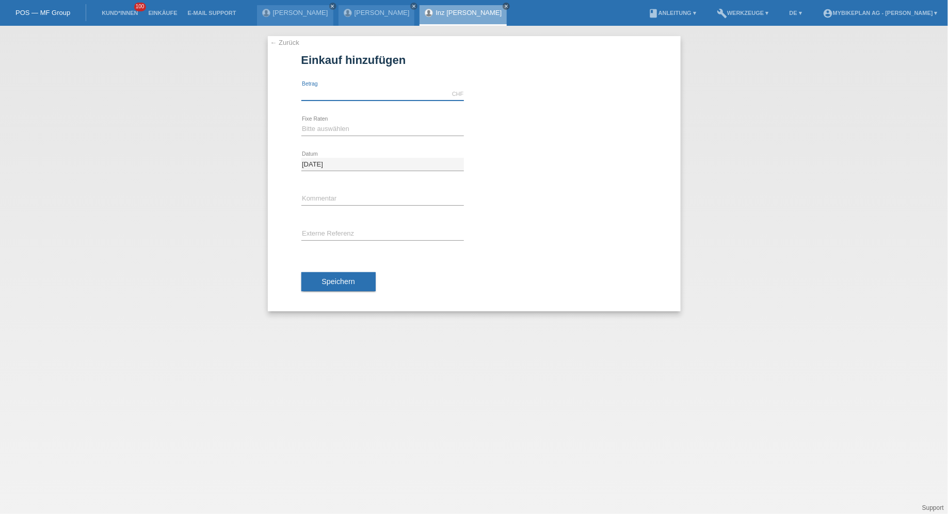
click at [336, 97] on input "text" at bounding box center [382, 94] width 162 height 13
type input "2799.00"
click at [319, 134] on select "Bitte auswählen 6 Raten 12 Raten 18 Raten 24 Raten 36 Raten 48 Raten" at bounding box center [382, 129] width 162 height 12
click at [301, 123] on select "Bitte auswählen 6 Raten 12 Raten 18 Raten 24 Raten 36 Raten 48 Raten" at bounding box center [382, 129] width 162 height 12
click at [318, 127] on select "Bitte auswählen 6 Raten 12 Raten 18 Raten 24 Raten 36 Raten 48 Raten" at bounding box center [382, 129] width 162 height 12
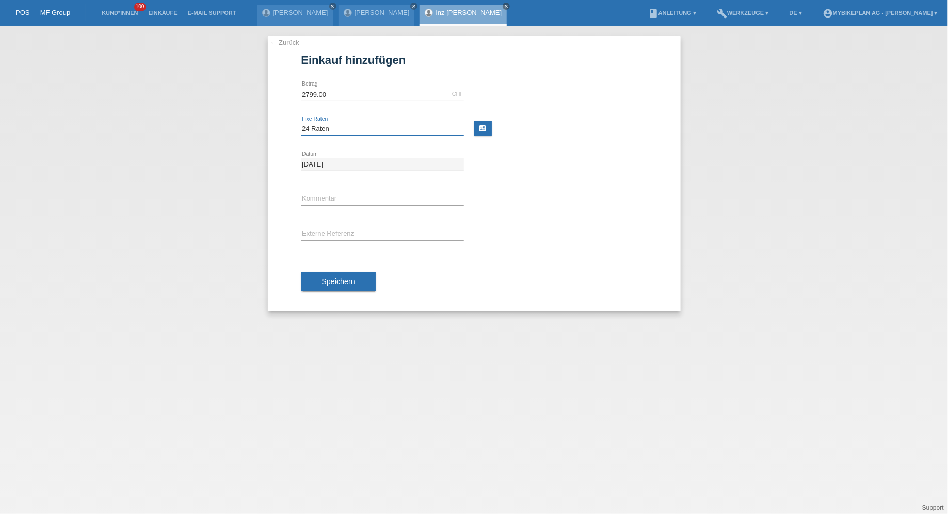
select select "488"
click at [301, 123] on select "Bitte auswählen 6 Raten 12 Raten 18 Raten 24 Raten 36 Raten 48 Raten" at bounding box center [382, 129] width 162 height 12
click at [321, 223] on div "error Externe Referenz" at bounding box center [382, 234] width 162 height 35
click at [321, 228] on input "text" at bounding box center [382, 234] width 162 height 13
paste input "43707468875"
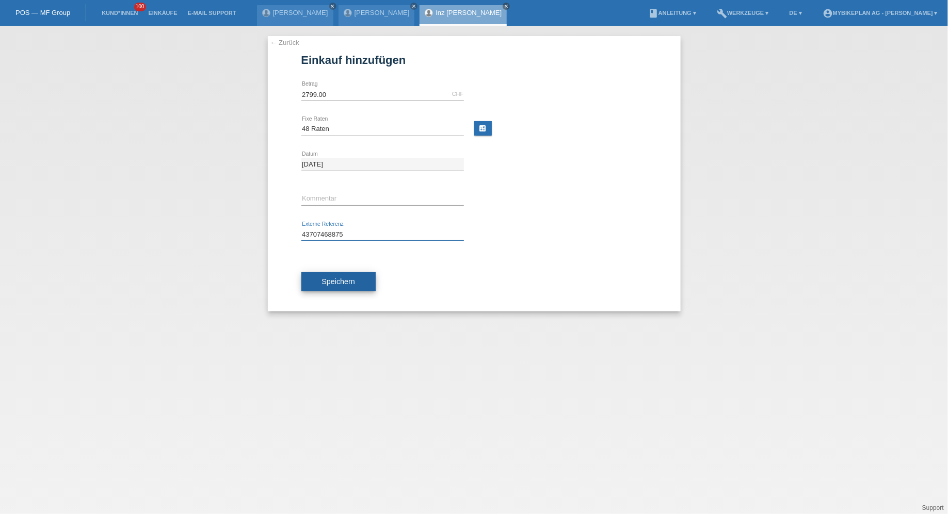
type input "43707468875"
click at [325, 287] on button "Speichern" at bounding box center [338, 282] width 74 height 20
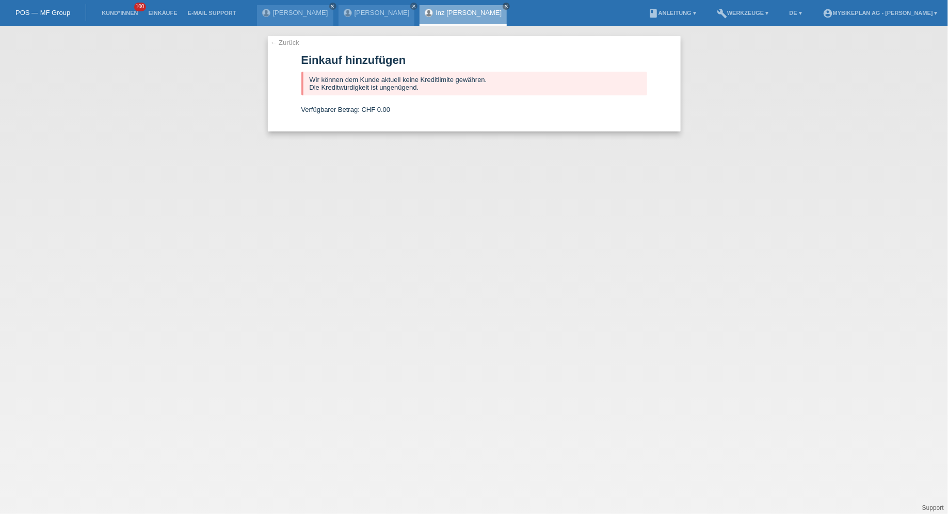
click at [125, 7] on li "Kund*innen 100" at bounding box center [119, 13] width 46 height 26
click at [119, 14] on link "Kund*innen" at bounding box center [119, 13] width 46 height 6
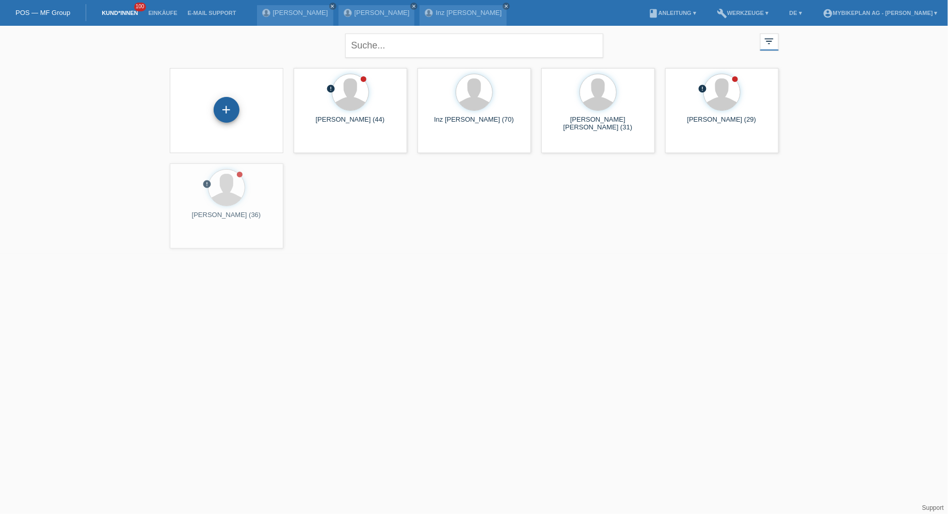
click at [225, 110] on div "+" at bounding box center [227, 110] width 26 height 26
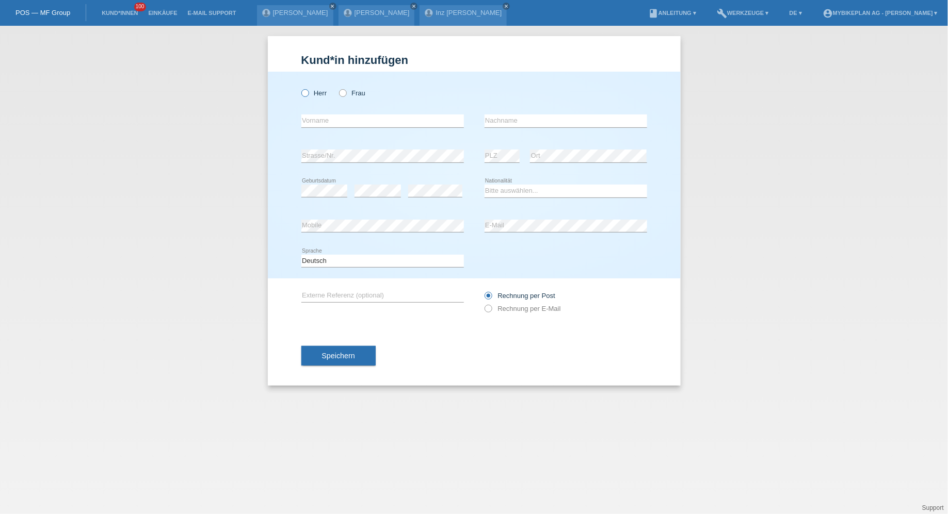
click at [314, 95] on label "Herr" at bounding box center [314, 93] width 26 height 8
click at [308, 95] on input "Herr" at bounding box center [304, 92] width 7 height 7
radio input "true"
click at [322, 131] on div "error Vorname" at bounding box center [382, 121] width 162 height 35
click at [322, 119] on input "text" at bounding box center [382, 121] width 162 height 13
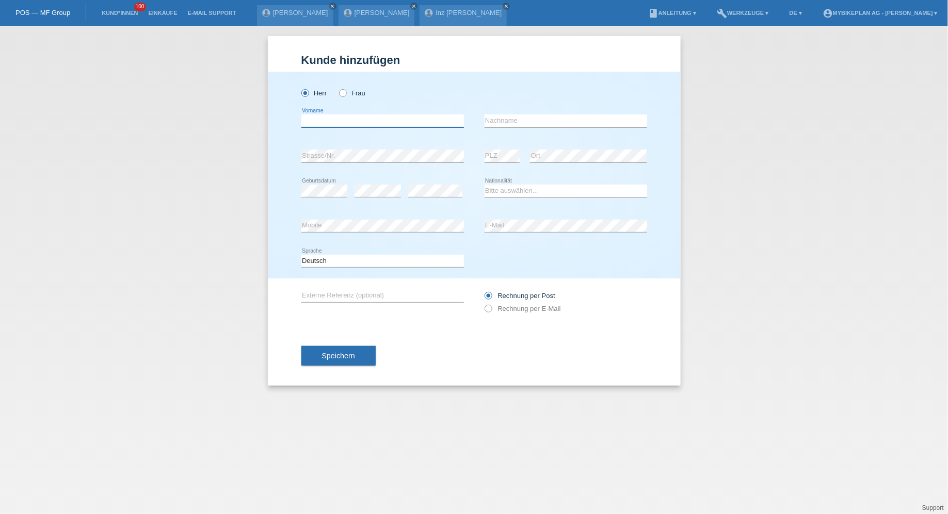
paste input "Berat Beljuli"
click at [331, 119] on input "Berat Beljuli" at bounding box center [382, 121] width 162 height 13
type input "Berat"
paste input "Beljuli"
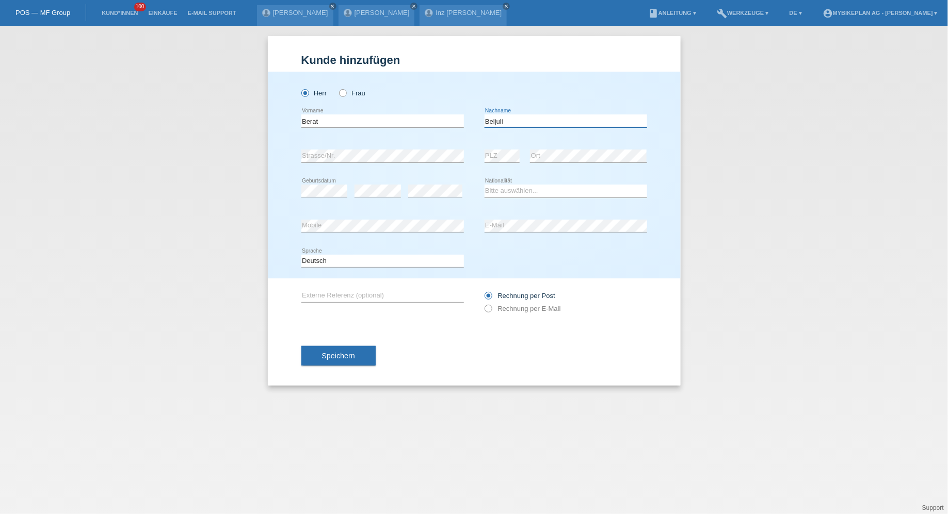
type input "Beljuli"
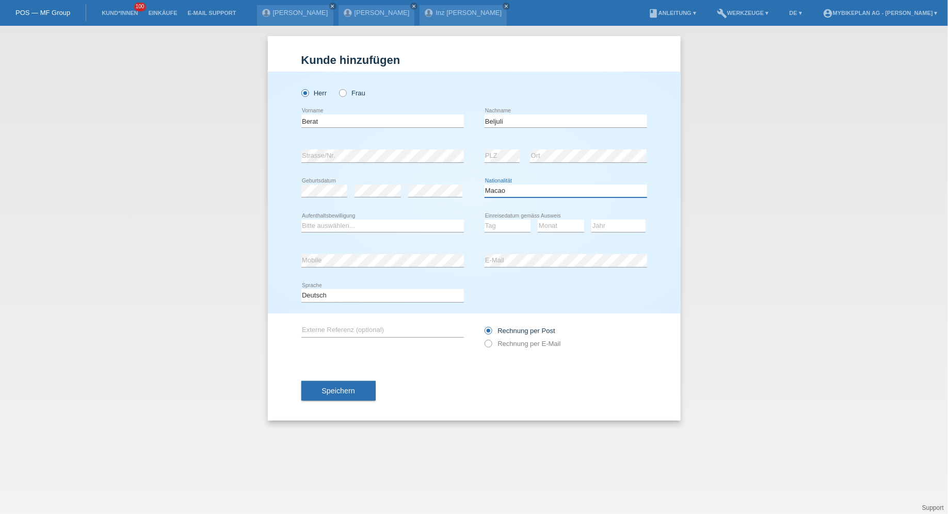
select select "MK"
click at [379, 231] on select "Bitte auswählen... C B B - Flüchtlingsstatus Andere" at bounding box center [382, 226] width 162 height 12
select select "B"
click at [301, 220] on select "Bitte auswählen... C B B - Flüchtlingsstatus Andere" at bounding box center [382, 226] width 162 height 12
select select "06"
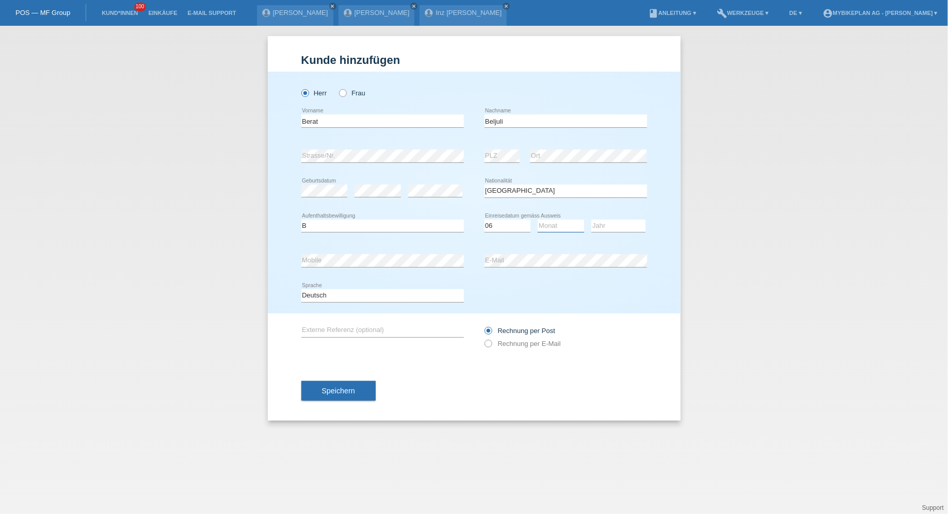
select select "01"
select select "2018"
click at [501, 349] on div "Rechnung per Post Rechnung per E-Mail" at bounding box center [565, 337] width 162 height 26
click at [508, 348] on div "Rechnung per Post Rechnung per E-Mail" at bounding box center [565, 337] width 162 height 26
click at [515, 340] on label "Rechnung per E-Mail" at bounding box center [522, 344] width 76 height 8
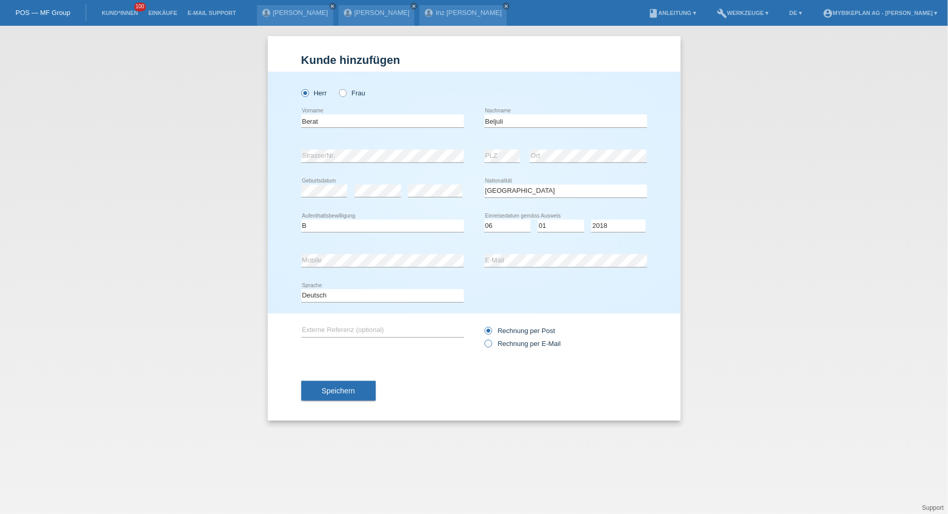
click at [496, 340] on label "Rechnung per E-Mail" at bounding box center [522, 344] width 76 height 8
click at [491, 340] on input "Rechnung per E-Mail" at bounding box center [487, 346] width 7 height 13
radio input "true"
click at [346, 373] on div "Speichern" at bounding box center [474, 391] width 346 height 60
click at [346, 390] on span "Speichern" at bounding box center [338, 391] width 33 height 8
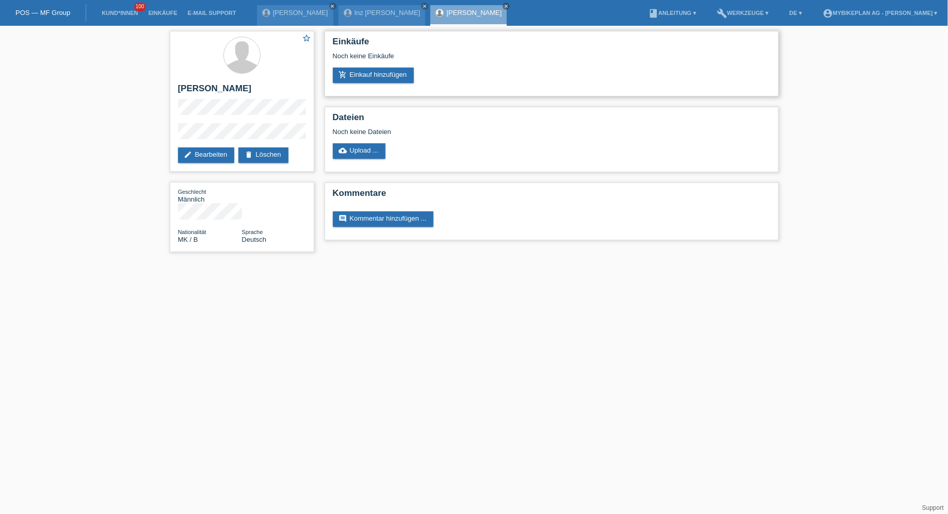
click at [388, 85] on div "Einkäufe Noch keine Einkäufe add_shopping_cart Einkauf hinzufügen" at bounding box center [551, 64] width 454 height 66
click at [376, 76] on link "add_shopping_cart Einkauf hinzufügen" at bounding box center [374, 75] width 82 height 15
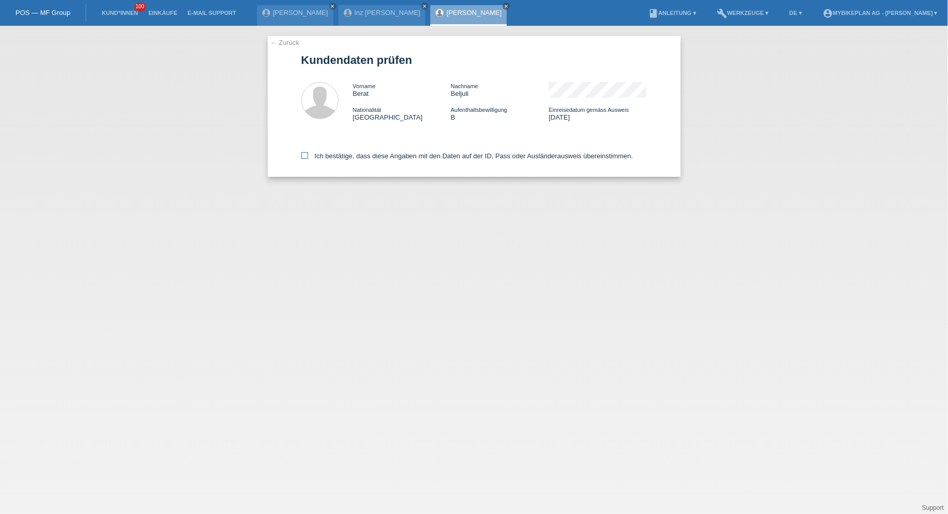
click at [404, 160] on label "Ich bestätige, dass diese Angaben mit den Daten auf der ID, Pass oder Ausländer…" at bounding box center [467, 156] width 332 height 8
click at [308, 159] on input "Ich bestätige, dass diese Angaben mit den Daten auf der ID, Pass oder Ausländer…" at bounding box center [304, 155] width 7 height 7
checkbox input "true"
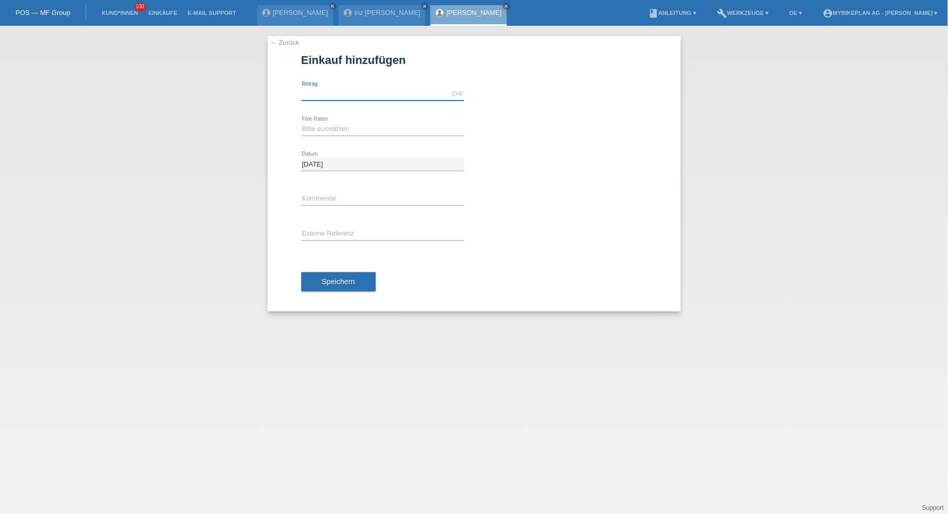
click at [376, 89] on input "text" at bounding box center [382, 94] width 162 height 13
type input "4299.00"
click at [332, 121] on div "Bitte auswählen 6 Raten 12 Raten 18 Raten 24 Raten 36 Raten 48 Raten error Fixe…" at bounding box center [382, 129] width 162 height 35
click at [327, 130] on select "Bitte auswählen 6 Raten 12 Raten 18 Raten 24 Raten 36 Raten 48 Raten" at bounding box center [382, 129] width 162 height 12
select select "488"
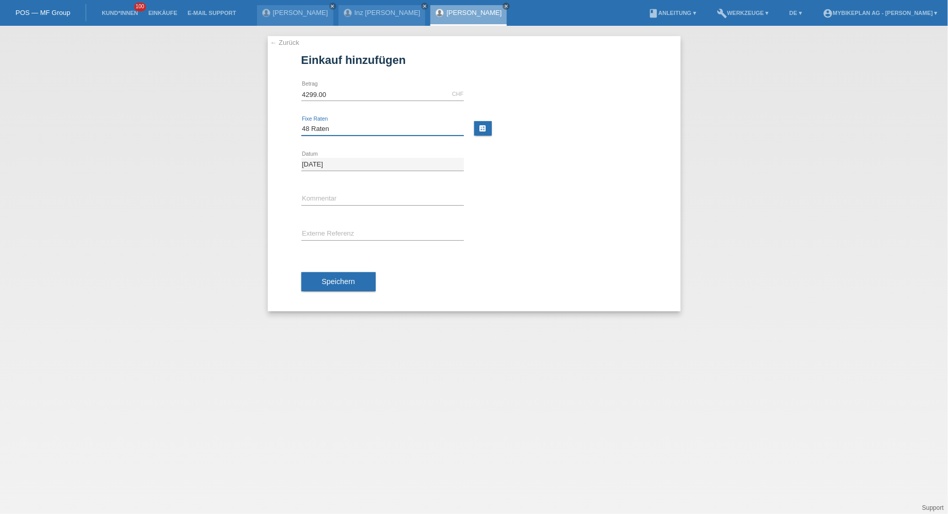
click at [301, 123] on select "Bitte auswählen 6 Raten 12 Raten 18 Raten 24 Raten 36 Raten 48 Raten" at bounding box center [382, 129] width 162 height 12
click at [321, 230] on input "text" at bounding box center [382, 234] width 162 height 13
paste input "43667144351"
type input "43667144351"
click at [323, 273] on button "Speichern" at bounding box center [338, 282] width 74 height 20
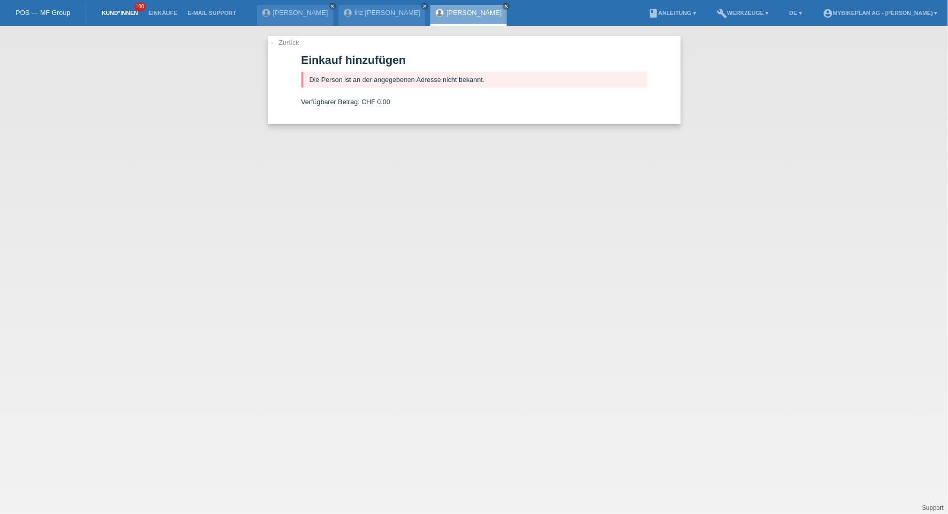
click at [108, 10] on link "Kund*innen" at bounding box center [119, 13] width 46 height 6
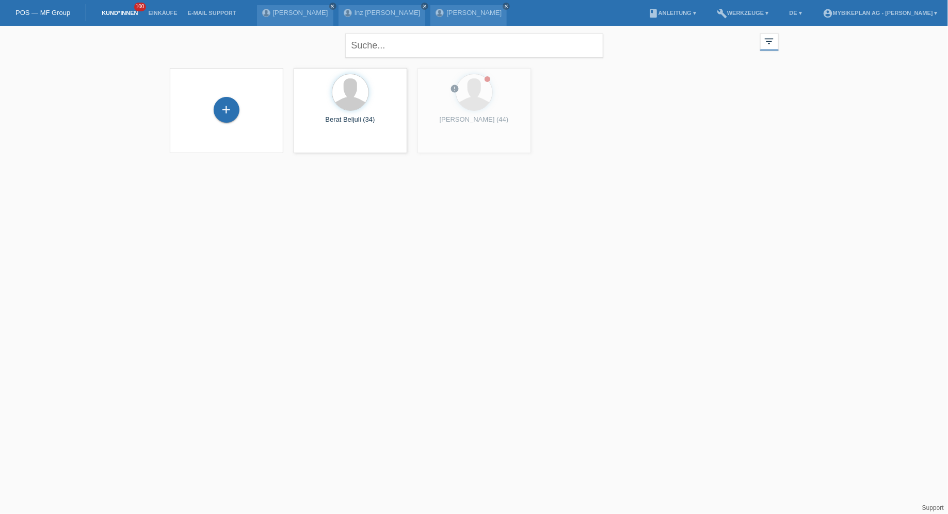
drag, startPoint x: 241, startPoint y: 101, endPoint x: 252, endPoint y: 104, distance: 11.9
click at [252, 104] on div "+" at bounding box center [226, 110] width 97 height 27
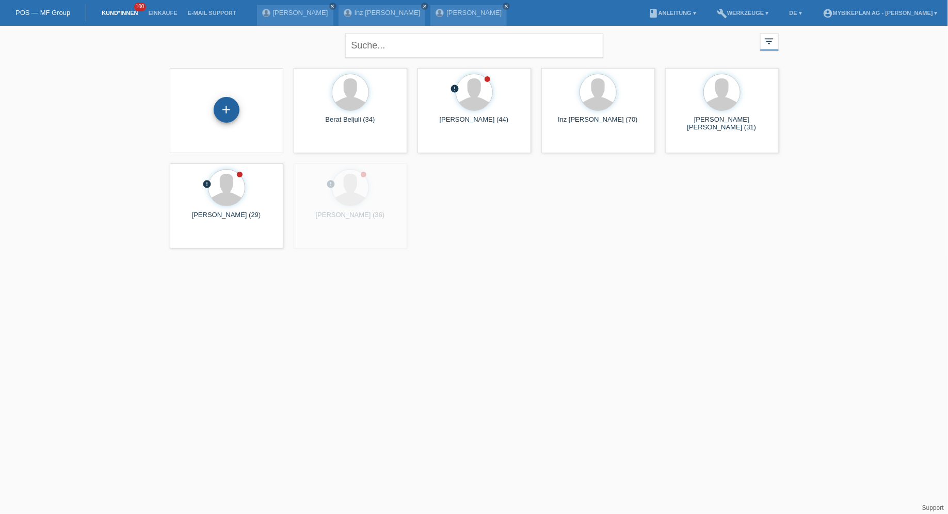
click at [224, 104] on div "+" at bounding box center [227, 110] width 26 height 26
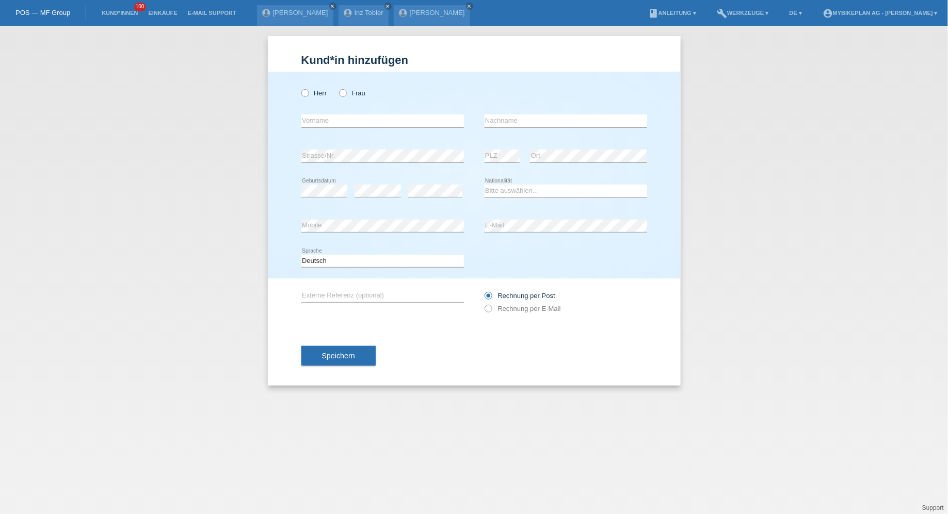
click at [319, 100] on div "Herr Frau" at bounding box center [382, 93] width 162 height 21
click at [309, 93] on label "Herr" at bounding box center [314, 93] width 26 height 8
click at [308, 93] on input "Herr" at bounding box center [304, 92] width 7 height 7
radio input "true"
click at [317, 118] on input "text" at bounding box center [382, 121] width 162 height 13
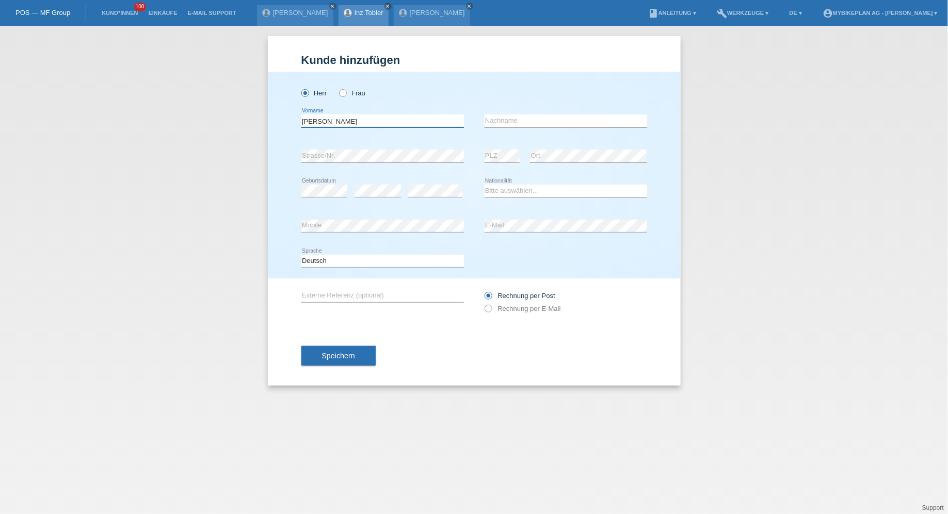
type input "[PERSON_NAME]"
click at [502, 123] on input "Gasproz" at bounding box center [565, 121] width 162 height 13
type input "Gaspoz"
select select "CH"
click at [401, 260] on select "Deutsch Français Italiano English" at bounding box center [382, 261] width 162 height 12
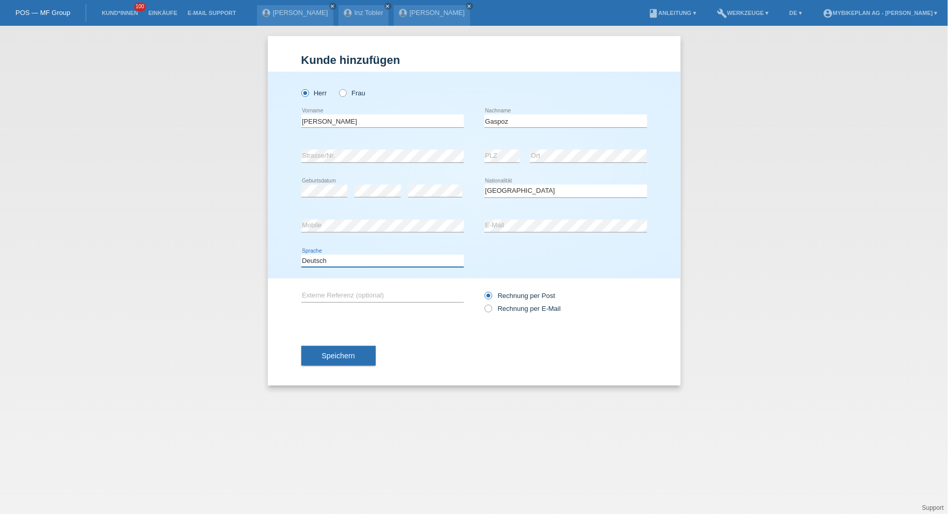
select select "fr"
click at [301, 255] on select "Deutsch Français Italiano English" at bounding box center [382, 261] width 162 height 12
click at [523, 323] on div "Rechnung per Post Rechnung per E-Mail" at bounding box center [565, 302] width 162 height 47
click at [523, 313] on div "Rechnung per Post Rechnung per E-Mail" at bounding box center [565, 302] width 162 height 26
click at [524, 304] on div "Rechnung per Post Rechnung per E-Mail" at bounding box center [565, 302] width 162 height 26
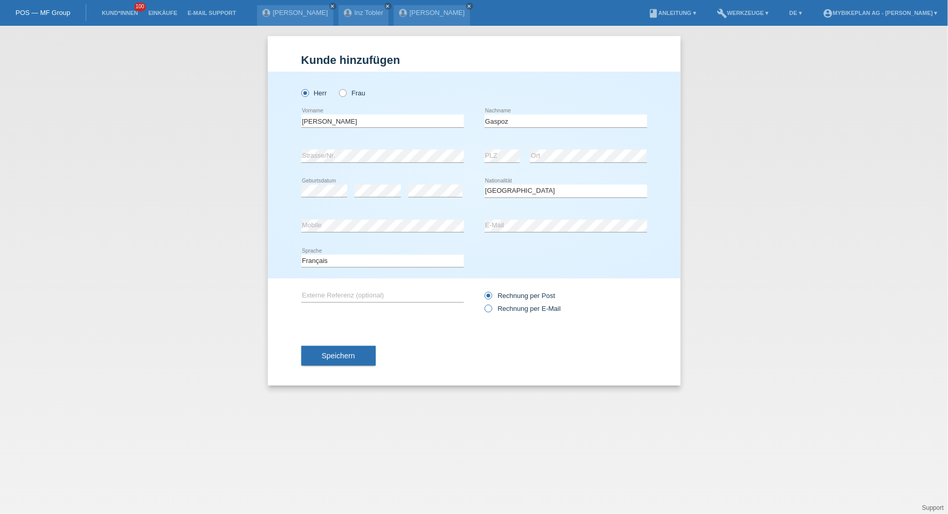
click at [524, 304] on div "Rechnung per Post Rechnung per E-Mail" at bounding box center [565, 302] width 162 height 26
click at [523, 305] on label "Rechnung per E-Mail" at bounding box center [522, 309] width 76 height 8
click at [491, 305] on input "Rechnung per E-Mail" at bounding box center [487, 311] width 7 height 13
radio input "true"
click at [332, 345] on div "Speichern" at bounding box center [474, 356] width 346 height 60
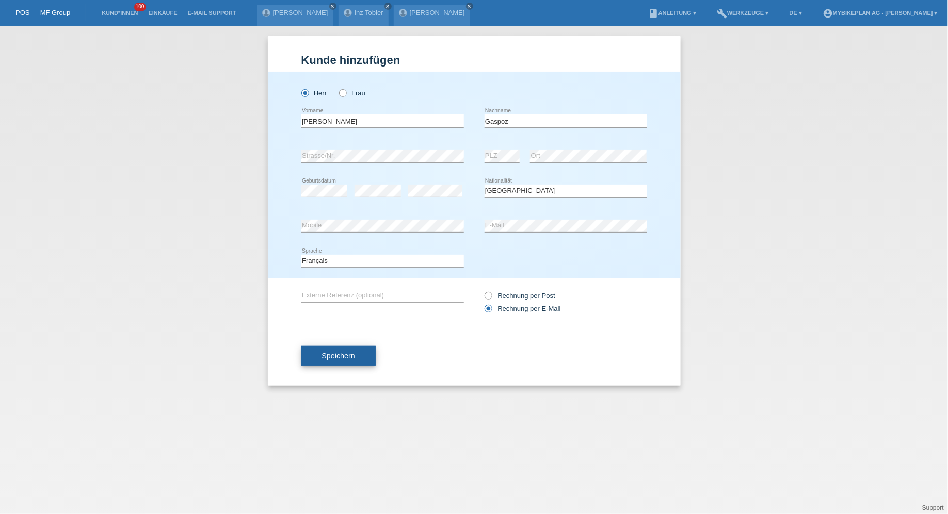
click at [332, 357] on span "Speichern" at bounding box center [338, 356] width 33 height 8
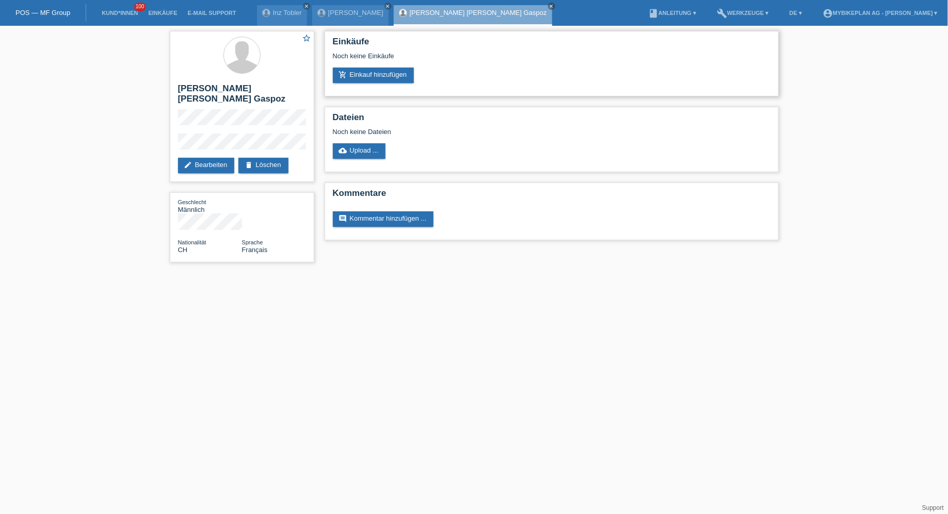
click at [372, 85] on div "Einkäufe Noch keine Einkäufe add_shopping_cart Einkauf hinzufügen" at bounding box center [551, 64] width 454 height 66
click at [373, 78] on link "add_shopping_cart Einkauf hinzufügen" at bounding box center [374, 75] width 82 height 15
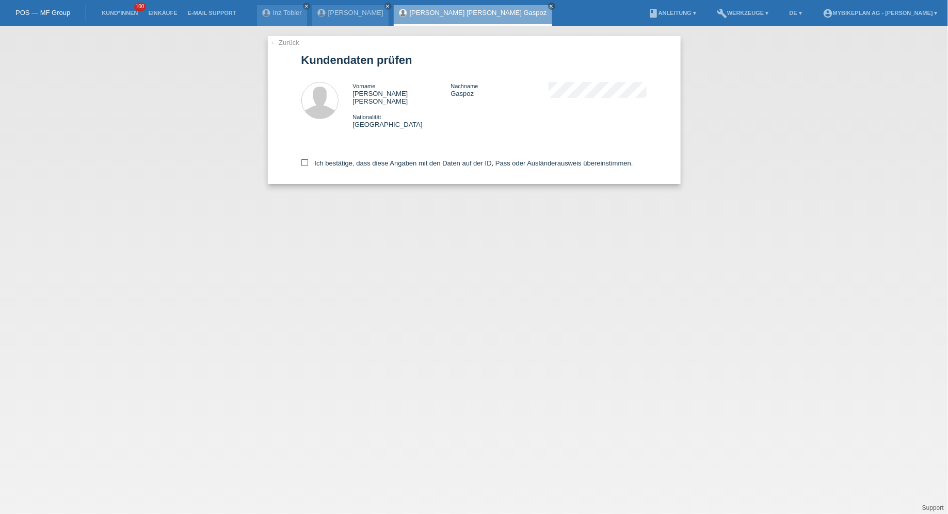
click at [328, 159] on label "Ich bestätige, dass diese Angaben mit den Daten auf der ID, Pass oder Ausländer…" at bounding box center [467, 163] width 332 height 8
click at [308, 159] on input "Ich bestätige, dass diese Angaben mit den Daten auf der ID, Pass oder Ausländer…" at bounding box center [304, 162] width 7 height 7
checkbox input "true"
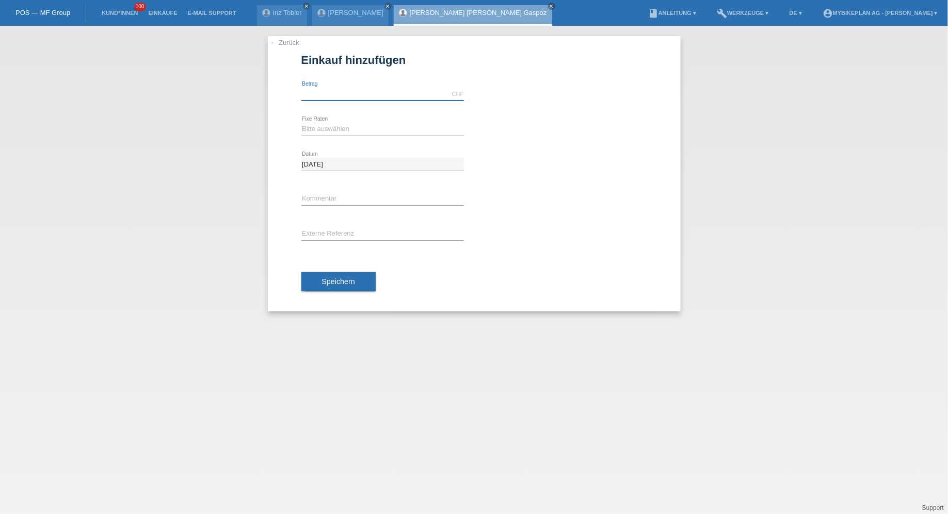
click at [342, 91] on input "text" at bounding box center [382, 94] width 162 height 13
type input "4490.00"
click at [318, 124] on select "Bitte auswählen 6 Raten 12 Raten 18 Raten 24 Raten 36 Raten 48 Raten" at bounding box center [382, 129] width 162 height 12
select select "487"
click at [301, 123] on select "Bitte auswählen 6 Raten 12 Raten 18 Raten 24 Raten 36 Raten 48 Raten" at bounding box center [382, 129] width 162 height 12
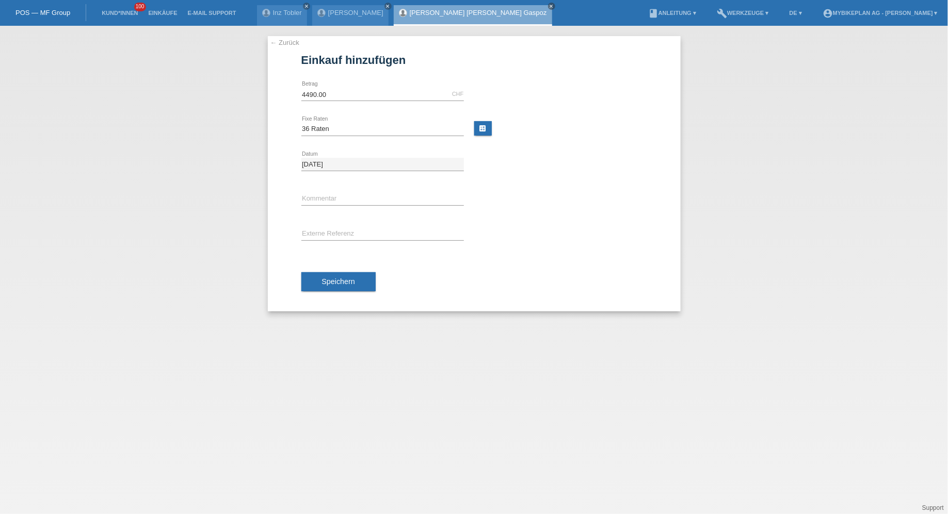
click at [321, 224] on div "error Externe Referenz" at bounding box center [382, 234] width 162 height 35
click at [321, 234] on input "text" at bounding box center [382, 234] width 162 height 13
paste input "43724857453"
type input "43724857453"
click at [329, 279] on span "Speichern" at bounding box center [338, 282] width 33 height 8
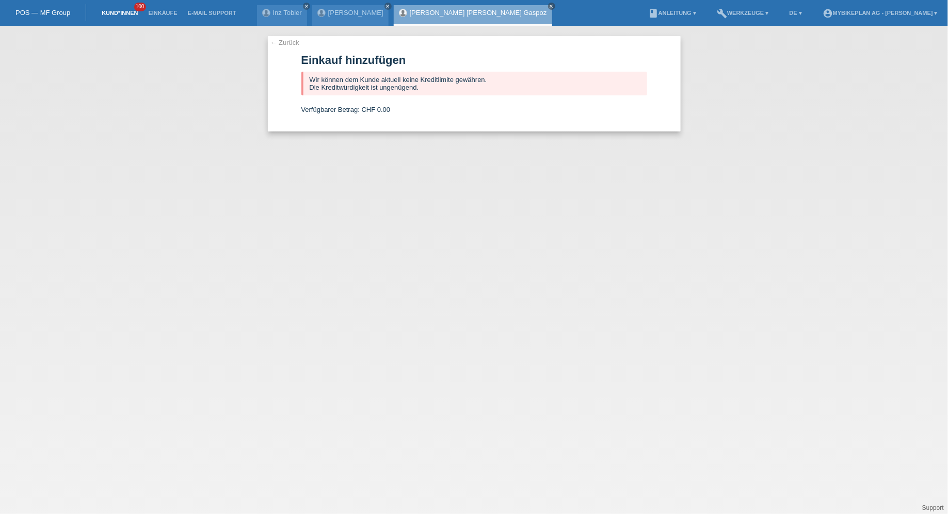
click at [123, 10] on link "Kund*innen" at bounding box center [119, 13] width 46 height 6
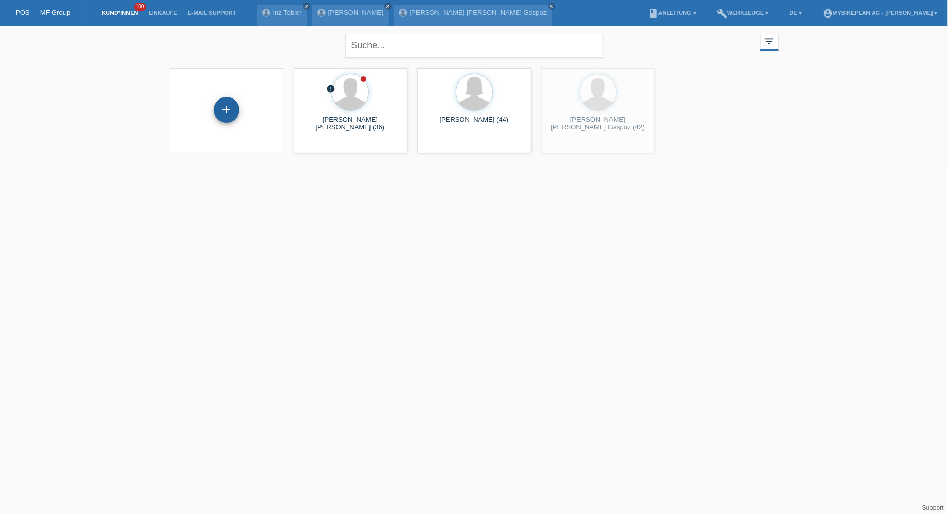
click at [228, 119] on div "+" at bounding box center [227, 110] width 26 height 26
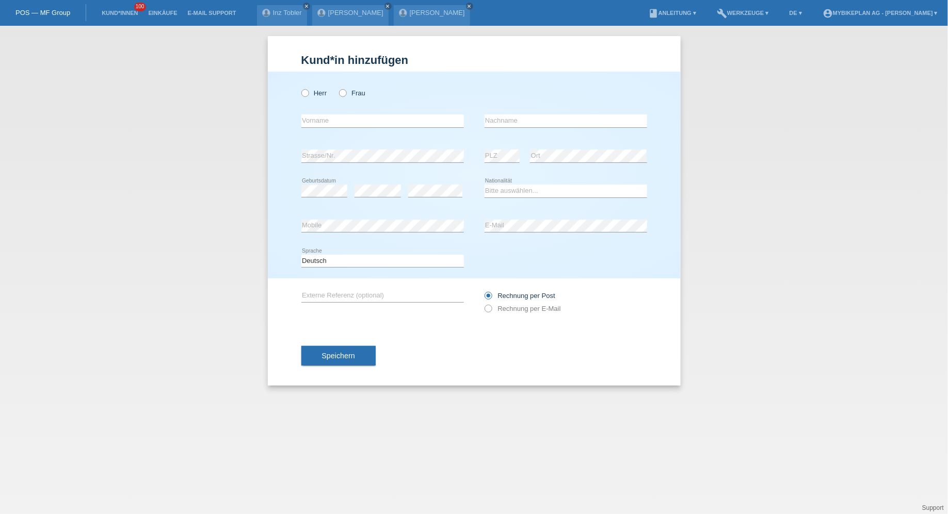
click at [308, 88] on div "Herr Frau" at bounding box center [382, 93] width 162 height 21
click at [305, 100] on div "Herr Frau" at bounding box center [382, 93] width 162 height 21
click at [299, 88] on icon at bounding box center [299, 88] width 0 height 0
click at [305, 92] on input "Herr" at bounding box center [304, 92] width 7 height 7
radio input "true"
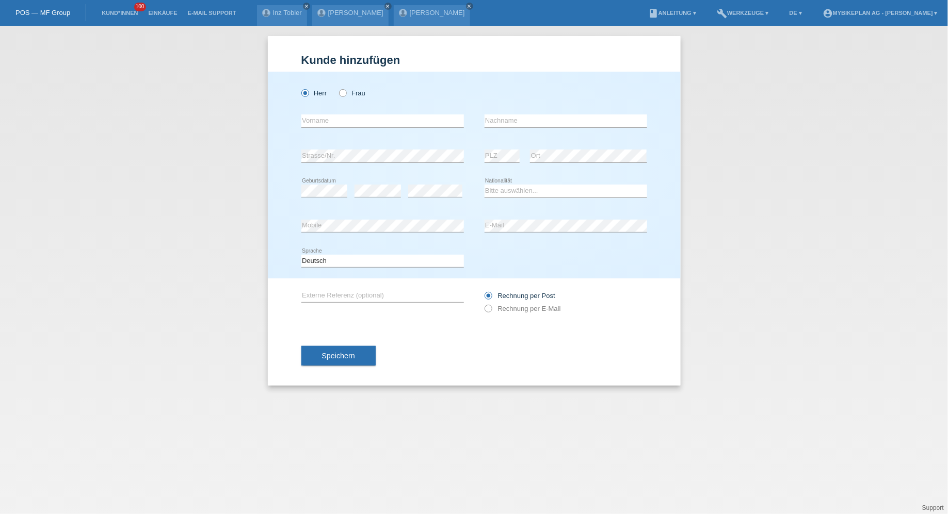
click at [324, 137] on div "error Vorname" at bounding box center [382, 121] width 162 height 35
click at [325, 127] on input "text" at bounding box center [382, 121] width 162 height 13
type input "Damien"
type input "Truitard"
select select "CH"
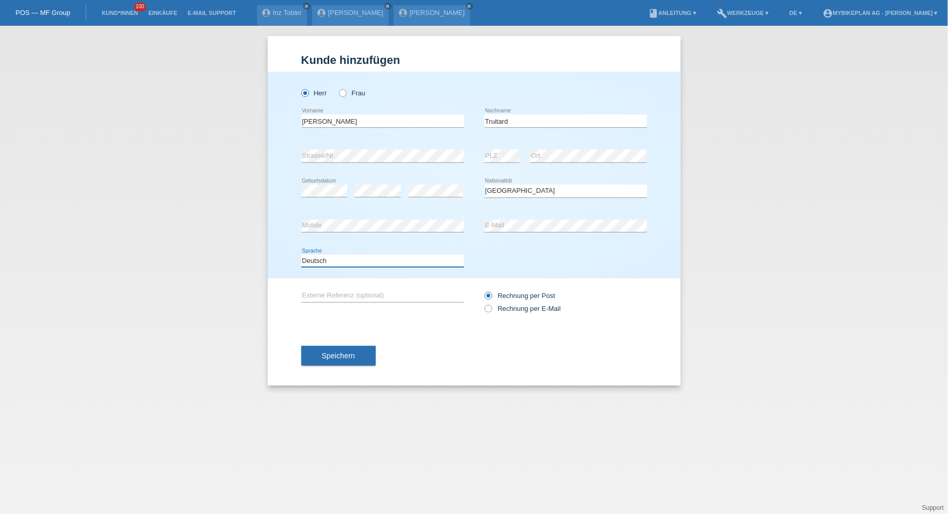
click at [412, 262] on select "Deutsch Français Italiano English" at bounding box center [382, 261] width 162 height 12
select select "fr"
click at [301, 255] on select "Deutsch Français Italiano English" at bounding box center [382, 261] width 162 height 12
click at [493, 311] on label "Rechnung per E-Mail" at bounding box center [522, 309] width 76 height 8
click at [491, 311] on input "Rechnung per E-Mail" at bounding box center [487, 311] width 7 height 13
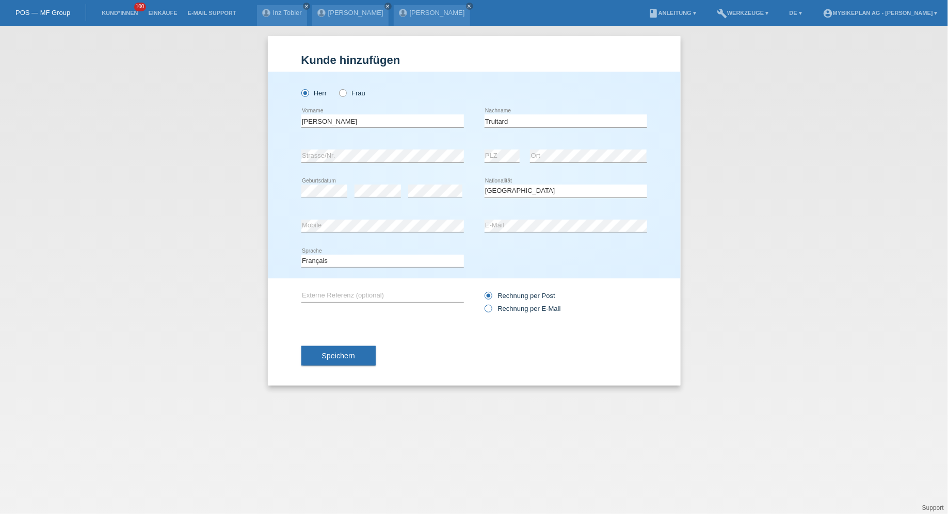
radio input "true"
click at [340, 360] on span "Speichern" at bounding box center [338, 356] width 33 height 8
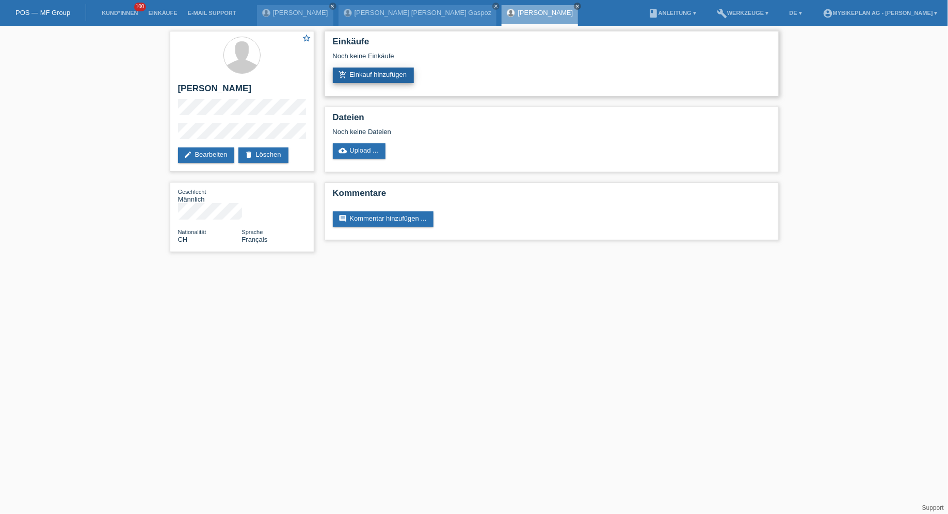
click at [371, 83] on link "add_shopping_cart Einkauf hinzufügen" at bounding box center [374, 75] width 82 height 15
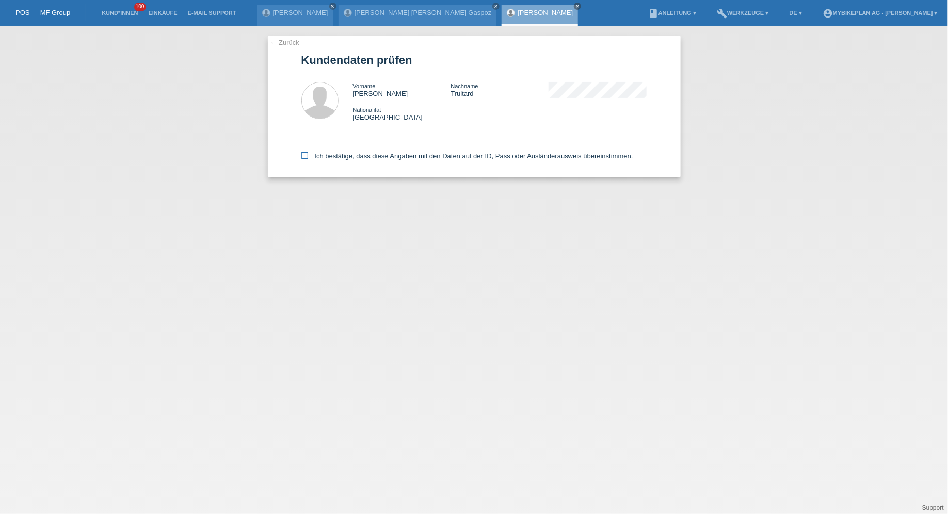
click at [340, 159] on label "Ich bestätige, dass diese Angaben mit den Daten auf der ID, Pass oder Ausländer…" at bounding box center [467, 156] width 332 height 8
click at [308, 159] on input "Ich bestätige, dass diese Angaben mit den Daten auf der ID, Pass oder Ausländer…" at bounding box center [304, 155] width 7 height 7
checkbox input "true"
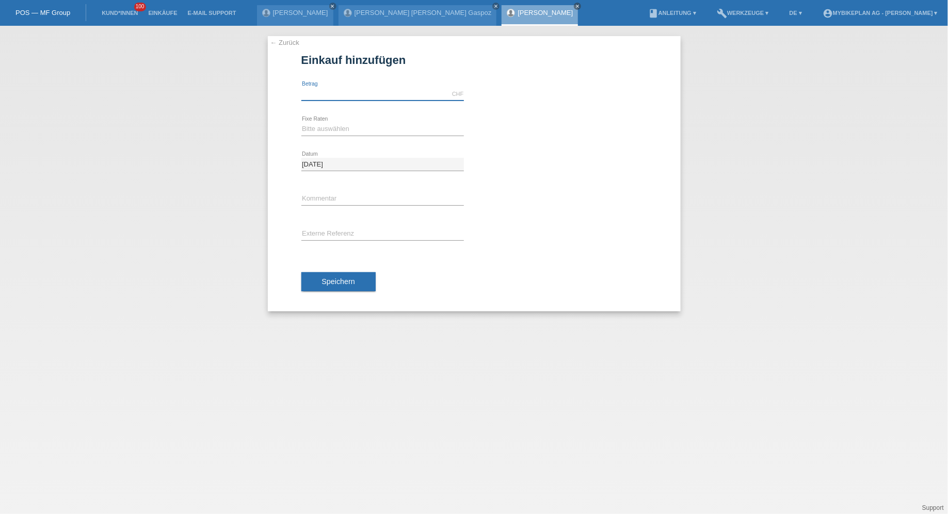
click at [374, 93] on input "text" at bounding box center [382, 94] width 162 height 13
type input "2800.00"
click at [324, 135] on select "Bitte auswählen 6 Raten 12 Raten 18 Raten 24 Raten 36 Raten 48 Raten" at bounding box center [382, 129] width 162 height 12
click at [301, 123] on select "Bitte auswählen 6 Raten 12 Raten 18 Raten 24 Raten 36 Raten 48 Raten" at bounding box center [382, 129] width 162 height 12
click at [336, 136] on icon at bounding box center [382, 136] width 162 height 1
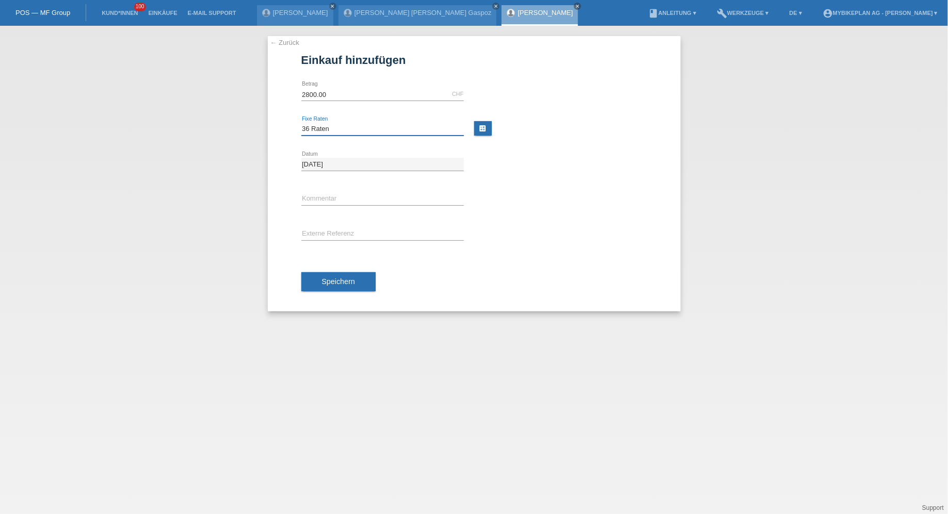
click at [336, 128] on select "Bitte auswählen 6 Raten 12 Raten 18 Raten 24 Raten 36 Raten 48 Raten" at bounding box center [382, 129] width 162 height 12
select select "488"
click at [301, 123] on select "Bitte auswählen 6 Raten 12 Raten 18 Raten 24 Raten 36 Raten 48 Raten" at bounding box center [382, 129] width 162 height 12
drag, startPoint x: 334, startPoint y: 209, endPoint x: 334, endPoint y: 221, distance: 11.9
click at [334, 210] on div "error Kommentar" at bounding box center [382, 199] width 162 height 35
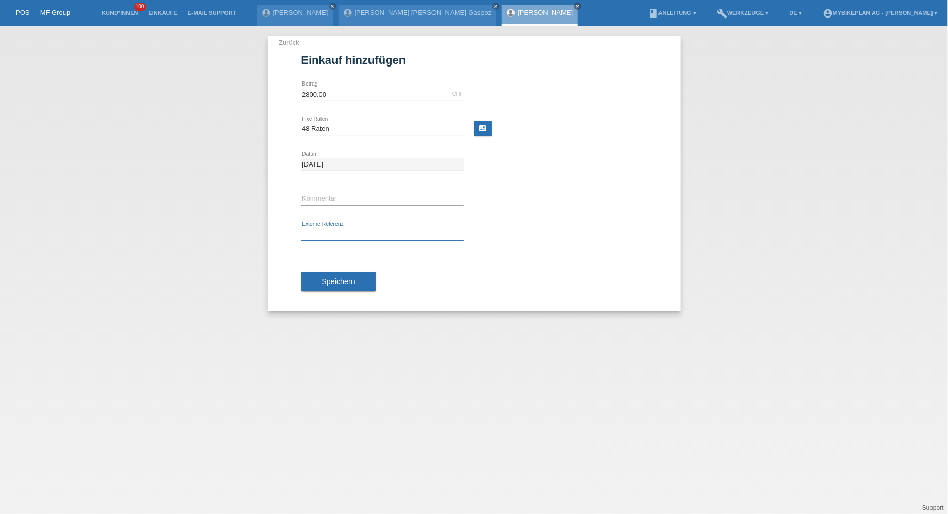
click at [334, 230] on input "text" at bounding box center [382, 234] width 162 height 13
paste input "43717596456"
type input "43717596456"
click at [323, 287] on button "Speichern" at bounding box center [338, 282] width 74 height 20
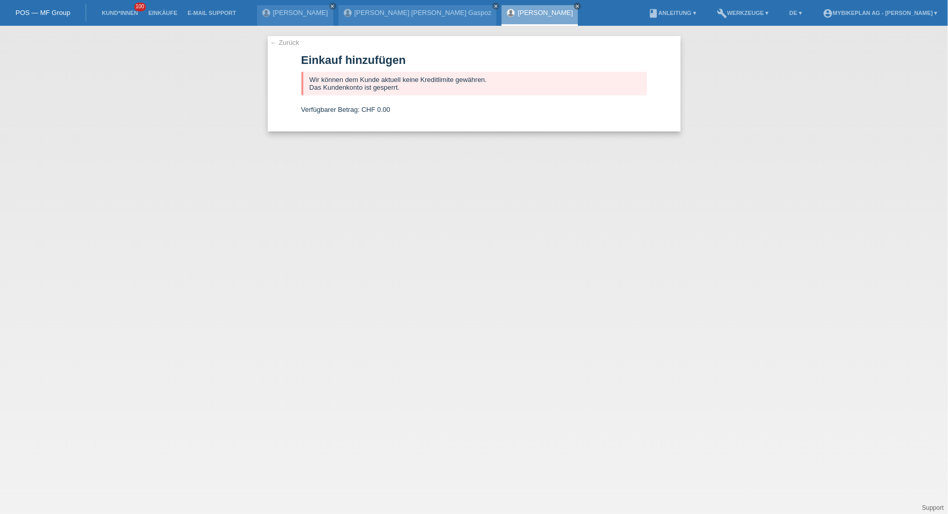
click at [111, 8] on li "Kund*innen 100" at bounding box center [119, 13] width 46 height 26
click at [113, 13] on link "Kund*innen" at bounding box center [119, 13] width 46 height 6
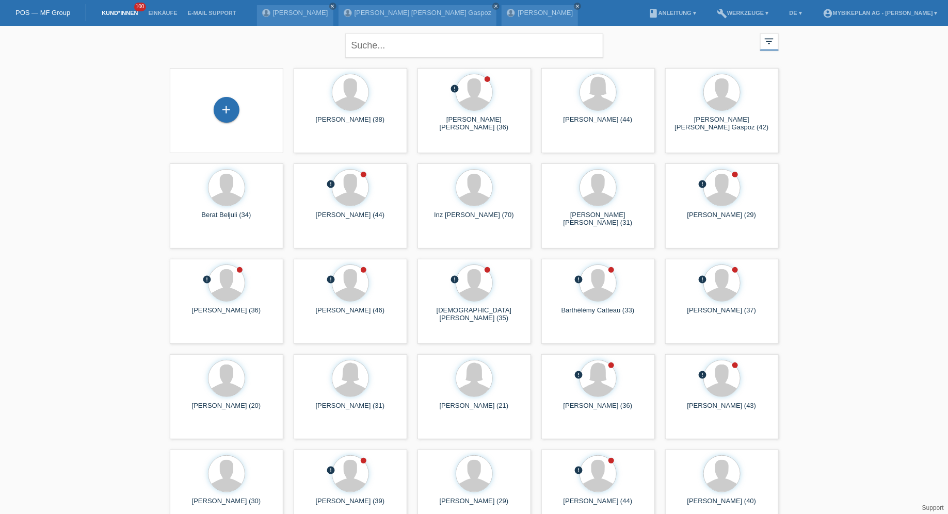
click at [213, 122] on div "+" at bounding box center [226, 110] width 97 height 27
click at [219, 113] on div "+" at bounding box center [227, 110] width 26 height 26
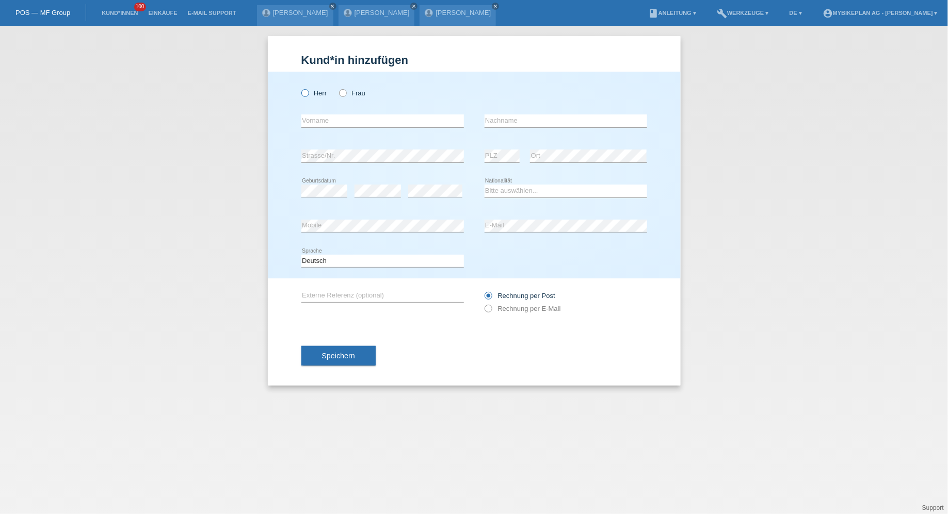
click at [315, 97] on label "Herr" at bounding box center [314, 93] width 26 height 8
click at [308, 96] on input "Herr" at bounding box center [304, 92] width 7 height 7
radio input "true"
click at [321, 127] on input "text" at bounding box center [382, 121] width 162 height 13
type input "Fabrice"
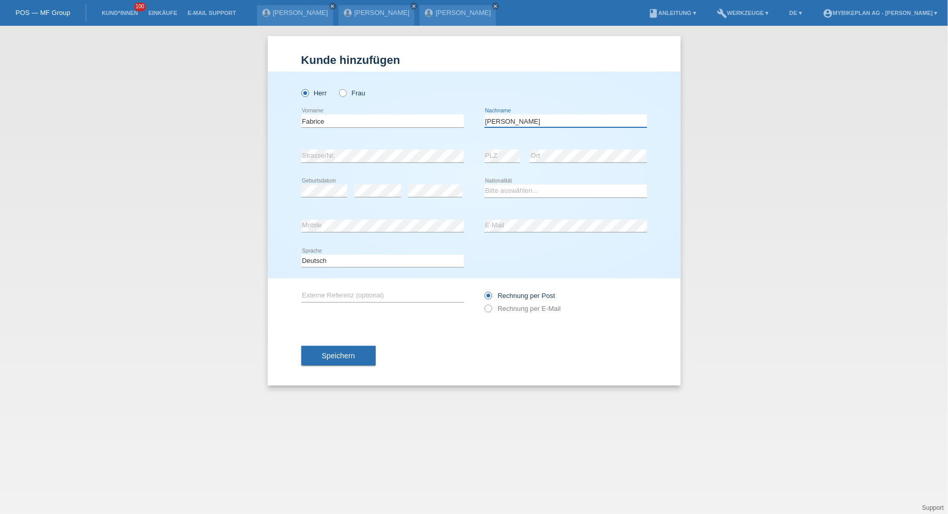
type input "[PERSON_NAME]"
select select "CH"
click at [399, 256] on select "Deutsch Français Italiano English" at bounding box center [382, 261] width 162 height 12
select select "fr"
click at [301, 255] on select "Deutsch Français Italiano English" at bounding box center [382, 261] width 162 height 12
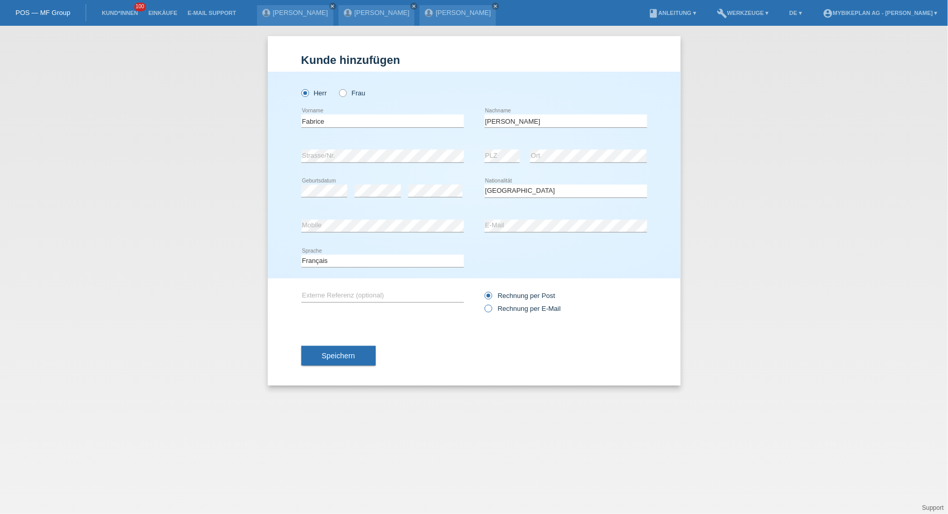
click at [493, 312] on label "Rechnung per E-Mail" at bounding box center [522, 309] width 76 height 8
click at [491, 312] on input "Rechnung per E-Mail" at bounding box center [487, 311] width 7 height 13
radio input "true"
click at [357, 345] on div "Speichern" at bounding box center [474, 356] width 346 height 60
click at [357, 360] on button "Speichern" at bounding box center [338, 356] width 74 height 20
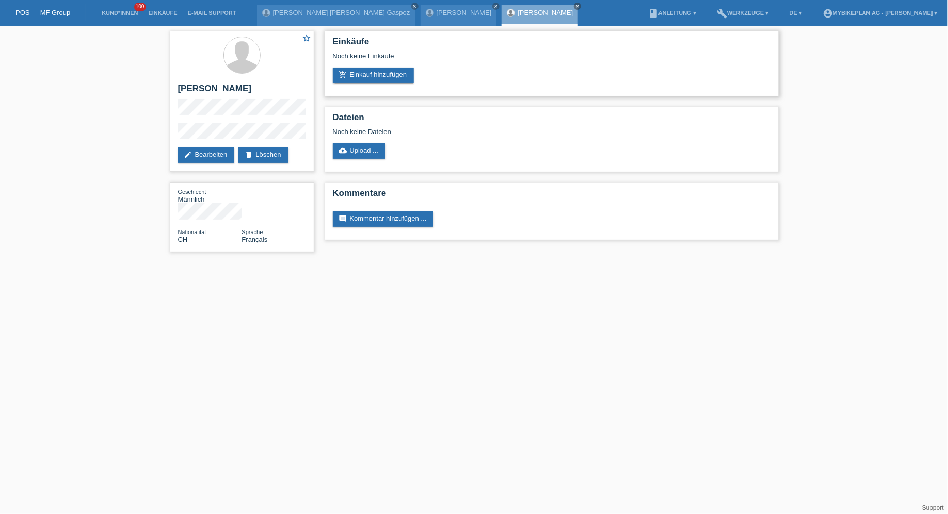
click at [388, 60] on div "Noch keine Einkäufe" at bounding box center [551, 59] width 437 height 15
click at [380, 74] on link "add_shopping_cart Einkauf hinzufügen" at bounding box center [374, 75] width 82 height 15
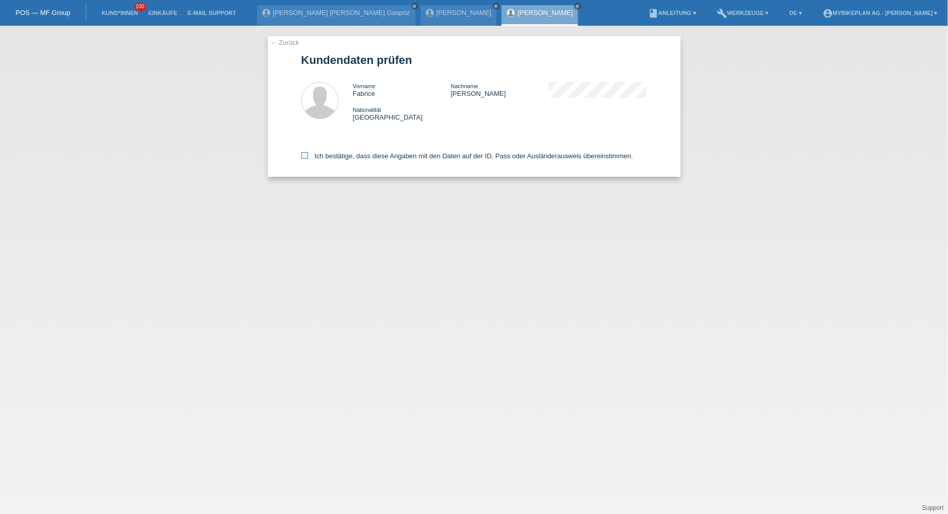
click at [368, 157] on label "Ich bestätige, dass diese Angaben mit den Daten auf der ID, Pass oder Ausländer…" at bounding box center [467, 156] width 332 height 8
click at [308, 157] on input "Ich bestätige, dass diese Angaben mit den Daten auf der ID, Pass oder Ausländer…" at bounding box center [304, 155] width 7 height 7
checkbox input "true"
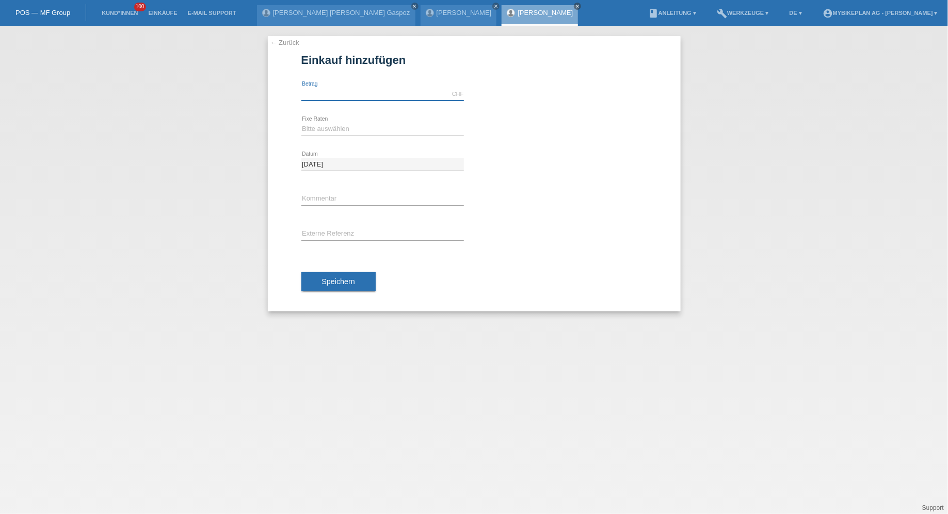
click at [361, 96] on input "text" at bounding box center [382, 94] width 162 height 13
type input "7999.00"
click at [305, 130] on select "Bitte auswählen 6 Raten 12 Raten 18 Raten 24 Raten 36 Raten 48 Raten" at bounding box center [382, 129] width 162 height 12
select select "487"
click at [301, 123] on select "Bitte auswählen 6 Raten 12 Raten 18 Raten 24 Raten 36 Raten 48 Raten" at bounding box center [382, 129] width 162 height 12
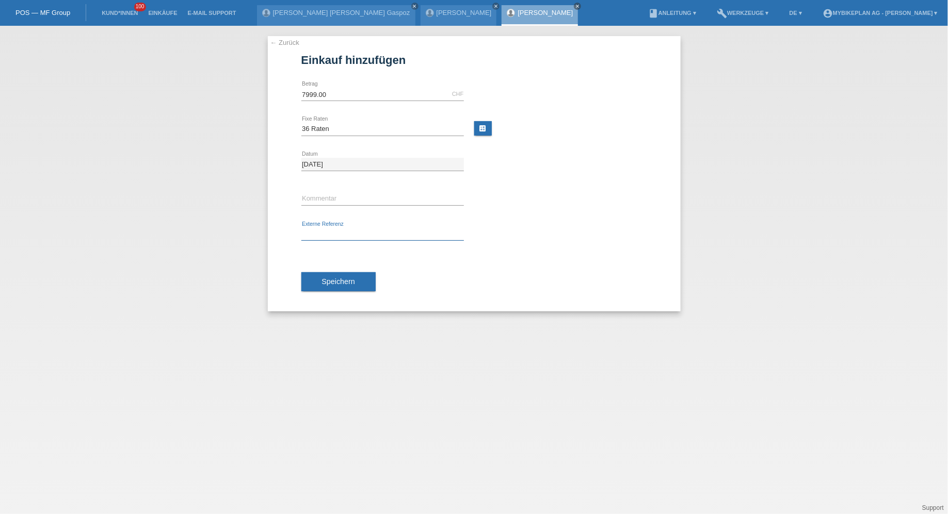
click at [328, 233] on input "text" at bounding box center [382, 234] width 162 height 13
paste input "43713939578"
type input "43713939578"
click at [328, 283] on span "Speichern" at bounding box center [338, 282] width 33 height 8
